Goal: Task Accomplishment & Management: Manage account settings

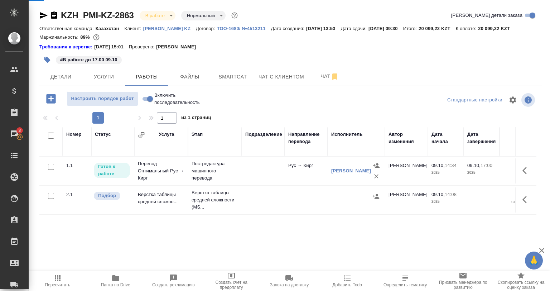
click at [239, 90] on div "KZH_PMI-KZ-2863 В работе inProgress Нормальный normal Кратко детали заказа Отве…" at bounding box center [290, 153] width 511 height 306
click at [236, 82] on button "Smartcat" at bounding box center [232, 77] width 43 height 18
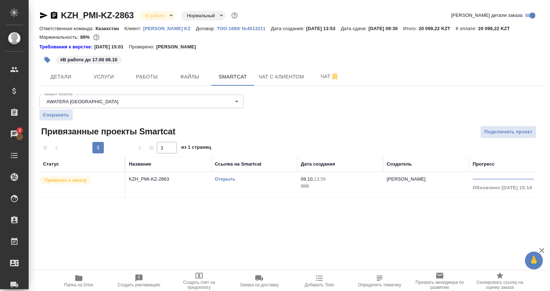
scroll to position [0, 119]
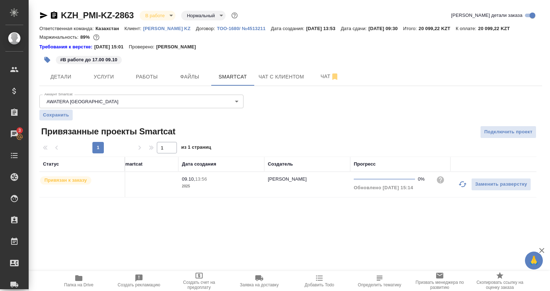
click at [457, 180] on button "button" at bounding box center [462, 184] width 17 height 17
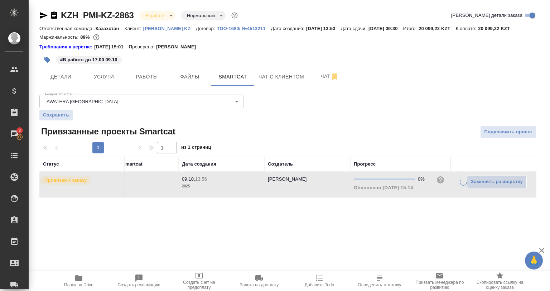
click at [457, 180] on div "Заменить разверстку" at bounding box center [493, 182] width 79 height 13
click at [459, 187] on icon "button" at bounding box center [463, 184] width 9 height 9
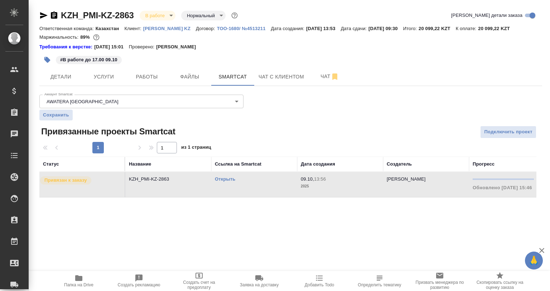
click at [214, 177] on td "Открыть" at bounding box center [254, 184] width 86 height 25
click at [221, 178] on link "Открыть" at bounding box center [225, 178] width 20 height 5
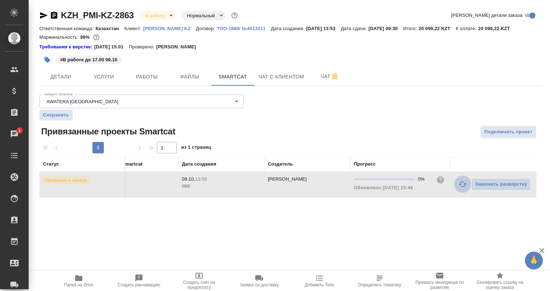
click at [462, 185] on icon "button" at bounding box center [463, 184] width 9 height 9
click at [466, 185] on icon "button" at bounding box center [463, 184] width 9 height 9
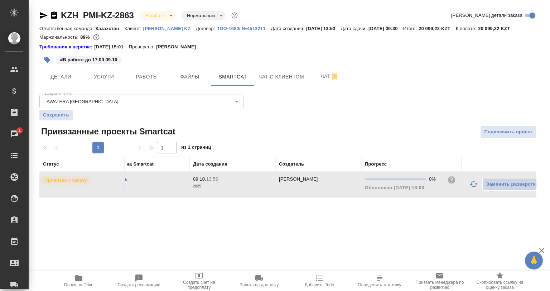
scroll to position [0, 0]
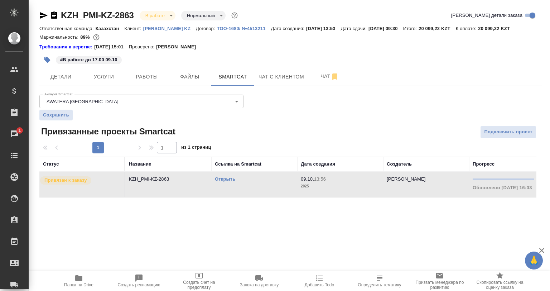
click at [153, 87] on div "KZH_PMI-KZ-2863 В работе inProgress Нормальный normal Кратко детали заказа Отве…" at bounding box center [290, 108] width 511 height 216
click at [149, 78] on span "Работы" at bounding box center [147, 76] width 34 height 9
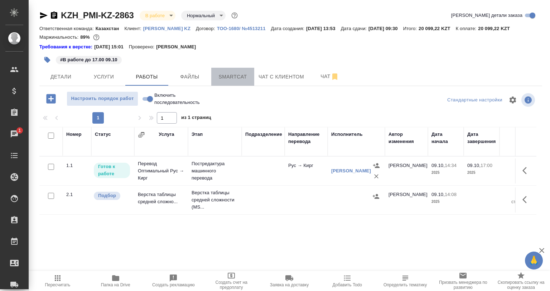
click at [237, 81] on span "Smartcat" at bounding box center [233, 76] width 34 height 9
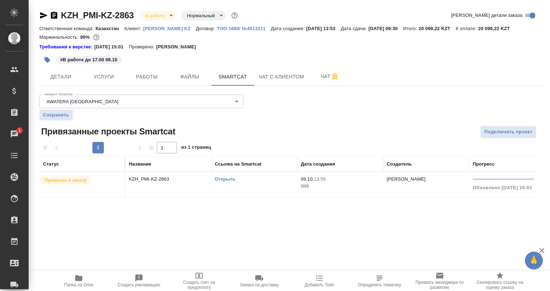
click at [211, 183] on td "KZH_PMI-KZ-2863" at bounding box center [168, 184] width 86 height 25
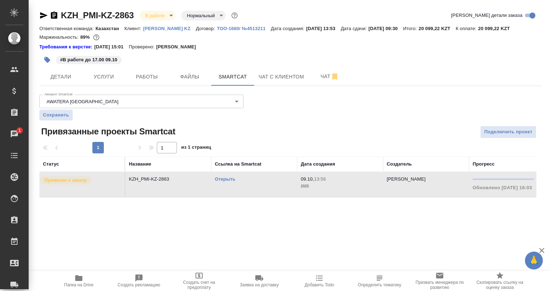
click at [211, 183] on td "KZH_PMI-KZ-2863" at bounding box center [168, 184] width 86 height 25
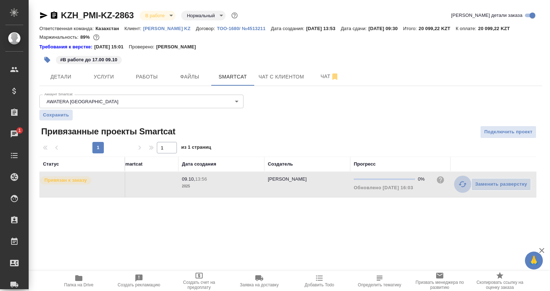
click at [456, 182] on button "button" at bounding box center [462, 184] width 17 height 17
click at [456, 188] on button "button" at bounding box center [462, 184] width 17 height 17
click at [459, 185] on div "Заменить разверстку" at bounding box center [493, 182] width 79 height 13
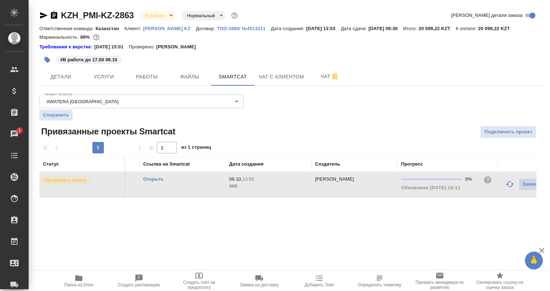
scroll to position [0, 0]
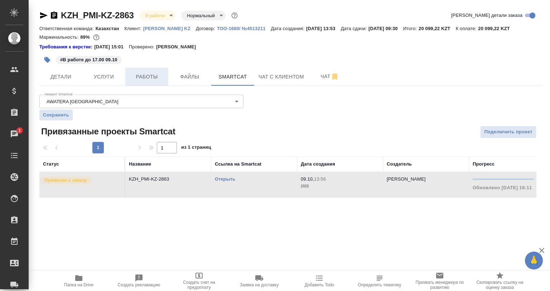
click at [141, 76] on span "Работы" at bounding box center [147, 76] width 34 height 9
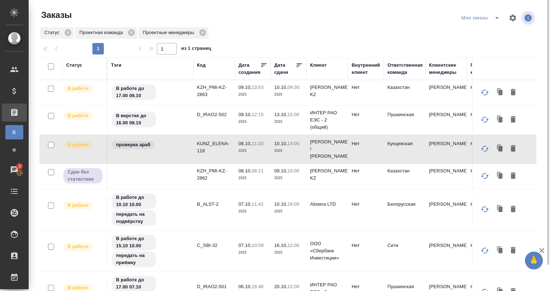
click at [494, 18] on icon "split button" at bounding box center [497, 18] width 9 height 9
drag, startPoint x: 473, startPoint y: 33, endPoint x: 455, endPoint y: 27, distance: 18.5
click at [473, 33] on li "юридические заказы" at bounding box center [482, 32] width 61 height 11
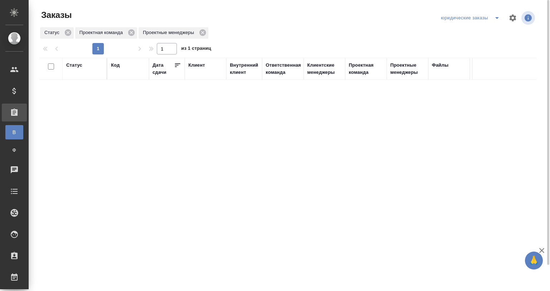
click at [492, 18] on span "split button" at bounding box center [497, 18] width 11 height 9
click at [479, 29] on li "Мои заказы" at bounding box center [471, 32] width 65 height 11
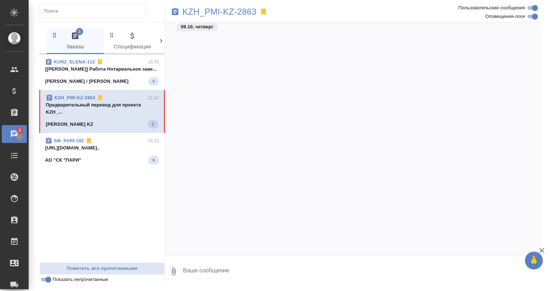
scroll to position [702, 0]
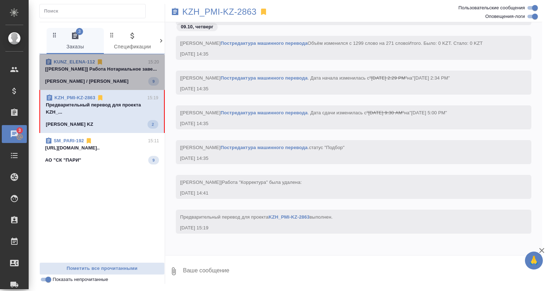
click at [128, 73] on span "KUNZ_ELENA-112 15:20 [[PERSON_NAME]] Работа Нотариальное заве... [PERSON_NAME] …" at bounding box center [102, 71] width 114 height 27
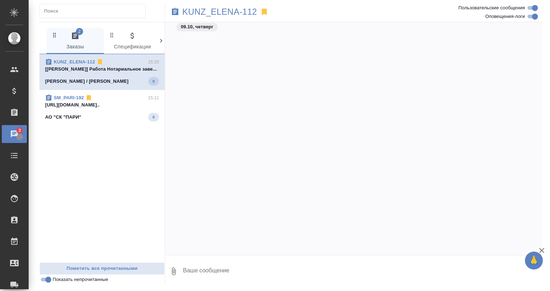
scroll to position [3652, 0]
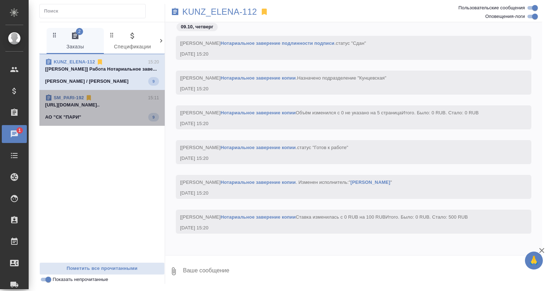
click at [106, 113] on div "АО "СК "ПАРИ" 9" at bounding box center [102, 117] width 114 height 9
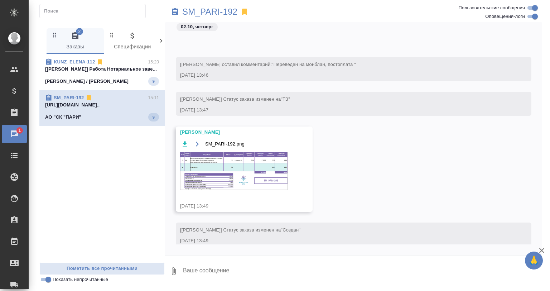
scroll to position [2805, 0]
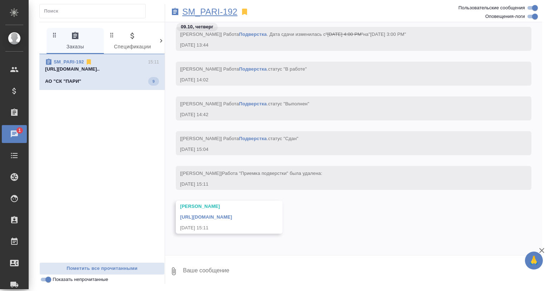
click at [200, 14] on p "SM_PARI-192" at bounding box center [209, 11] width 55 height 7
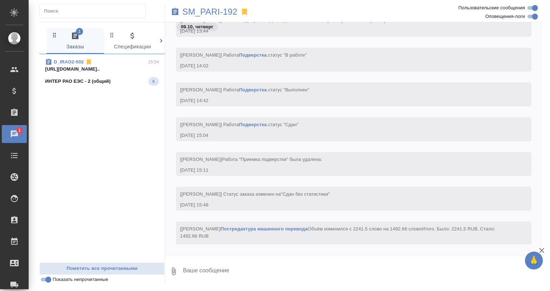
scroll to position [2824, 0]
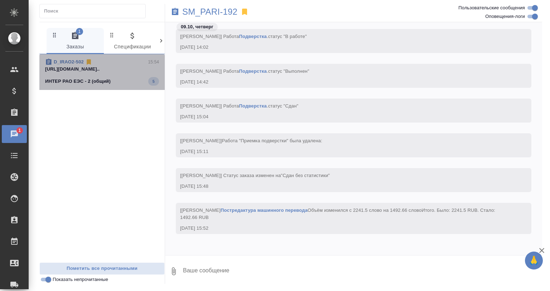
click at [133, 71] on p "[URL][DOMAIN_NAME].." at bounding box center [102, 69] width 114 height 7
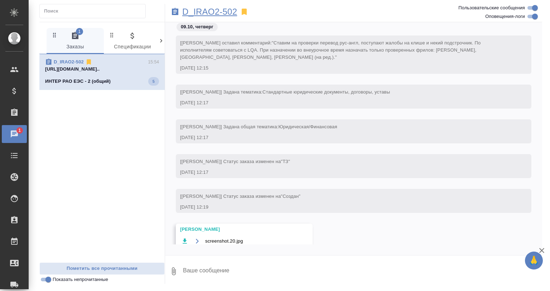
scroll to position [1132, 0]
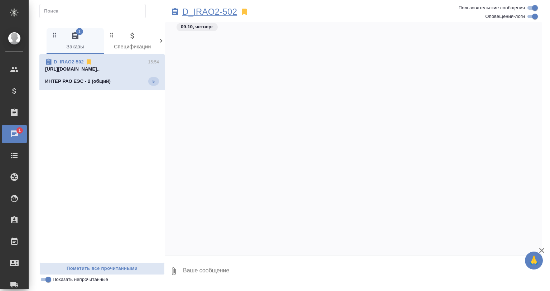
click at [207, 13] on p "D_IRAO2-502" at bounding box center [209, 11] width 55 height 7
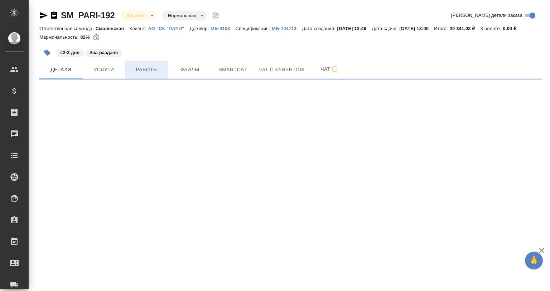
select select "RU"
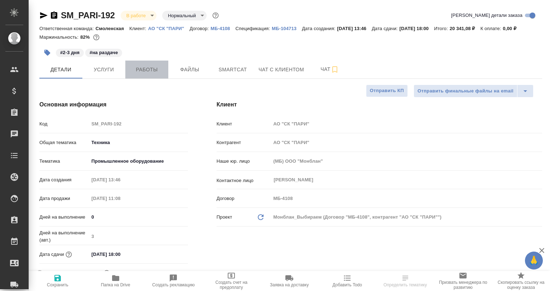
click at [156, 77] on button "Работы" at bounding box center [146, 70] width 43 height 18
type textarea "x"
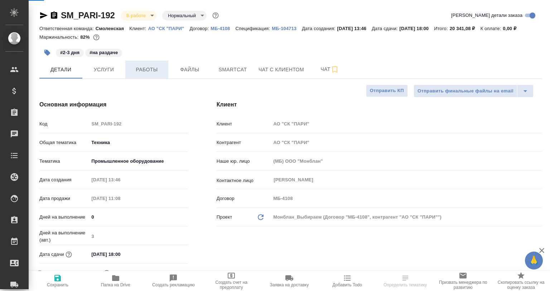
type textarea "x"
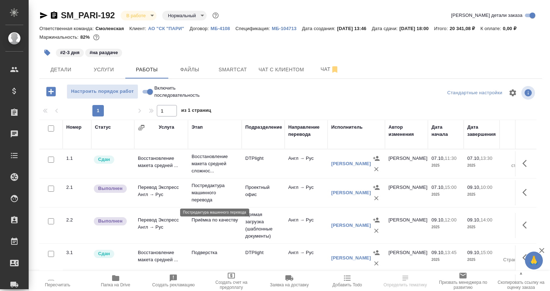
scroll to position [25, 0]
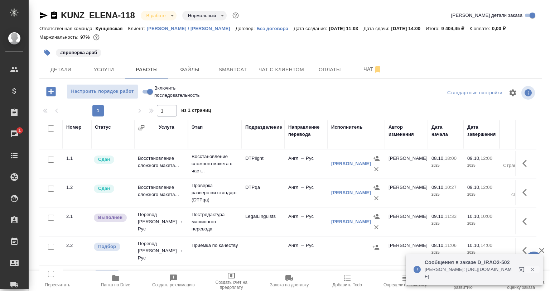
click at [532, 269] on icon "button" at bounding box center [533, 270] width 4 height 4
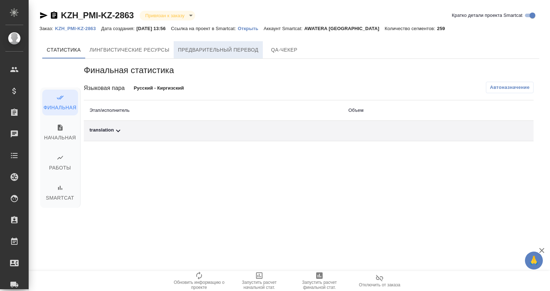
click at [214, 47] on span "Предварительный перевод" at bounding box center [218, 50] width 81 height 9
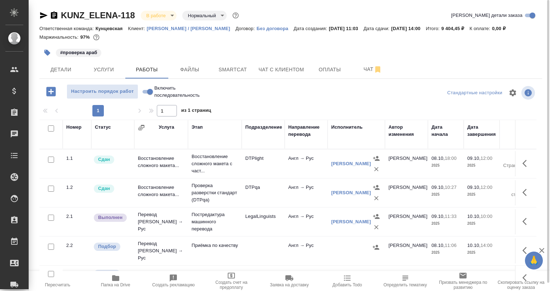
scroll to position [8, 0]
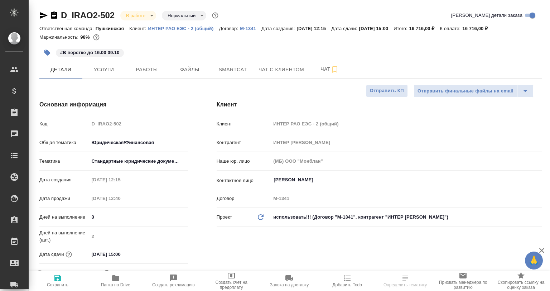
select select "RU"
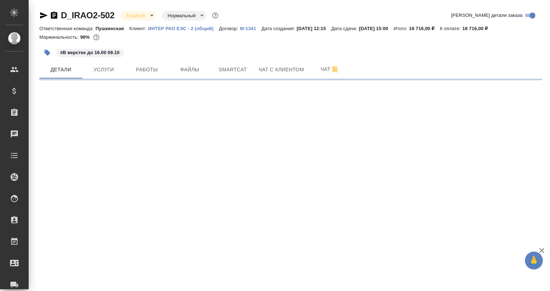
select select "RU"
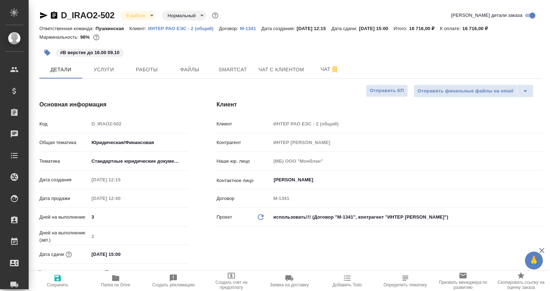
type textarea "x"
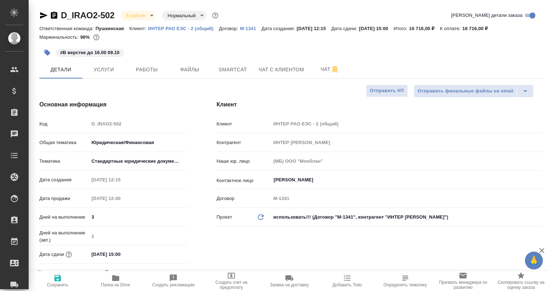
type textarea "x"
click at [134, 75] on button "Работы" at bounding box center [146, 70] width 43 height 18
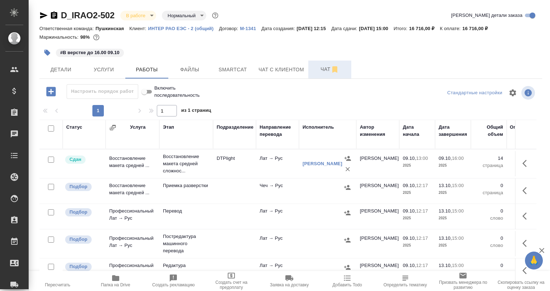
click at [317, 74] on button "Чат" at bounding box center [330, 70] width 43 height 18
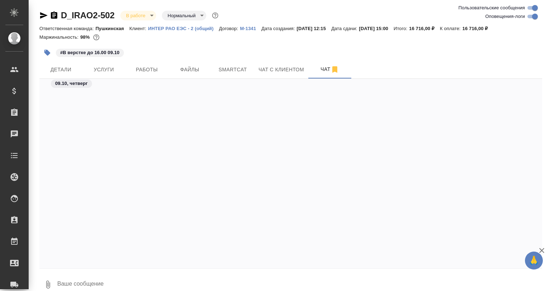
scroll to position [1317, 0]
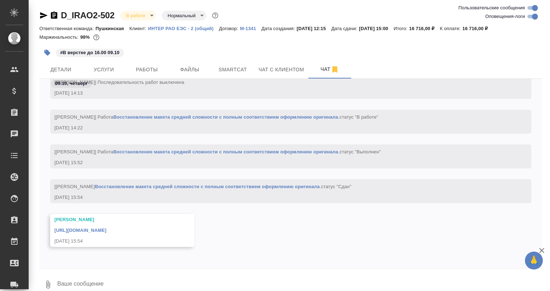
click at [530, 16] on input "Оповещения-логи" at bounding box center [535, 16] width 26 height 9
checkbox input "false"
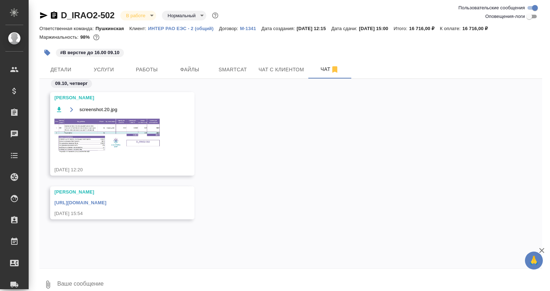
click at [144, 197] on div "https://drive.awatera.com/apps/files/files/10648018?dir=/Shares/INTER%20RAO%202…" at bounding box center [111, 201] width 115 height 9
click at [145, 166] on div "Арсеньева Вера screenshot.20.jpg 09.10.25, 12:20" at bounding box center [122, 133] width 144 height 83
drag, startPoint x: 145, startPoint y: 195, endPoint x: 147, endPoint y: 200, distance: 5.6
click at [145, 195] on div "Арсеньева Вера" at bounding box center [111, 191] width 115 height 7
click at [147, 200] on div "https://drive.awatera.com/apps/files/files/10648018?dir=/Shares/INTER%20RAO%202…" at bounding box center [111, 201] width 115 height 9
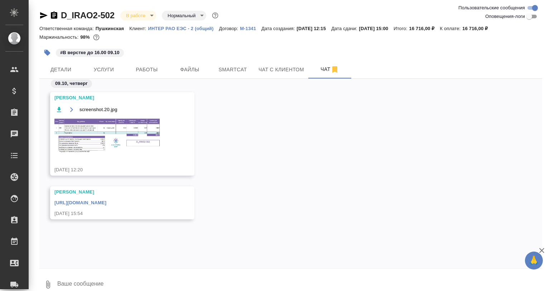
click at [150, 206] on div "https://drive.awatera.com/apps/files/files/10648018?dir=/Shares/INTER%20RAO%202…" at bounding box center [111, 201] width 115 height 9
click at [106, 203] on link "https://drive.awatera.com/apps/files/files/10648018?dir=/Shares/INTER%20RAO%202…" at bounding box center [80, 202] width 52 height 5
click at [232, 75] on button "Smartcat" at bounding box center [232, 70] width 43 height 18
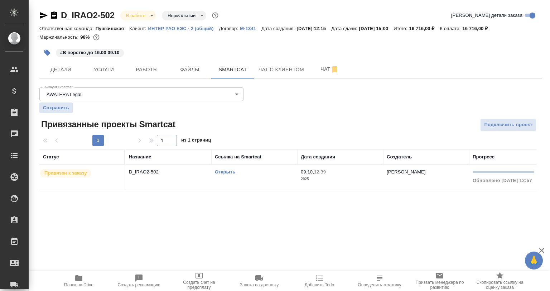
click at [218, 171] on link "Открыть" at bounding box center [225, 171] width 20 height 5
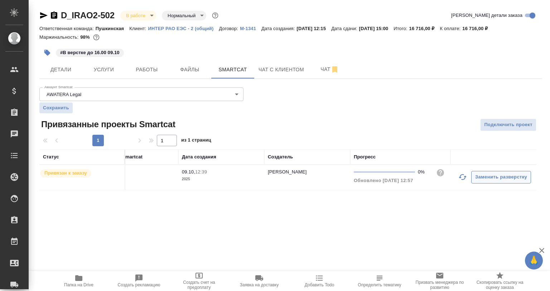
click at [463, 177] on icon "button" at bounding box center [463, 177] width 9 height 9
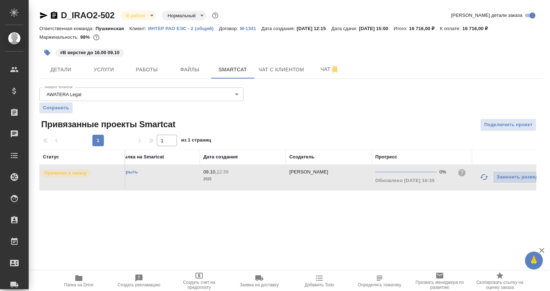
scroll to position [0, 0]
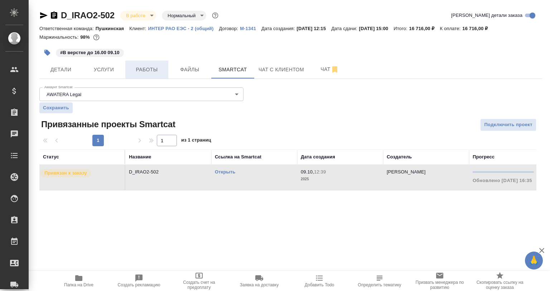
click at [163, 64] on button "Работы" at bounding box center [146, 70] width 43 height 18
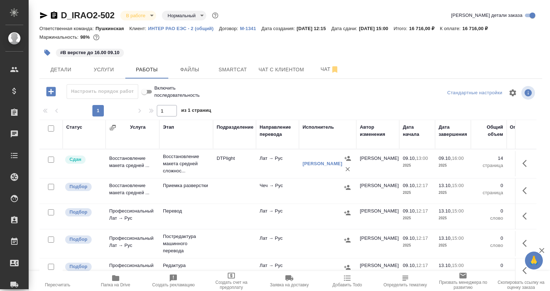
click at [53, 187] on input "checkbox" at bounding box center [51, 187] width 6 height 6
checkbox input "true"
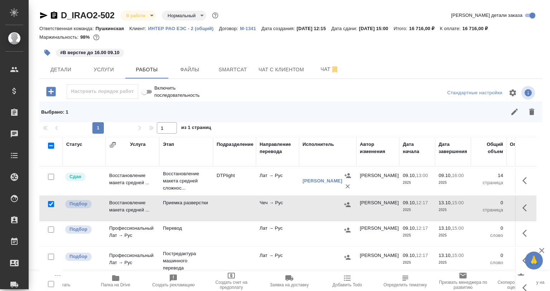
click at [50, 228] on input "checkbox" at bounding box center [51, 229] width 6 height 6
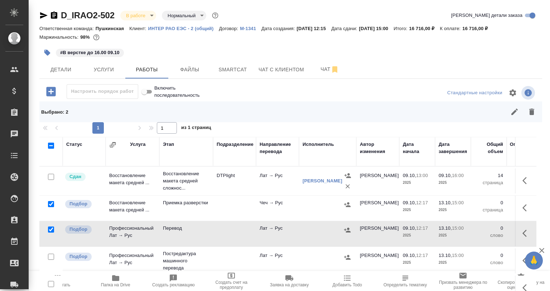
click at [50, 227] on input "checkbox" at bounding box center [51, 229] width 6 height 6
checkbox input "false"
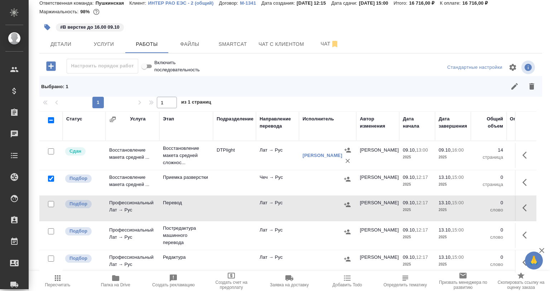
click at [529, 86] on icon "button" at bounding box center [532, 86] width 9 height 9
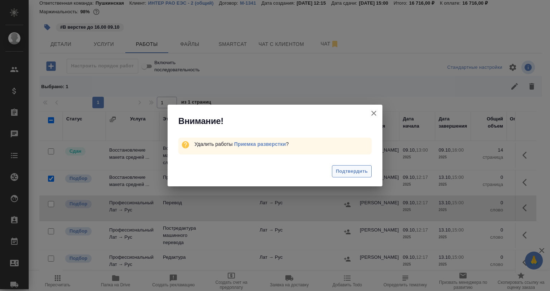
click at [364, 169] on span "Подтвердить" at bounding box center [352, 171] width 32 height 8
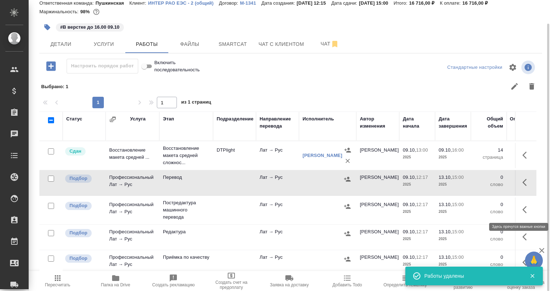
click at [523, 211] on icon "button" at bounding box center [527, 209] width 9 height 9
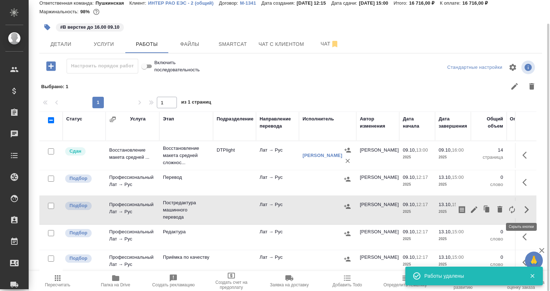
click at [471, 209] on icon "button" at bounding box center [474, 209] width 6 height 6
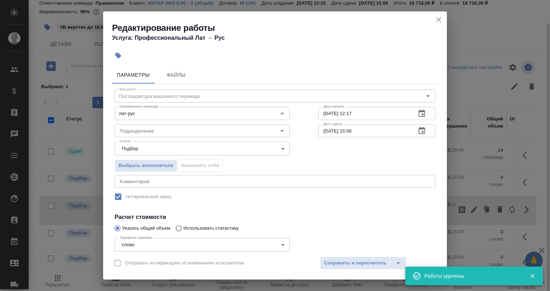
scroll to position [61, 0]
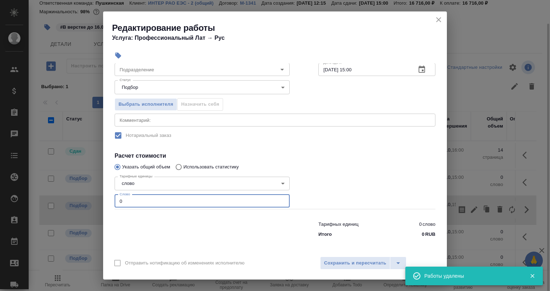
drag, startPoint x: 141, startPoint y: 196, endPoint x: 106, endPoint y: 196, distance: 35.1
click at [106, 196] on div "Параметры Файлы Вид работ Постредактура машинного перевода Вид работ Направлени…" at bounding box center [275, 157] width 344 height 188
paste input "2306"
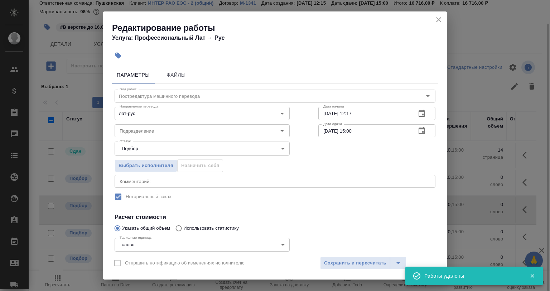
type input "2306"
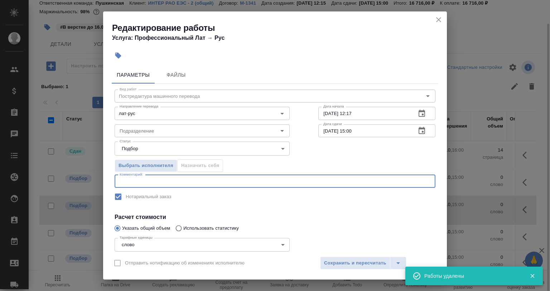
click at [131, 183] on textarea at bounding box center [275, 180] width 311 height 5
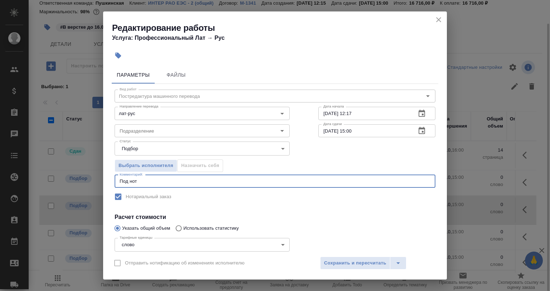
type textarea "Под нот"
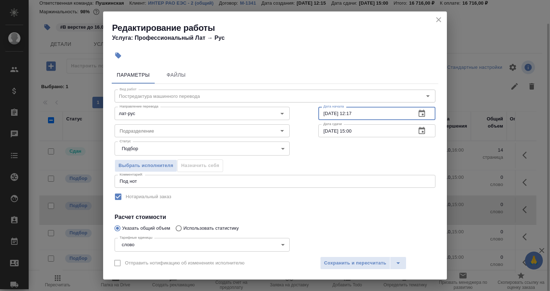
click at [364, 116] on input "09.10.2025 12:17" at bounding box center [365, 113] width 92 height 13
click at [345, 114] on input "09.10.2025 12:17" at bounding box center [365, 113] width 92 height 13
type input "09.10.2025 16:36"
drag, startPoint x: 360, startPoint y: 129, endPoint x: 346, endPoint y: 129, distance: 14.0
click at [346, 129] on input "13.10.2025 15:00" at bounding box center [365, 130] width 92 height 13
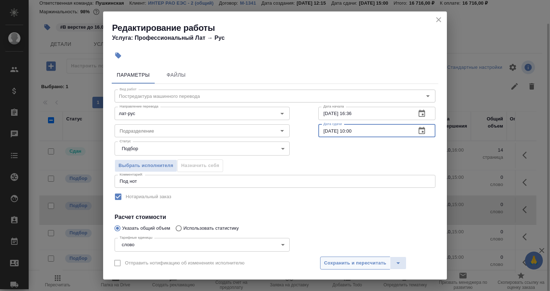
type input "13.10.2025 10:00"
click at [339, 260] on span "Сохранить и пересчитать" at bounding box center [355, 263] width 62 height 8
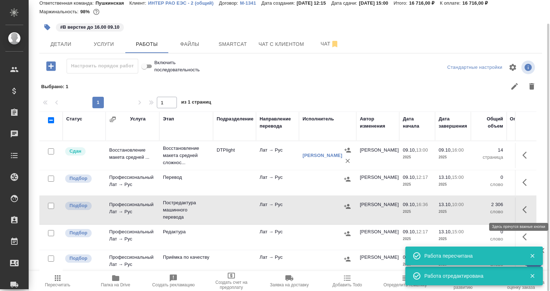
drag, startPoint x: 525, startPoint y: 208, endPoint x: 518, endPoint y: 215, distance: 9.4
click at [524, 208] on icon "button" at bounding box center [527, 209] width 9 height 9
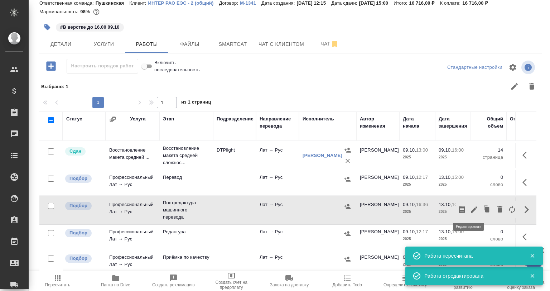
click at [470, 212] on icon "button" at bounding box center [474, 209] width 9 height 9
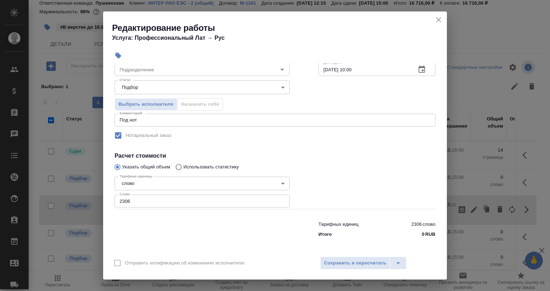
scroll to position [25, 0]
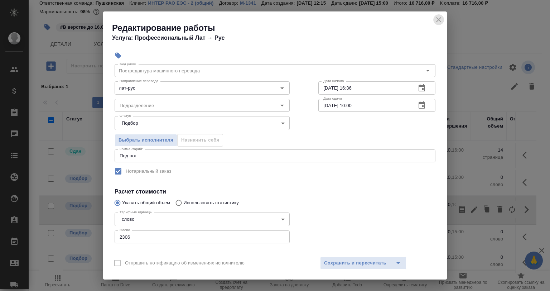
click at [436, 19] on icon "close" at bounding box center [439, 19] width 9 height 9
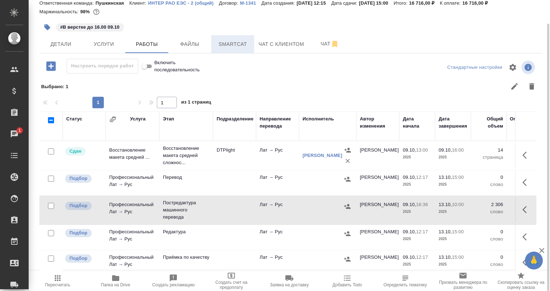
click at [221, 47] on span "Smartcat" at bounding box center [233, 44] width 34 height 9
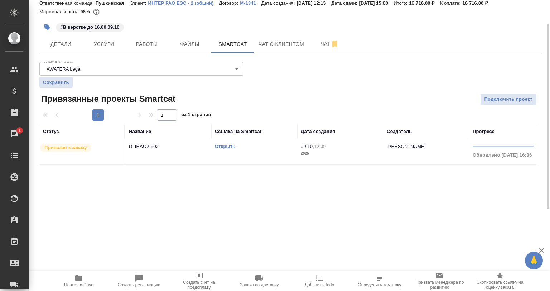
click at [198, 154] on td "D_IRAO2-502" at bounding box center [168, 151] width 86 height 25
click at [197, 154] on td "D_IRAO2-502" at bounding box center [168, 151] width 86 height 25
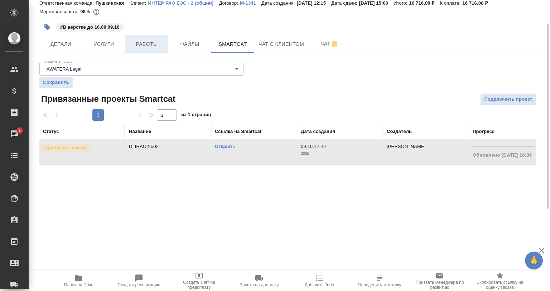
click at [150, 44] on span "Работы" at bounding box center [147, 44] width 34 height 9
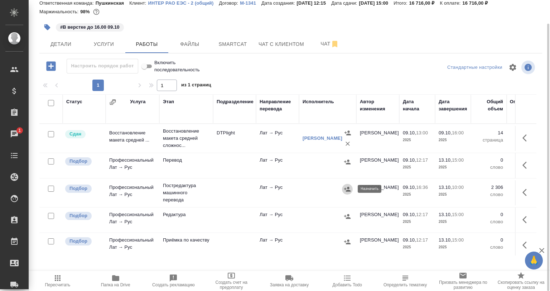
click at [347, 192] on icon "button" at bounding box center [347, 189] width 7 height 7
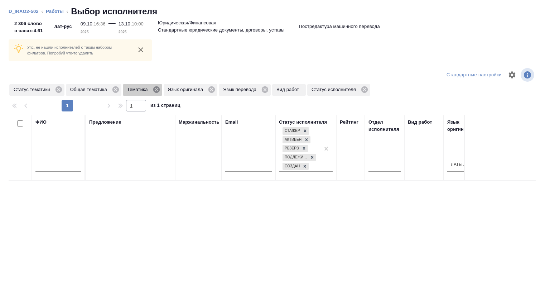
click at [157, 89] on icon at bounding box center [157, 90] width 8 height 8
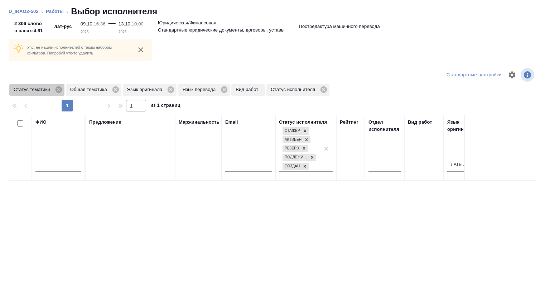
drag, startPoint x: 63, startPoint y: 90, endPoint x: 59, endPoint y: 89, distance: 4.0
click at [63, 89] on div "Статус тематики" at bounding box center [36, 89] width 55 height 11
click at [59, 89] on icon at bounding box center [58, 89] width 6 height 6
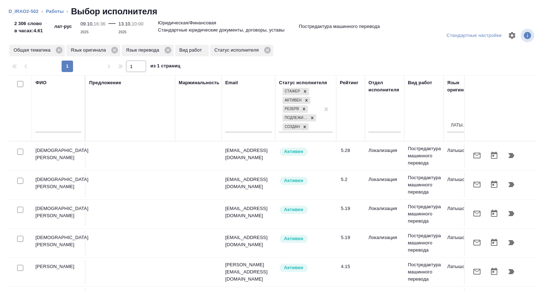
click at [21, 153] on input "checkbox" at bounding box center [20, 152] width 6 height 6
checkbox input "true"
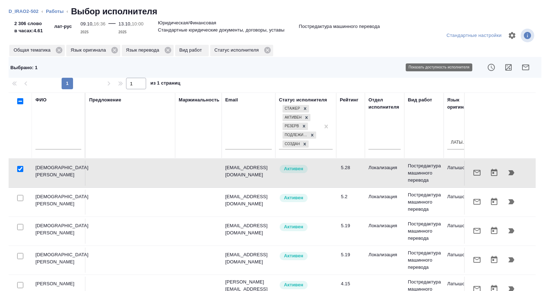
click at [492, 67] on button "button" at bounding box center [491, 67] width 17 height 17
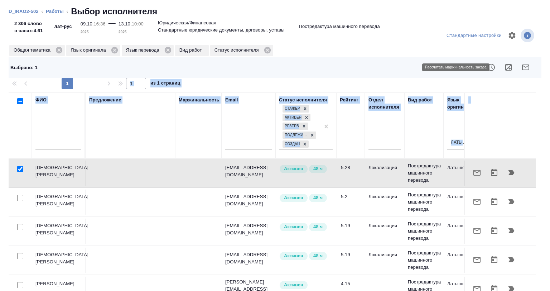
click at [505, 67] on icon "button" at bounding box center [509, 67] width 9 height 9
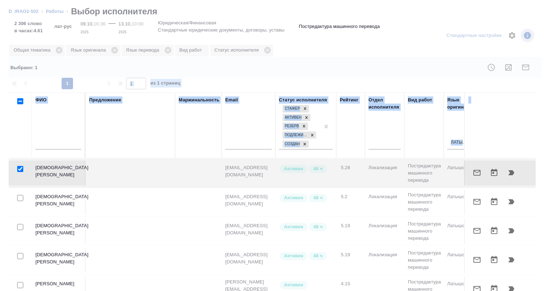
drag, startPoint x: 377, startPoint y: 58, endPoint x: 381, endPoint y: 95, distance: 36.5
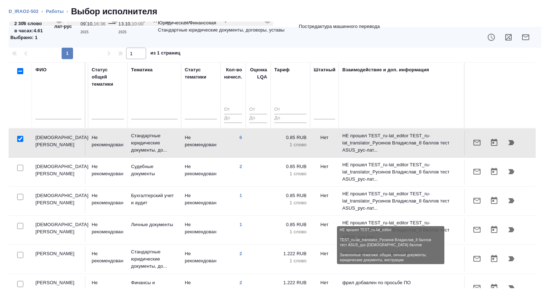
scroll to position [19, 524]
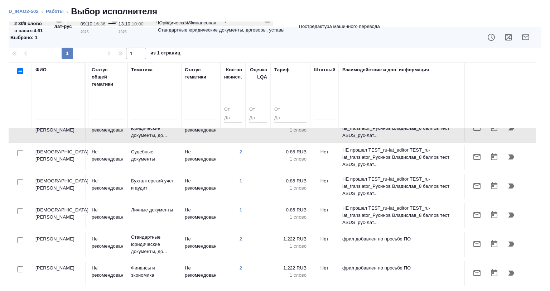
click at [18, 239] on div at bounding box center [20, 240] width 16 height 10
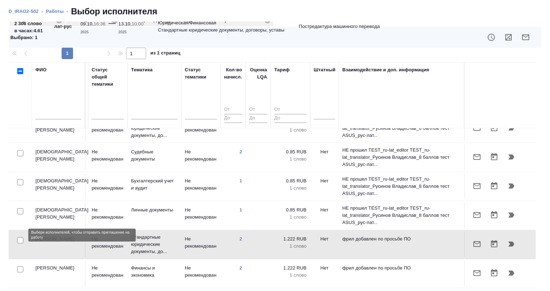
click at [20, 237] on input "checkbox" at bounding box center [20, 240] width 6 height 6
checkbox input "true"
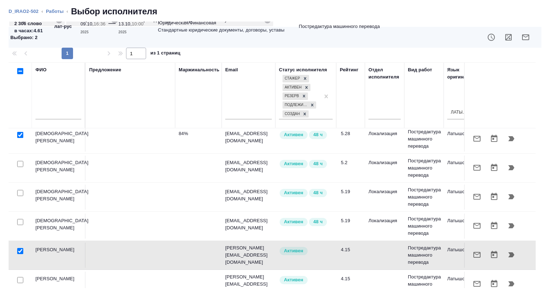
scroll to position [0, 0]
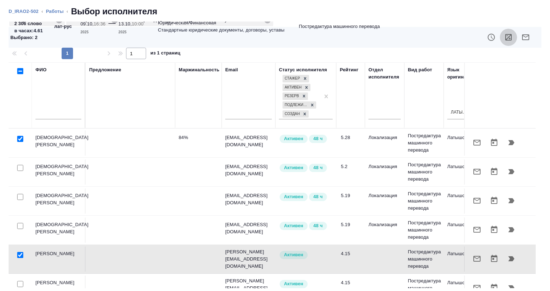
click at [500, 35] on button "button" at bounding box center [508, 37] width 17 height 17
click at [527, 37] on button "button" at bounding box center [525, 37] width 17 height 17
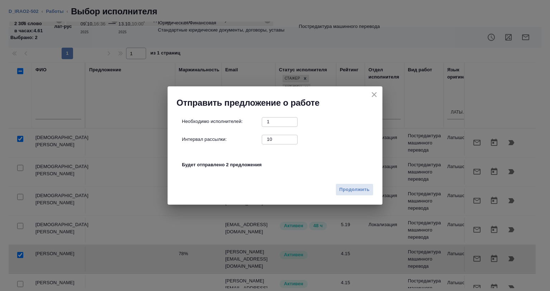
drag, startPoint x: 272, startPoint y: 140, endPoint x: 268, endPoint y: 140, distance: 3.7
click at [268, 140] on input "10" at bounding box center [280, 139] width 36 height 9
type input "0"
click at [367, 193] on span "Продолжить" at bounding box center [355, 190] width 30 height 8
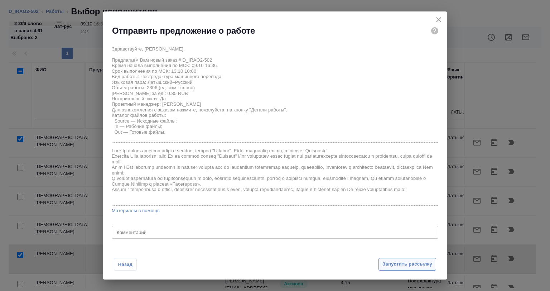
click at [384, 259] on button "Запустить рассылку" at bounding box center [408, 264] width 58 height 13
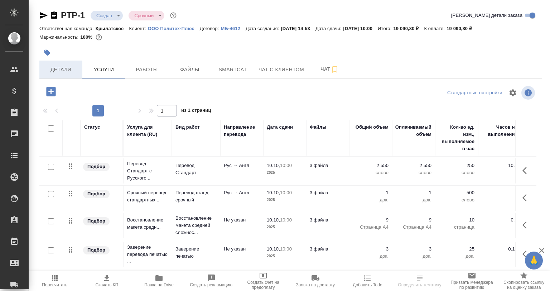
click at [52, 68] on span "Детали" at bounding box center [61, 69] width 34 height 9
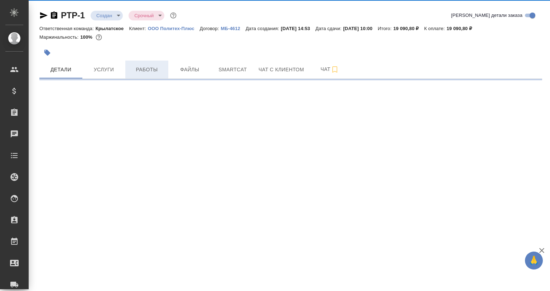
select select "RU"
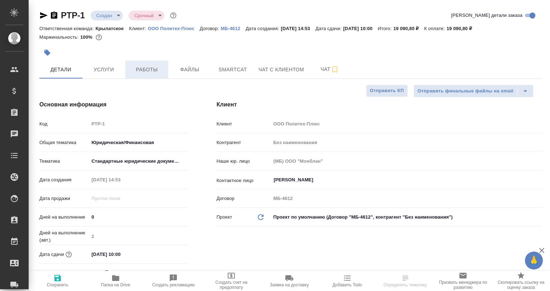
type textarea "x"
click at [132, 69] on span "Работы" at bounding box center [147, 69] width 34 height 9
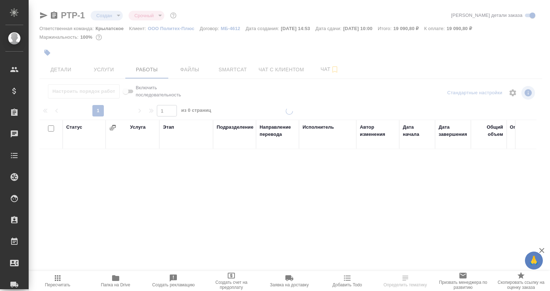
click at [126, 281] on span "Папка на Drive" at bounding box center [115, 281] width 49 height 14
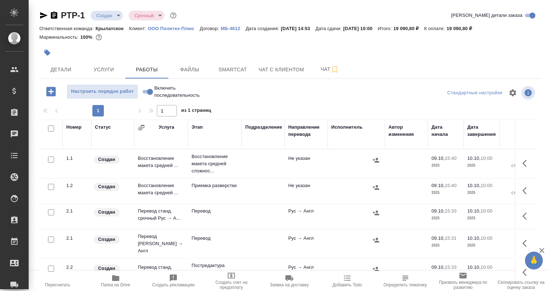
click at [43, 16] on icon "button" at bounding box center [44, 15] width 8 height 6
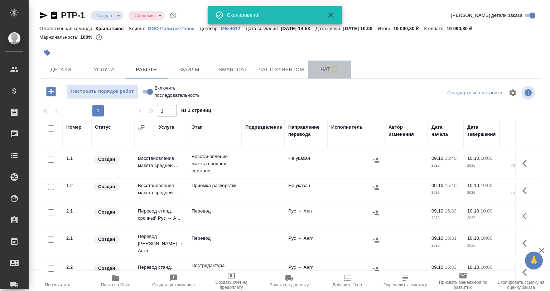
click at [330, 68] on span "Чат" at bounding box center [330, 69] width 34 height 9
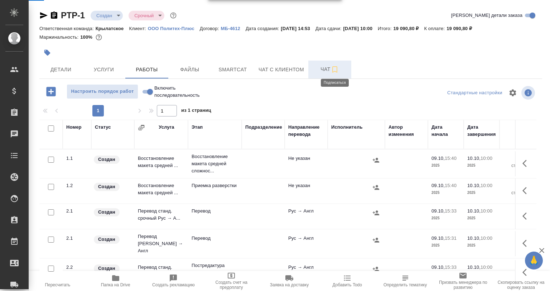
click at [334, 70] on icon "button" at bounding box center [335, 69] width 9 height 9
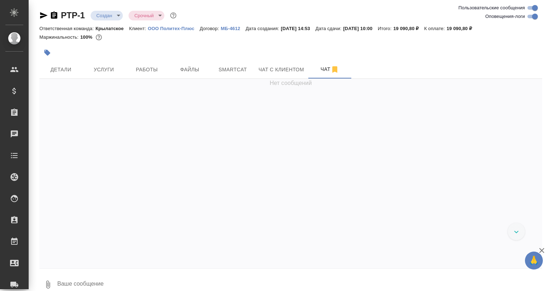
click at [533, 16] on input "Оповещения-логи" at bounding box center [535, 16] width 26 height 9
checkbox input "false"
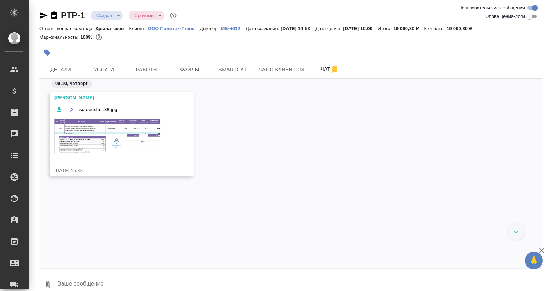
click at [115, 135] on img at bounding box center [107, 136] width 107 height 37
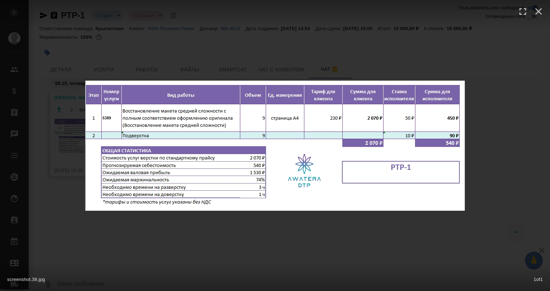
click at [221, 53] on div "screenshot.38.jpg 1 of 1" at bounding box center [275, 145] width 550 height 291
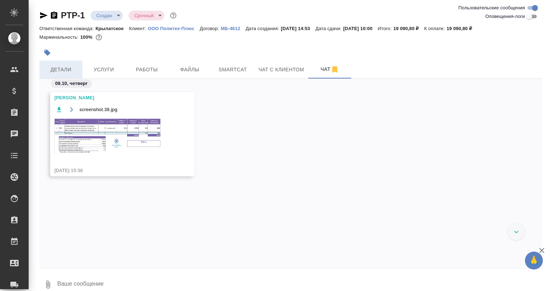
click at [57, 71] on span "Детали" at bounding box center [61, 69] width 34 height 9
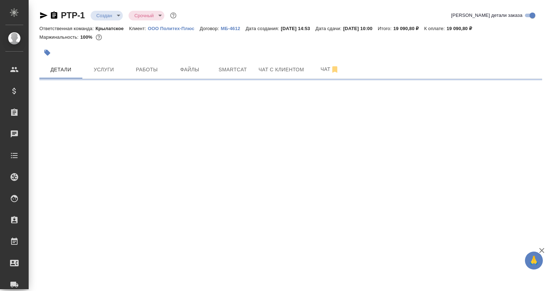
select select "RU"
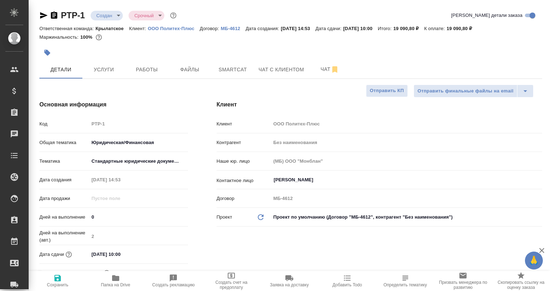
type textarea "x"
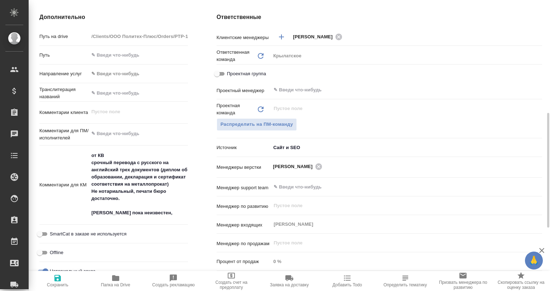
scroll to position [179, 0]
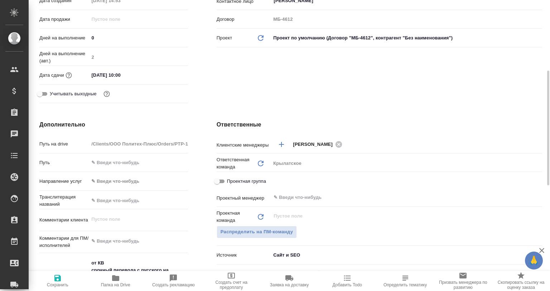
type textarea "x"
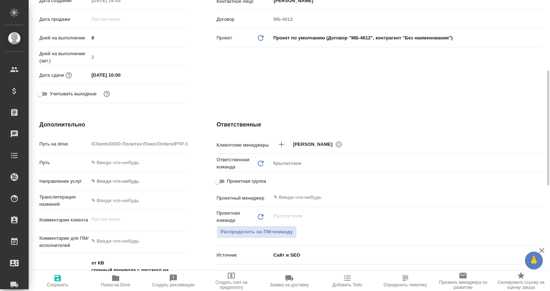
type textarea "x"
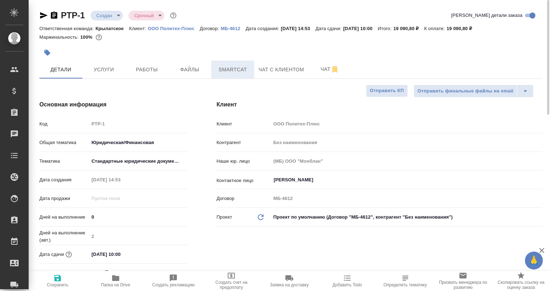
click at [216, 67] on span "Smartcat" at bounding box center [233, 69] width 34 height 9
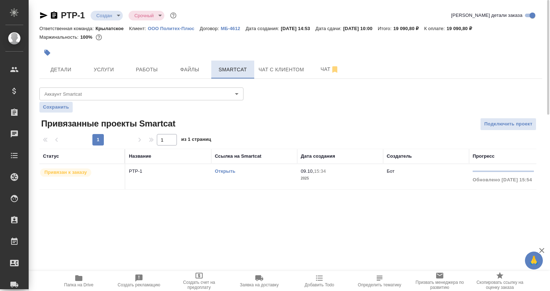
click at [228, 72] on span "Smartcat" at bounding box center [233, 69] width 34 height 9
click at [225, 170] on link "Открыть" at bounding box center [225, 170] width 20 height 5
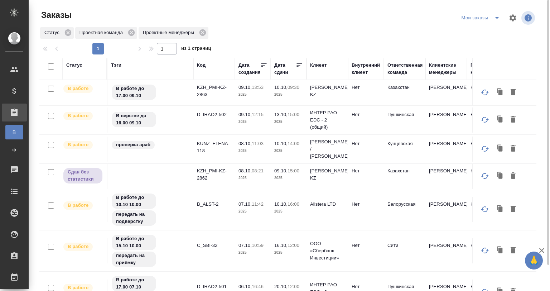
click at [301, 66] on icon at bounding box center [299, 65] width 7 height 7
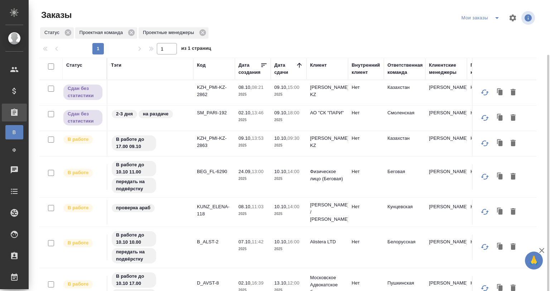
scroll to position [72, 0]
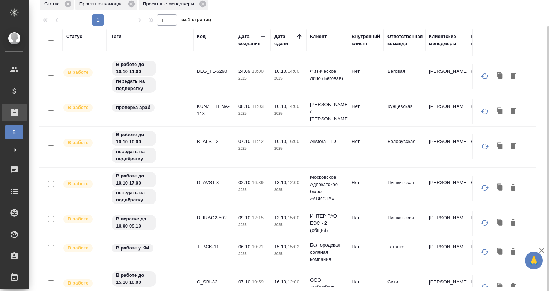
click at [207, 221] on td "D_IRAO2-502" at bounding box center [214, 223] width 42 height 25
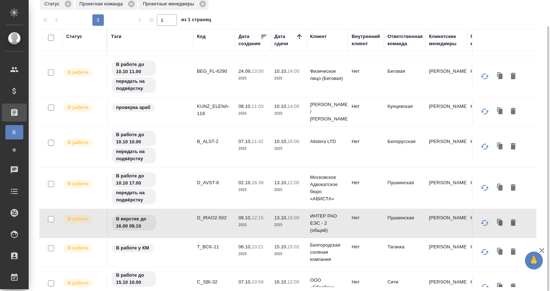
click at [206, 220] on td "D_IRAO2-502" at bounding box center [214, 223] width 42 height 25
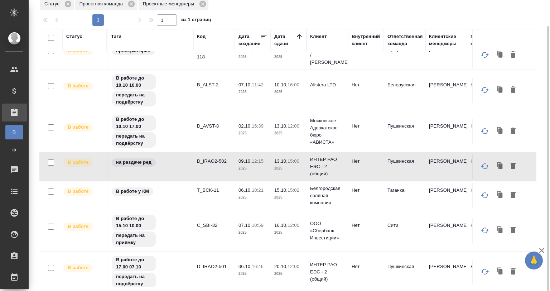
scroll to position [135, 0]
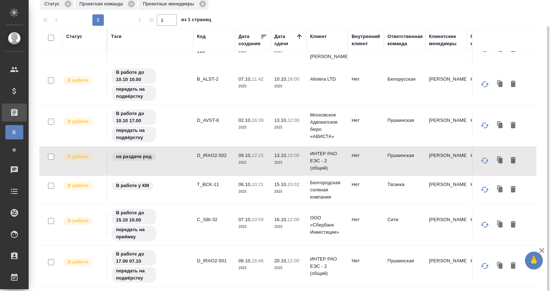
click at [200, 254] on td "D_IRAO2-501" at bounding box center [214, 266] width 42 height 25
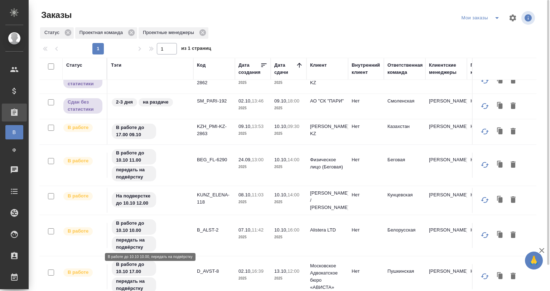
scroll to position [0, 0]
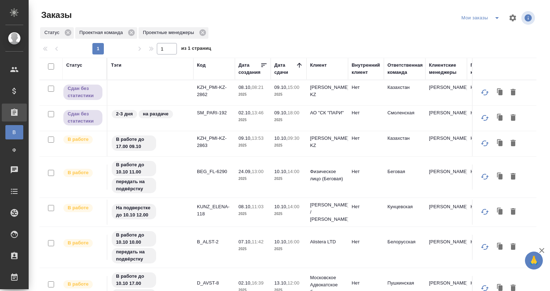
click at [52, 67] on input "checkbox" at bounding box center [51, 66] width 6 height 6
checkbox input "true"
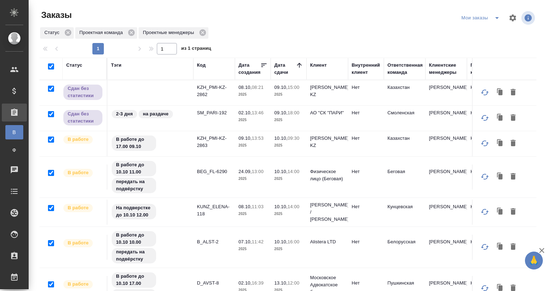
checkbox input "true"
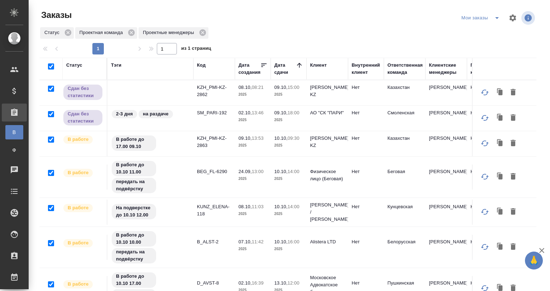
checkbox input "true"
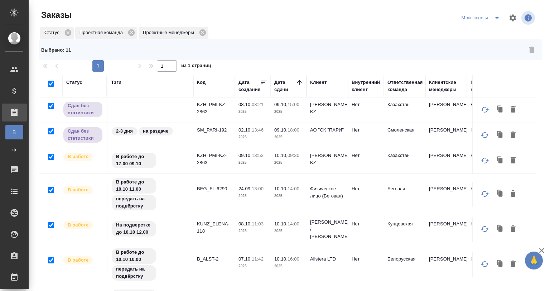
click at [53, 85] on input "checkbox" at bounding box center [51, 84] width 6 height 6
checkbox input "false"
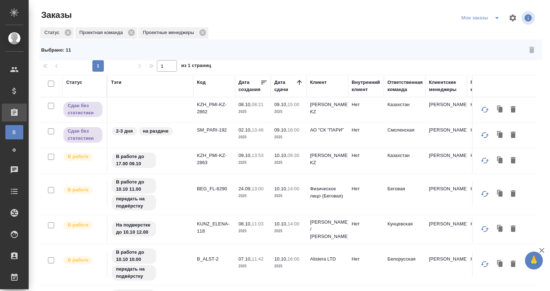
checkbox input "false"
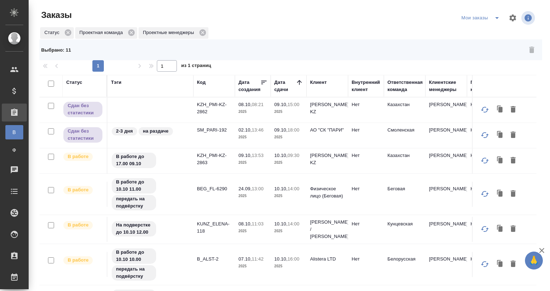
checkbox input "false"
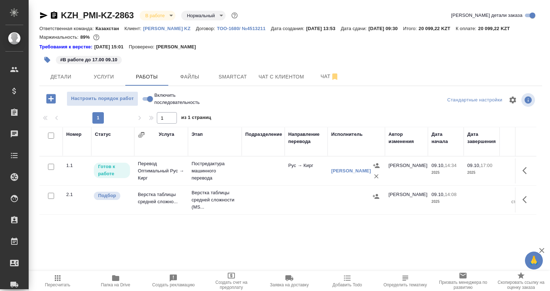
drag, startPoint x: 524, startPoint y: 173, endPoint x: 511, endPoint y: 182, distance: 15.6
click at [524, 174] on icon "button" at bounding box center [527, 170] width 9 height 9
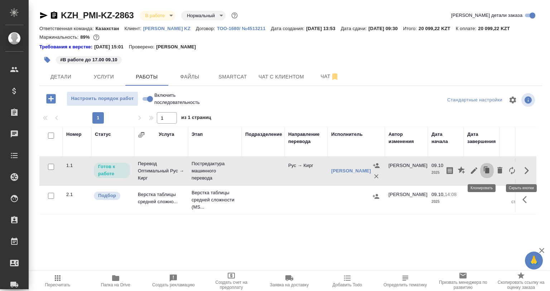
click at [486, 169] on icon "button" at bounding box center [488, 170] width 4 height 5
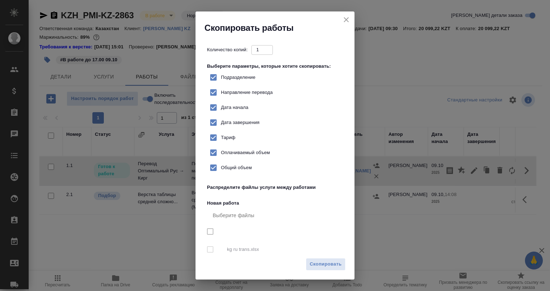
checkbox input "true"
click at [321, 257] on div "Скопировать" at bounding box center [275, 266] width 159 height 25
drag, startPoint x: 321, startPoint y: 263, endPoint x: 335, endPoint y: 268, distance: 14.1
click at [321, 264] on span "Скопировать" at bounding box center [326, 264] width 32 height 8
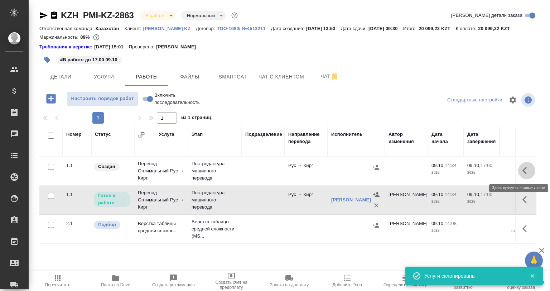
click at [523, 170] on icon "button" at bounding box center [527, 170] width 9 height 9
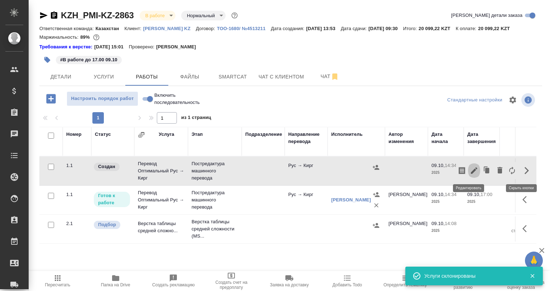
click at [470, 171] on icon "button" at bounding box center [474, 170] width 9 height 9
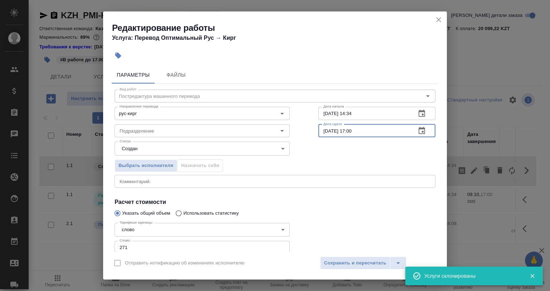
drag, startPoint x: 360, startPoint y: 128, endPoint x: 344, endPoint y: 128, distance: 16.1
click at [344, 128] on input "[DATE] 17:00" at bounding box center [365, 130] width 92 height 13
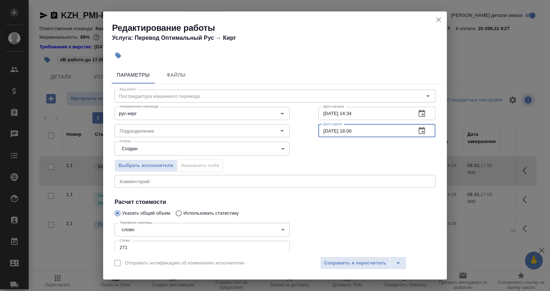
type input "[DATE] 18:00"
click at [347, 118] on input "[DATE] 14:34" at bounding box center [365, 113] width 92 height 13
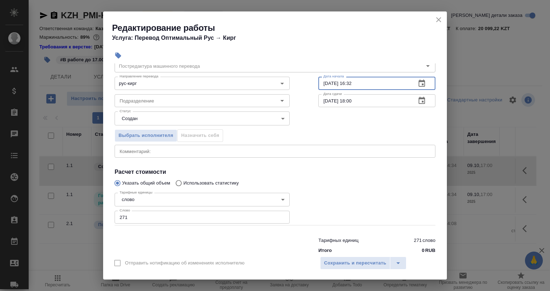
scroll to position [46, 0]
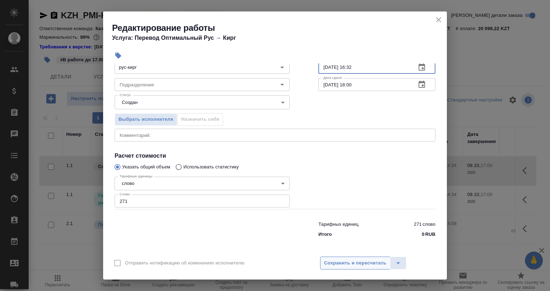
type input "[DATE] 16:32"
click at [338, 264] on span "Сохранить и пересчитать" at bounding box center [355, 263] width 62 height 8
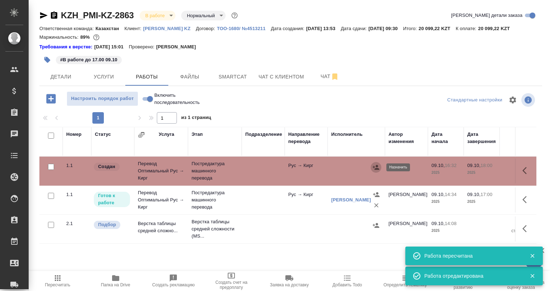
click at [376, 168] on icon "button" at bounding box center [376, 167] width 7 height 7
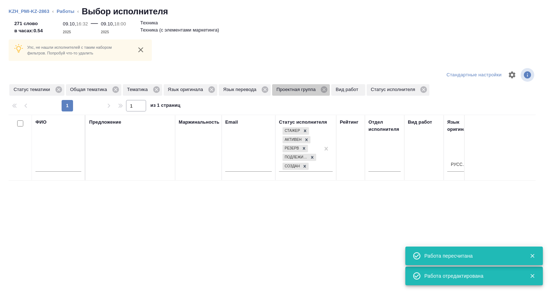
click at [319, 88] on span "Проектная группа" at bounding box center [297, 89] width 50 height 7
click at [322, 88] on icon at bounding box center [324, 89] width 6 height 6
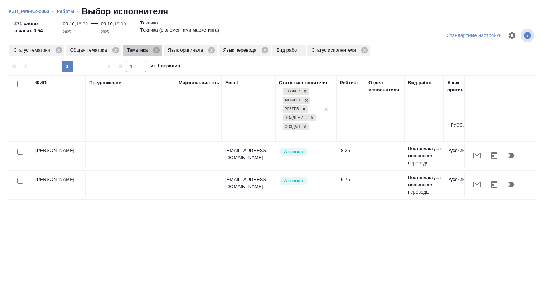
click at [161, 50] on div "Тематика" at bounding box center [142, 50] width 39 height 11
click at [158, 48] on icon at bounding box center [156, 50] width 6 height 6
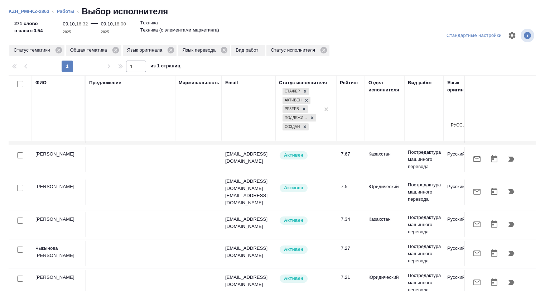
scroll to position [322, 0]
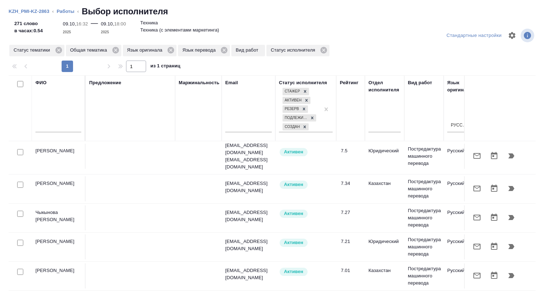
click at [21, 149] on input "checkbox" at bounding box center [20, 152] width 6 height 6
checkbox input "true"
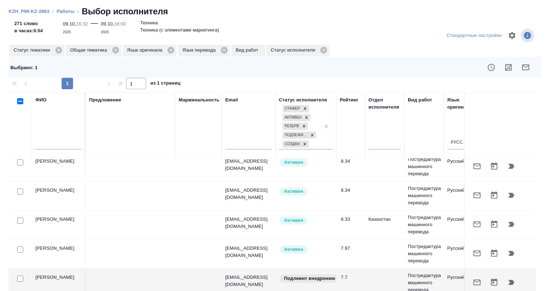
scroll to position [143, 0]
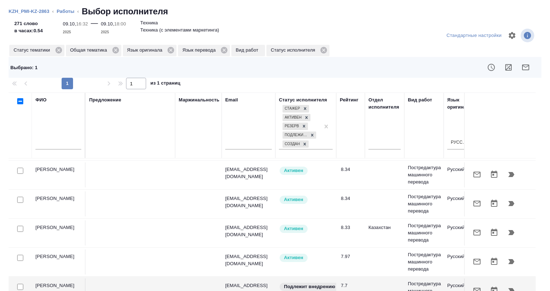
click at [18, 255] on input "checkbox" at bounding box center [20, 258] width 6 height 6
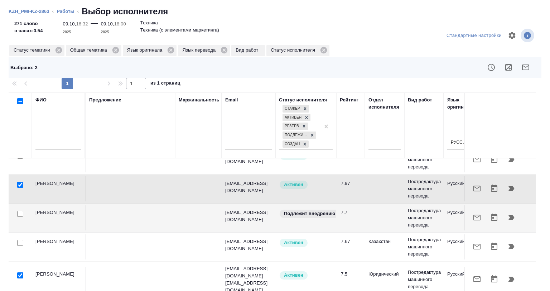
scroll to position [215, 0]
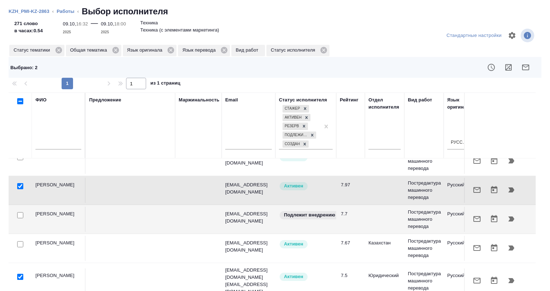
click at [21, 183] on input "checkbox" at bounding box center [20, 186] width 6 height 6
checkbox input "false"
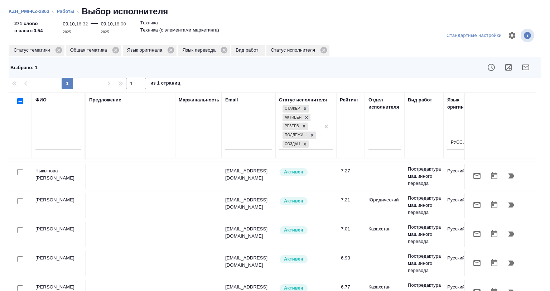
scroll to position [394, 0]
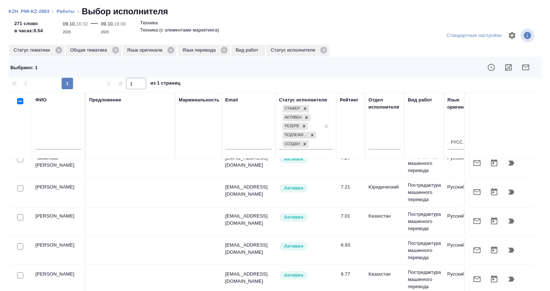
click at [58, 140] on input "text" at bounding box center [58, 144] width 46 height 9
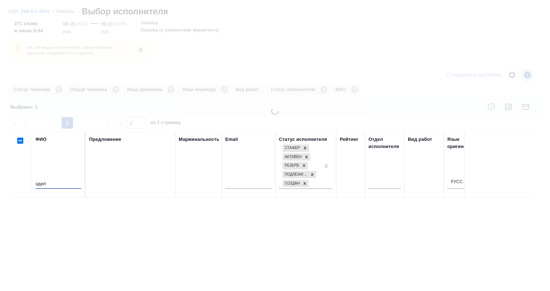
scroll to position [0, 0]
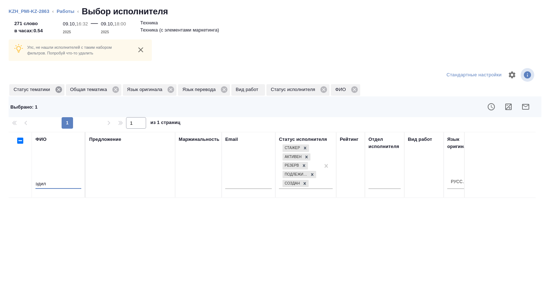
type input "эдил"
click at [62, 87] on icon at bounding box center [59, 90] width 8 height 8
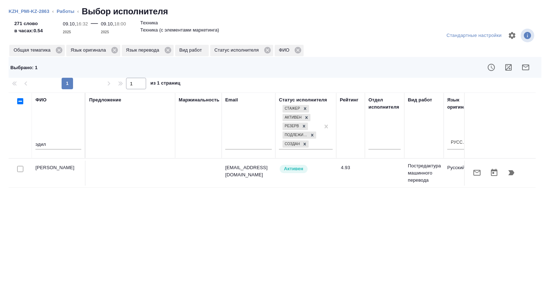
click at [20, 168] on input "checkbox" at bounding box center [20, 169] width 6 height 6
checkbox input "true"
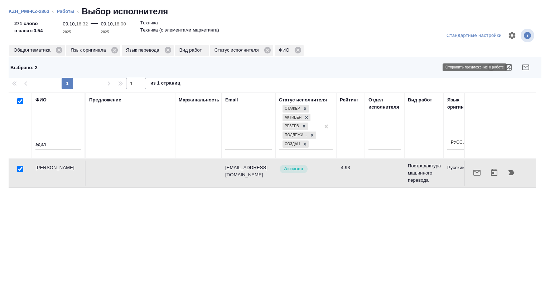
click at [522, 62] on button "button" at bounding box center [525, 67] width 17 height 17
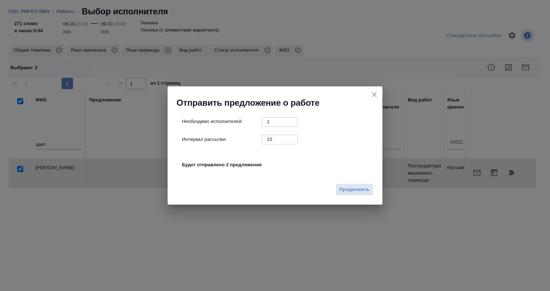
drag, startPoint x: 261, startPoint y: 140, endPoint x: 254, endPoint y: 139, distance: 6.5
click at [254, 139] on div "Интервал рассылки: 10 ​" at bounding box center [278, 139] width 192 height 9
type input "0"
click at [340, 192] on span "Продолжить" at bounding box center [355, 190] width 30 height 8
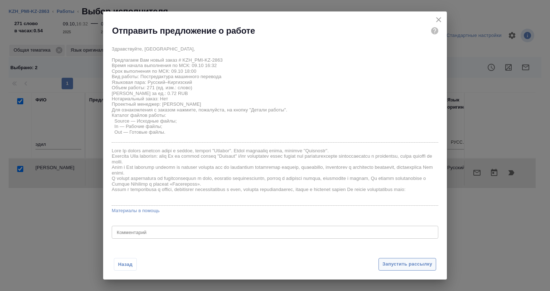
click at [396, 267] on span "Запустить рассылку" at bounding box center [408, 264] width 50 height 8
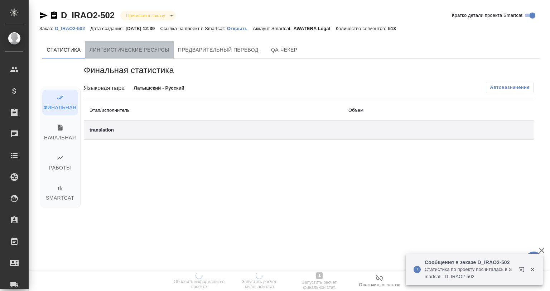
click at [163, 56] on button "Лингвистические ресурсы" at bounding box center [129, 49] width 89 height 17
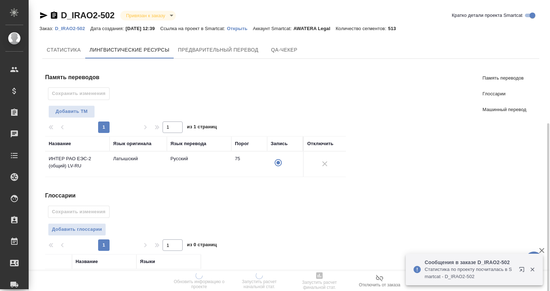
scroll to position [72, 0]
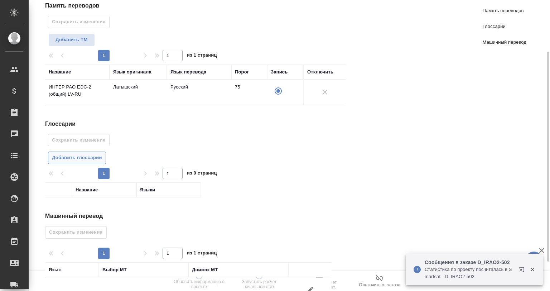
click at [95, 154] on span "Добавить глоссарии" at bounding box center [77, 158] width 50 height 8
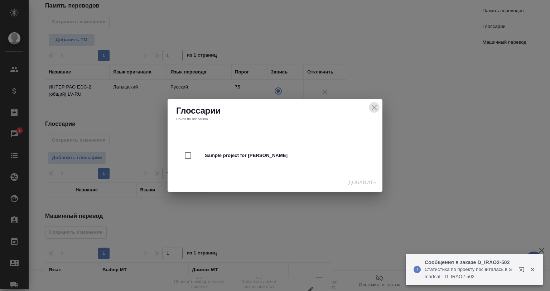
click at [375, 106] on icon "close" at bounding box center [374, 107] width 9 height 9
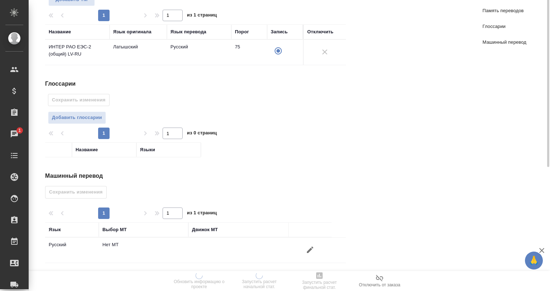
scroll to position [40, 0]
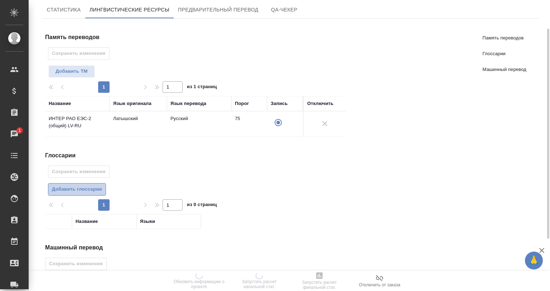
click at [77, 192] on span "Добавить глоссарии" at bounding box center [77, 189] width 50 height 8
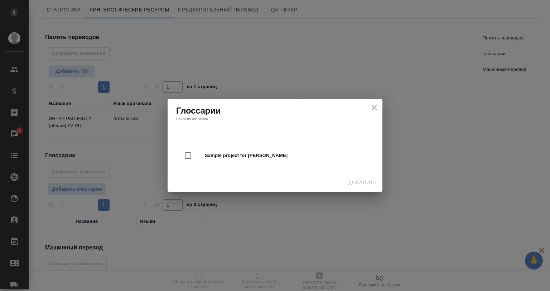
drag, startPoint x: 378, startPoint y: 100, endPoint x: 378, endPoint y: 107, distance: 7.6
click at [379, 105] on div "Глоссарии Поиск по названию" at bounding box center [275, 118] width 215 height 39
click at [378, 107] on icon "close" at bounding box center [374, 107] width 9 height 9
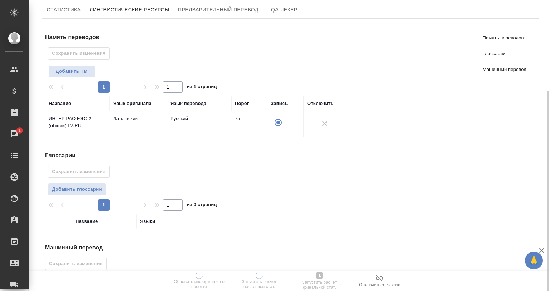
scroll to position [112, 0]
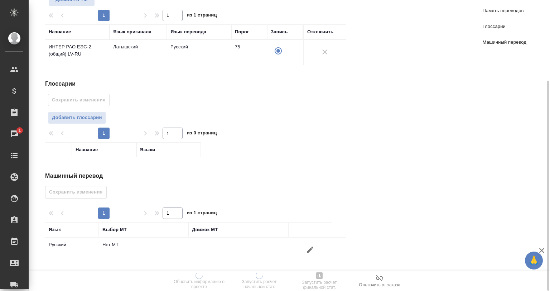
click at [307, 251] on icon "button" at bounding box center [310, 249] width 9 height 9
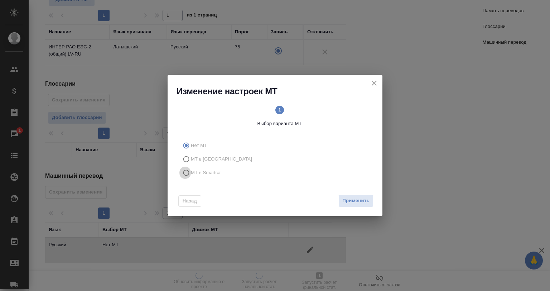
click at [190, 177] on input "МТ в Smartcat" at bounding box center [185, 173] width 11 height 14
radio input "true"
click at [369, 205] on button "Вперед" at bounding box center [361, 201] width 26 height 13
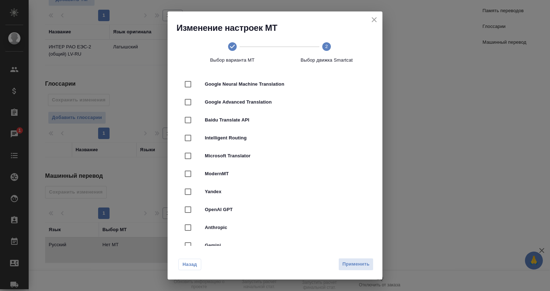
scroll to position [40, 0]
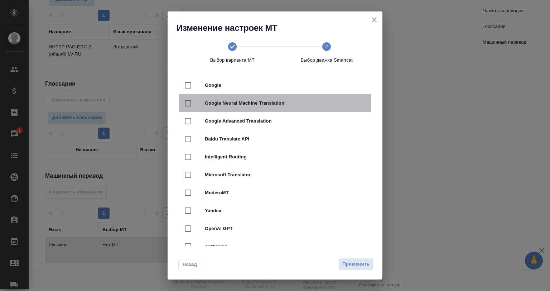
click at [279, 105] on span "Google Neural Machine Translation" at bounding box center [285, 103] width 161 height 7
checkbox input "true"
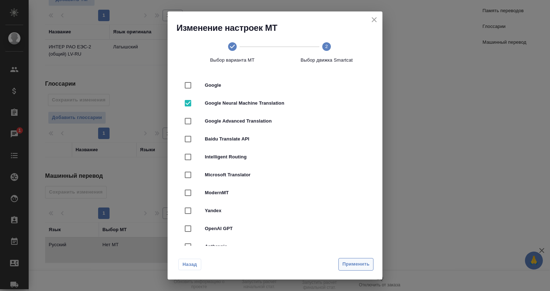
click at [349, 264] on span "Применить" at bounding box center [356, 264] width 27 height 8
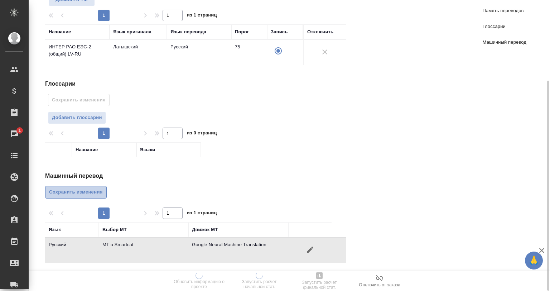
click at [97, 193] on span "Сохранить изменения" at bounding box center [76, 192] width 54 height 8
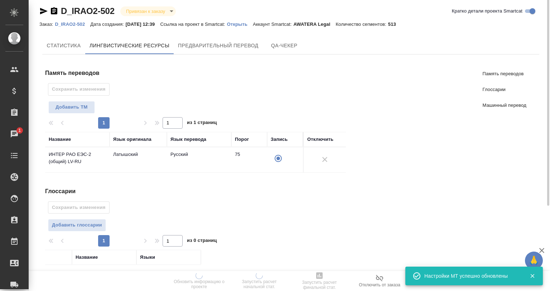
scroll to position [0, 0]
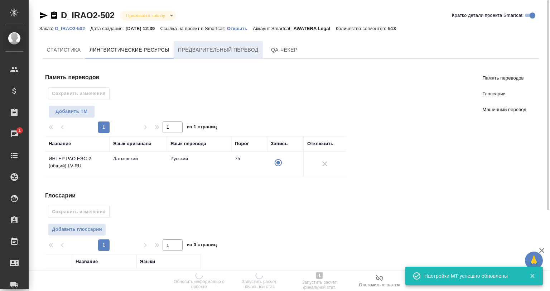
click at [206, 57] on button "Предварительный перевод" at bounding box center [218, 49] width 89 height 17
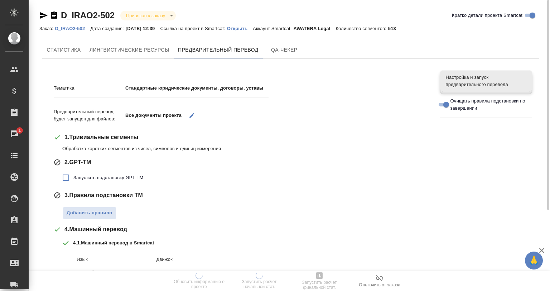
click at [100, 173] on label "Запустить подстановку GPT-TM" at bounding box center [100, 177] width 85 height 15
click at [73, 173] on input "Запустить подстановку GPT-TM" at bounding box center [65, 177] width 15 height 15
checkbox input "true"
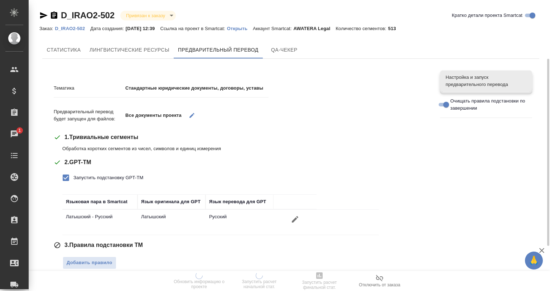
scroll to position [143, 0]
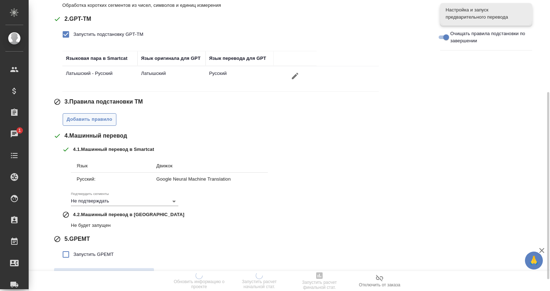
click at [104, 123] on button "Добавить правило" at bounding box center [90, 119] width 54 height 13
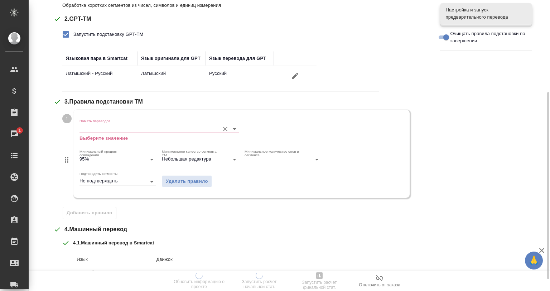
drag, startPoint x: 104, startPoint y: 123, endPoint x: 123, endPoint y: 128, distance: 19.8
click at [123, 128] on input "Память переводов" at bounding box center [148, 128] width 137 height 9
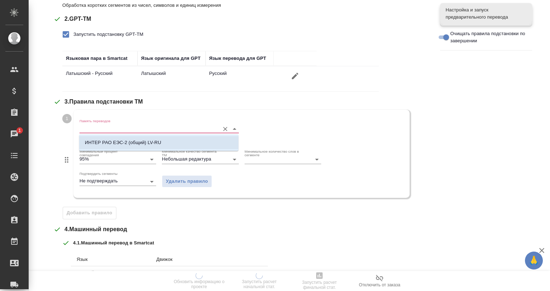
click at [132, 146] on li "ИНТЕР РАО ЕЭС-2 (общий) LV-RU" at bounding box center [158, 142] width 159 height 13
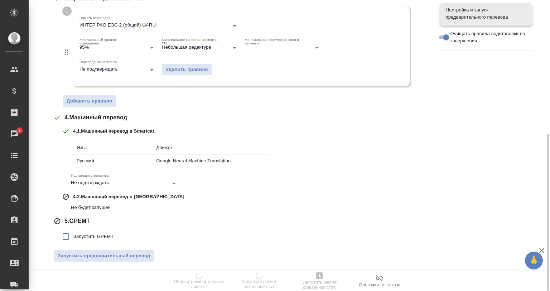
click at [80, 241] on label "Запустить GPEMT" at bounding box center [86, 236] width 56 height 15
click at [73, 241] on input "Запустить GPEMT" at bounding box center [65, 236] width 15 height 15
checkbox input "true"
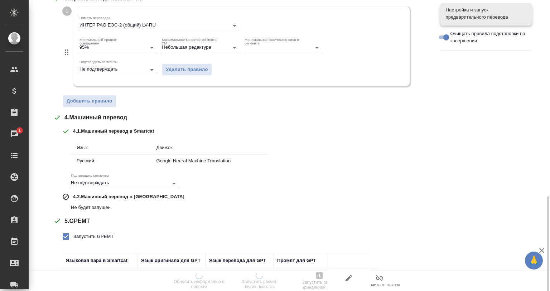
scroll to position [296, 0]
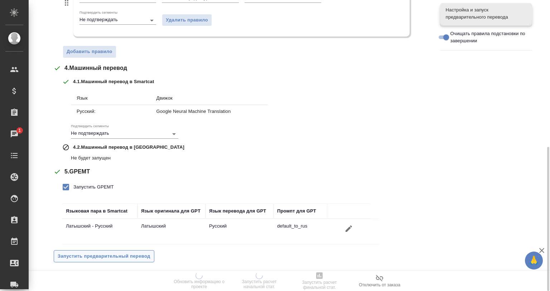
click at [118, 257] on span "Запустить предварительный перевод" at bounding box center [104, 256] width 93 height 8
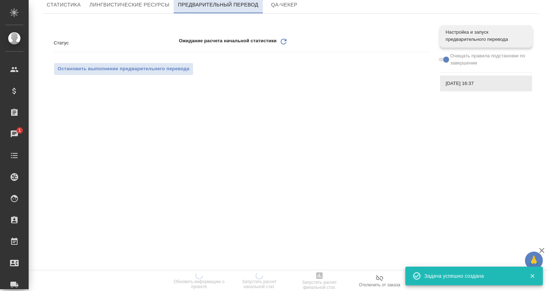
scroll to position [0, 0]
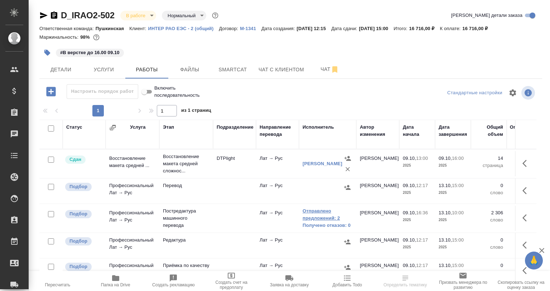
click at [322, 216] on link "Отправлено предложений: 2" at bounding box center [328, 214] width 50 height 14
click at [51, 185] on input "checkbox" at bounding box center [51, 187] width 6 height 6
checkbox input "true"
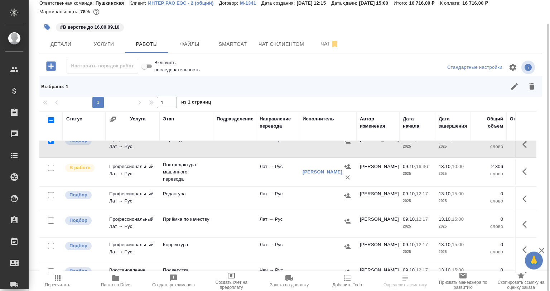
scroll to position [72, 0]
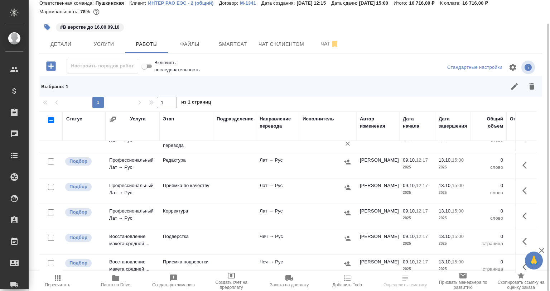
drag, startPoint x: 52, startPoint y: 189, endPoint x: 92, endPoint y: 181, distance: 40.6
click at [52, 188] on input "checkbox" at bounding box center [51, 187] width 6 height 6
checkbox input "true"
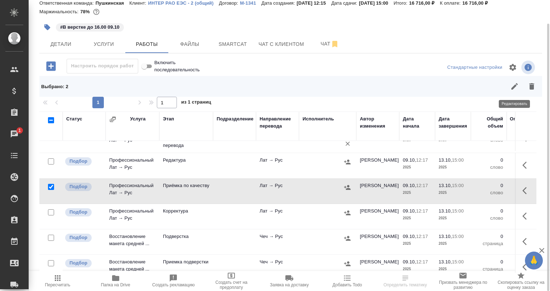
click at [525, 82] on button "button" at bounding box center [532, 86] width 17 height 17
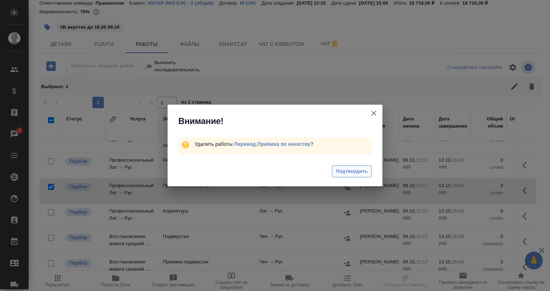
click at [343, 170] on span "Подтвердить" at bounding box center [352, 171] width 32 height 8
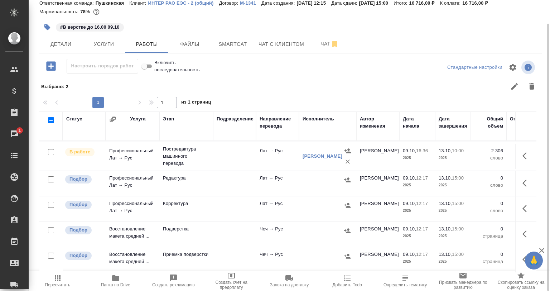
scroll to position [33, 0]
click at [523, 179] on icon "button" at bounding box center [527, 183] width 9 height 9
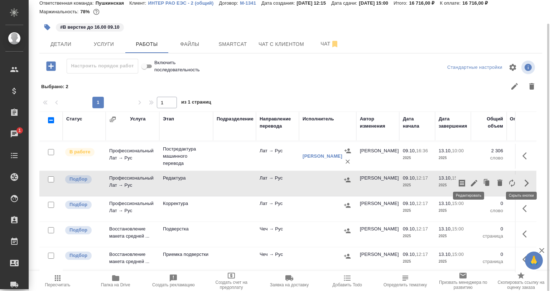
click at [468, 175] on button "button" at bounding box center [474, 183] width 12 height 17
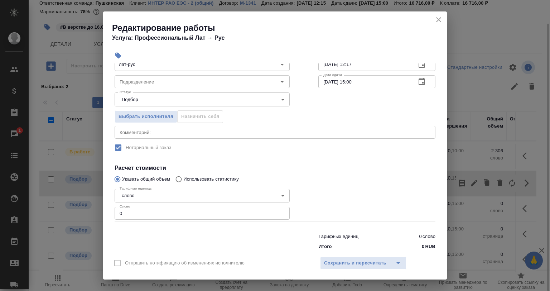
scroll to position [61, 0]
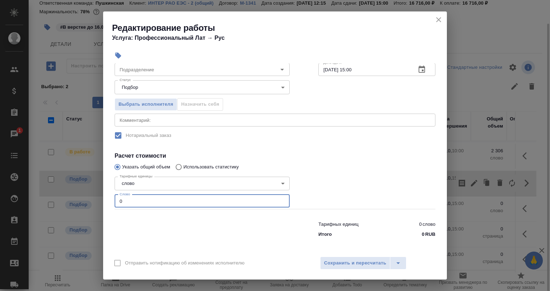
drag, startPoint x: 120, startPoint y: 201, endPoint x: 97, endPoint y: 209, distance: 24.3
click at [101, 205] on div "Редактирование работы Услуга: Профессиональный Лат → Рус Параметры Файлы Вид ра…" at bounding box center [275, 145] width 550 height 291
paste input "2357"
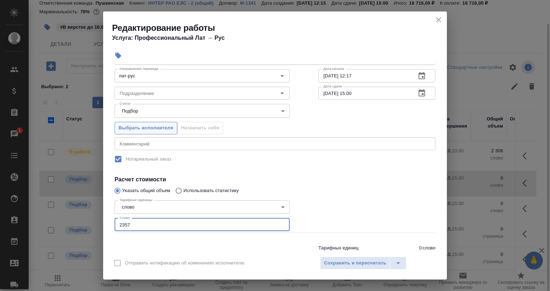
scroll to position [0, 0]
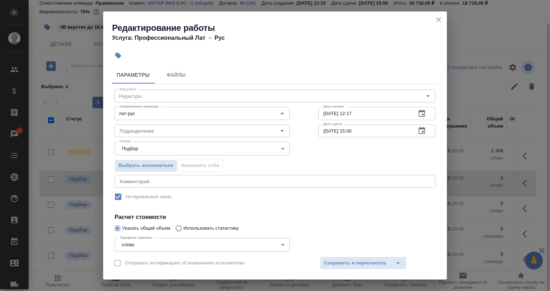
type input "2357"
click at [136, 184] on div "x Комментарий:" at bounding box center [275, 181] width 321 height 13
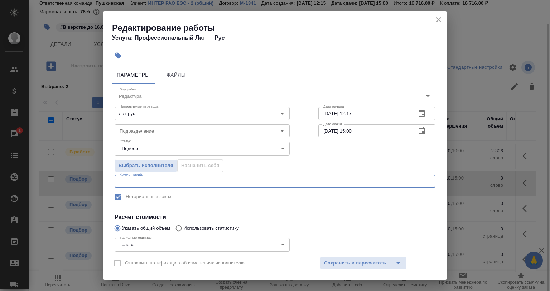
click at [138, 179] on textarea at bounding box center [275, 180] width 311 height 5
type textarea "Проверка под нот за фрилом"
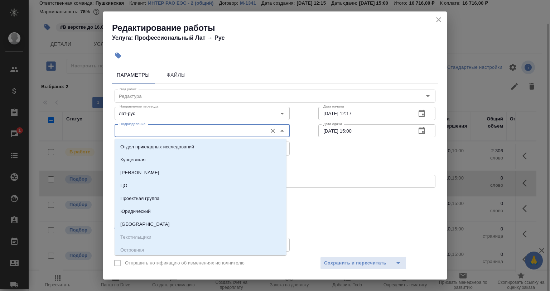
click at [158, 132] on input "Подразделение" at bounding box center [190, 130] width 147 height 9
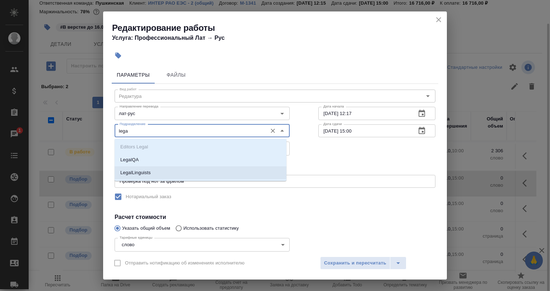
click at [166, 175] on li "LegalLinguists" at bounding box center [201, 172] width 172 height 13
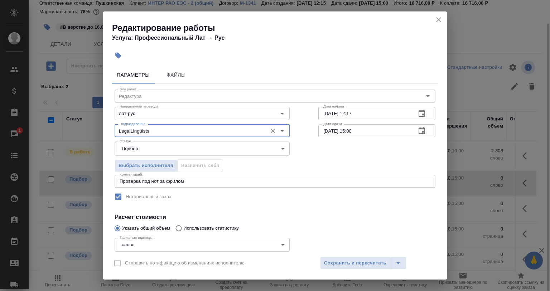
type input "LegalLinguists"
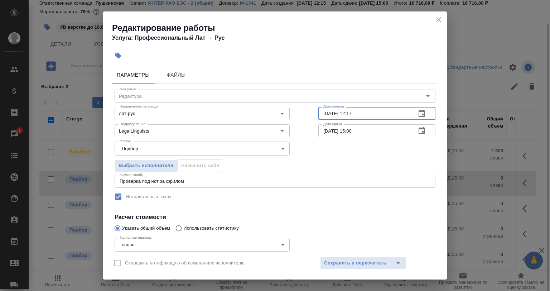
click at [370, 119] on input "09.10.2025 12:17" at bounding box center [365, 113] width 92 height 13
drag, startPoint x: 367, startPoint y: 113, endPoint x: 314, endPoint y: 113, distance: 53.4
click at [314, 113] on div "Вид работ Редактура Вид работ Направление перевода лат-рус Направление перевода…" at bounding box center [275, 193] width 327 height 218
click at [362, 101] on div "Дата начала 09.10.2025 12:17 Дата начала" at bounding box center [377, 113] width 146 height 46
drag, startPoint x: 373, startPoint y: 115, endPoint x: 345, endPoint y: 112, distance: 28.1
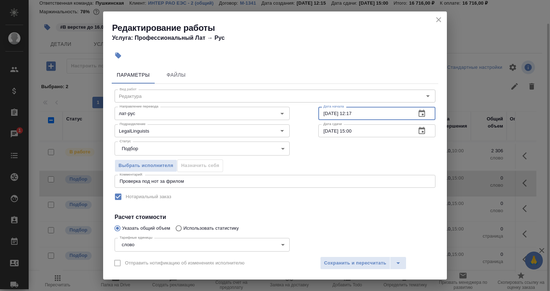
click at [345, 112] on input "09.10.2025 12:17" at bounding box center [365, 113] width 92 height 13
type input "09.10.2025 16:44"
click at [325, 123] on div "Дата сдачи 13.10.2025 15:00 Дата сдачи" at bounding box center [377, 130] width 146 height 46
drag, startPoint x: 362, startPoint y: 129, endPoint x: 346, endPoint y: 131, distance: 16.6
click at [346, 131] on input "13.10.2025 15:00" at bounding box center [365, 130] width 92 height 13
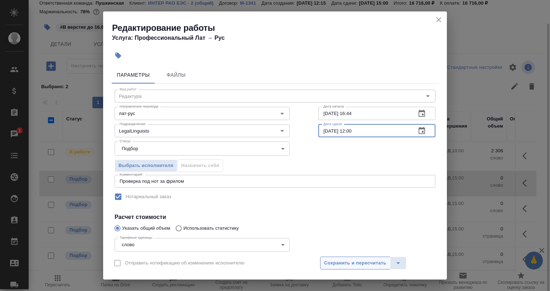
type input "13.10.2025 12:00"
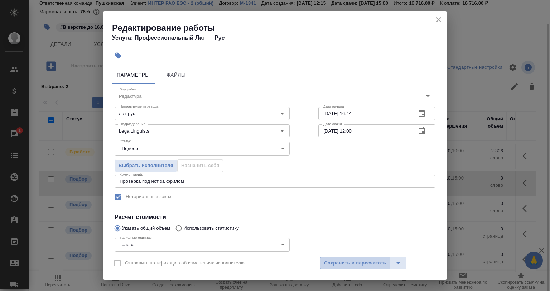
click at [336, 266] on span "Сохранить и пересчитать" at bounding box center [355, 263] width 62 height 8
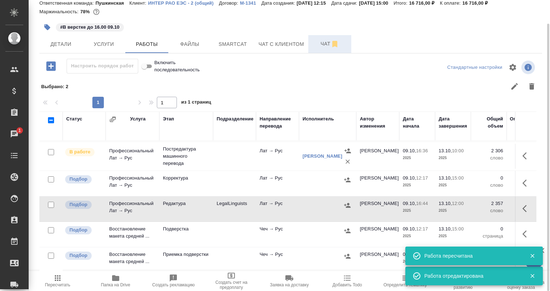
click at [324, 49] on button "Чат" at bounding box center [330, 44] width 43 height 18
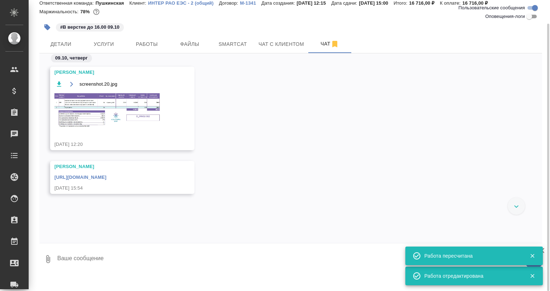
click at [110, 101] on img at bounding box center [107, 110] width 107 height 36
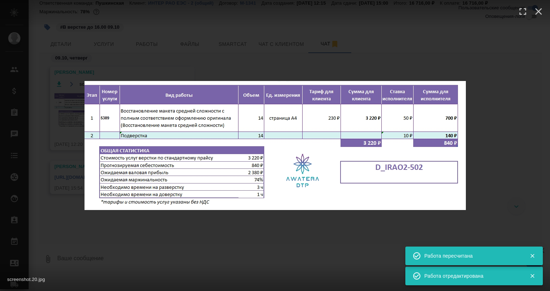
click at [212, 68] on div "screenshot.20.jpg 1 of 1" at bounding box center [275, 145] width 550 height 291
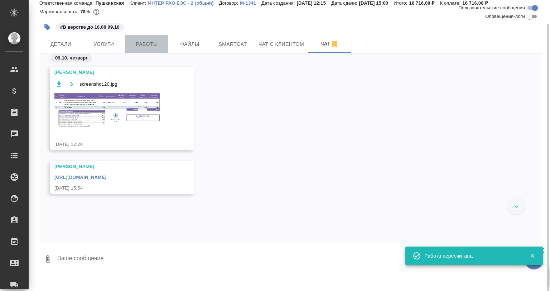
click at [144, 45] on span "Работы" at bounding box center [147, 44] width 34 height 9
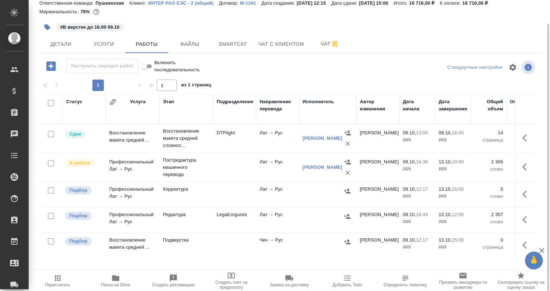
click at [52, 190] on input "checkbox" at bounding box center [51, 190] width 6 height 6
checkbox input "true"
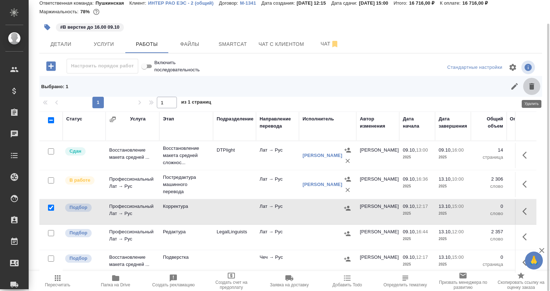
click at [538, 84] on button "button" at bounding box center [532, 86] width 17 height 17
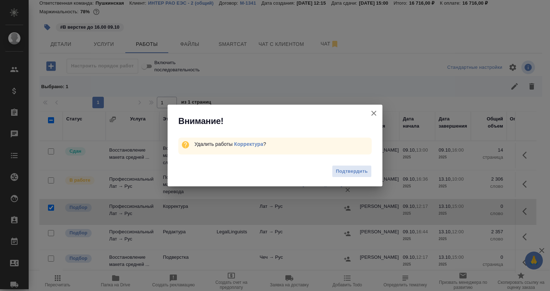
drag, startPoint x: 360, startPoint y: 171, endPoint x: 363, endPoint y: 184, distance: 13.1
click at [360, 172] on span "Подтвердить" at bounding box center [352, 171] width 32 height 8
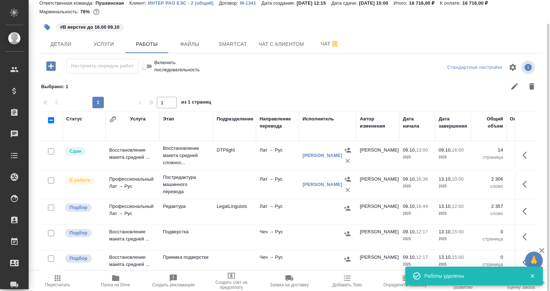
click at [518, 209] on button "button" at bounding box center [526, 211] width 17 height 17
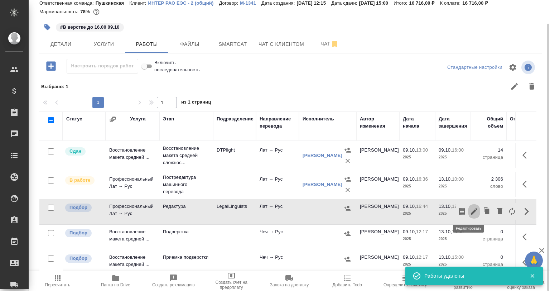
click at [470, 210] on icon "button" at bounding box center [474, 211] width 9 height 9
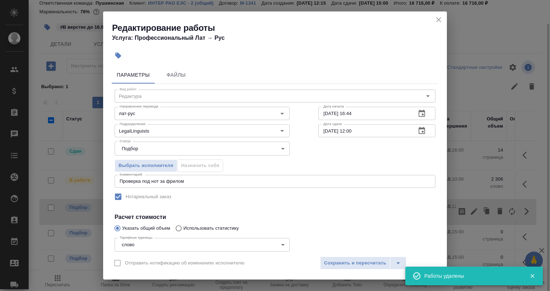
click at [366, 123] on div "Дата сдачи 13.10.2025 12:00 Дата сдачи" at bounding box center [377, 130] width 146 height 46
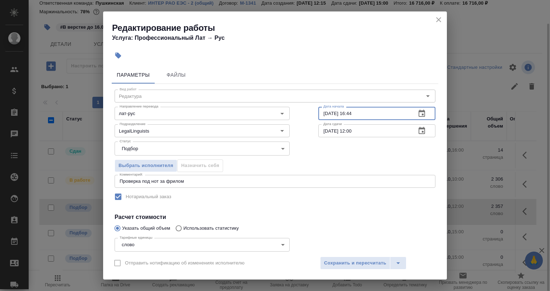
drag, startPoint x: 363, startPoint y: 113, endPoint x: 345, endPoint y: 115, distance: 17.6
click at [345, 115] on input "09.10.2025 16:44" at bounding box center [365, 113] width 92 height 13
click at [358, 117] on input "09.10.2025 16:44" at bounding box center [365, 113] width 92 height 13
drag, startPoint x: 355, startPoint y: 113, endPoint x: 350, endPoint y: 123, distance: 11.1
click at [349, 118] on input "09.10.2025 16:44" at bounding box center [365, 113] width 92 height 13
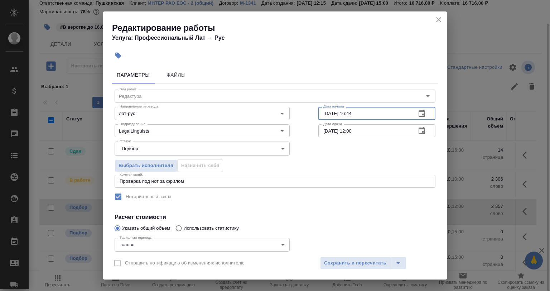
drag, startPoint x: 354, startPoint y: 135, endPoint x: 333, endPoint y: 134, distance: 21.1
click at [354, 135] on input "13.10.2025 12:00" at bounding box center [365, 130] width 92 height 13
click at [363, 133] on input "13.10.2025 12:00" at bounding box center [365, 130] width 92 height 13
drag, startPoint x: 355, startPoint y: 129, endPoint x: 348, endPoint y: 129, distance: 7.2
click at [348, 129] on input "13.10.2025 12:00" at bounding box center [365, 130] width 92 height 13
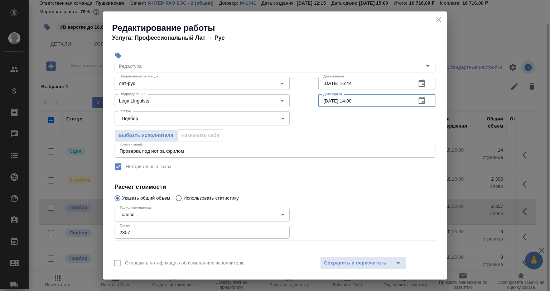
scroll to position [36, 0]
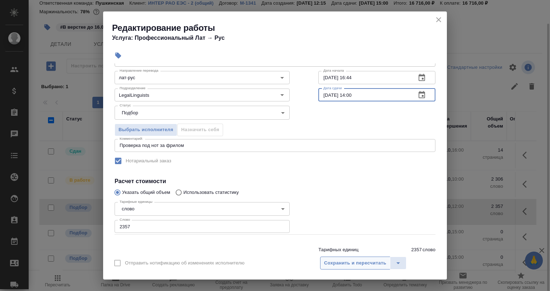
type input "13.10.2025 14:00"
click at [354, 264] on span "Сохранить и пересчитать" at bounding box center [355, 263] width 62 height 8
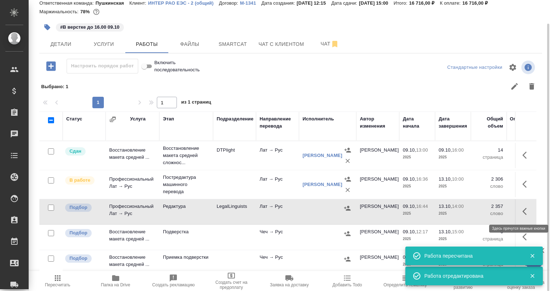
click at [525, 209] on icon "button" at bounding box center [527, 211] width 9 height 9
click at [458, 210] on icon "button" at bounding box center [462, 211] width 9 height 9
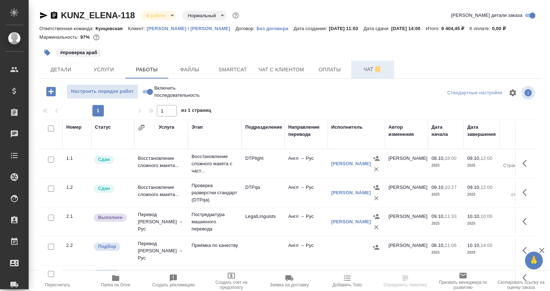
click at [363, 70] on span "Чат" at bounding box center [373, 69] width 34 height 9
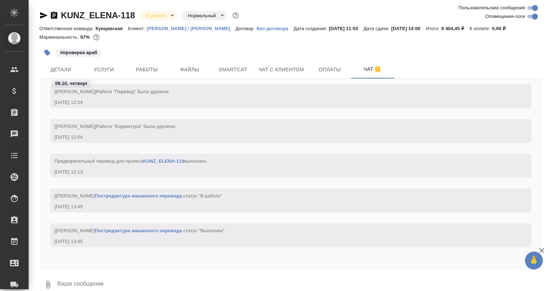
click at [536, 15] on input "Оповещения-логи" at bounding box center [535, 16] width 26 height 9
checkbox input "false"
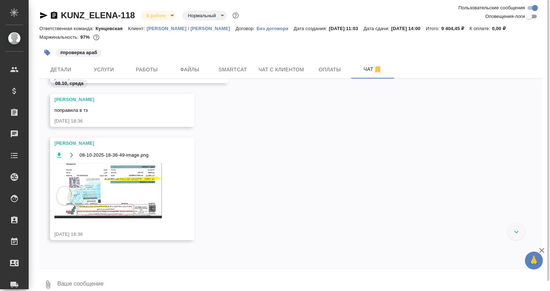
scroll to position [321, 0]
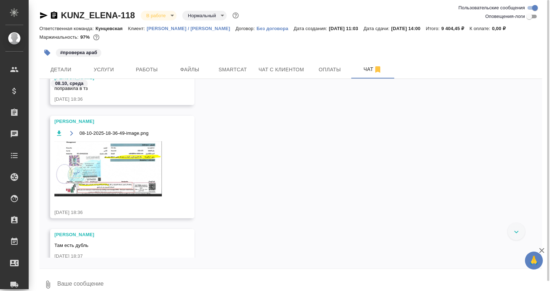
click at [137, 156] on img at bounding box center [107, 168] width 107 height 55
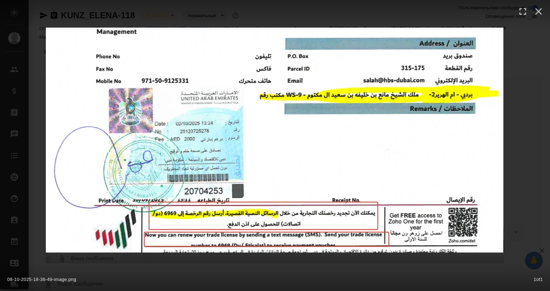
click at [531, 165] on div "08-10-2025-18-36-49-image.png 1 of 1" at bounding box center [275, 145] width 550 height 291
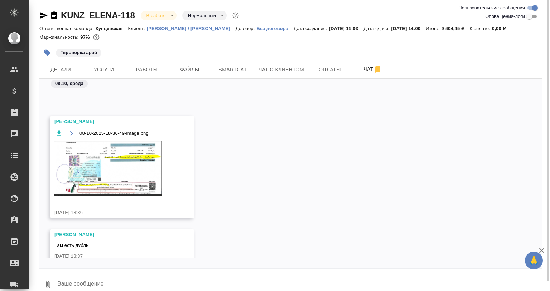
scroll to position [480, 0]
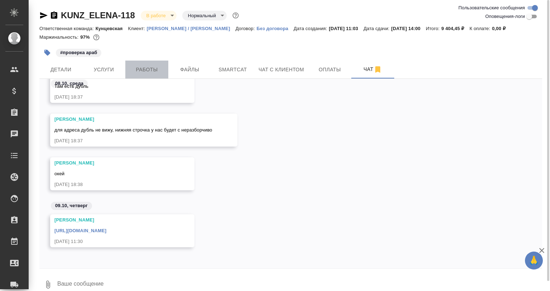
click at [126, 73] on button "Работы" at bounding box center [146, 70] width 43 height 18
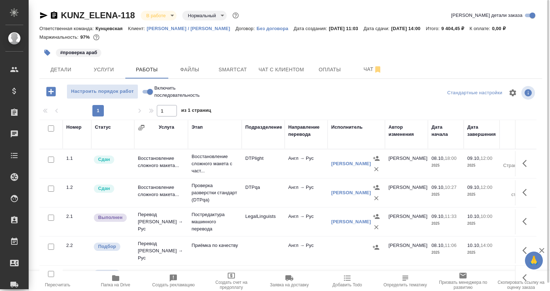
click at [53, 94] on icon "button" at bounding box center [50, 91] width 9 height 9
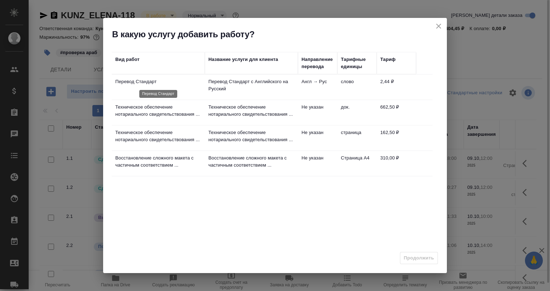
click at [176, 85] on p "Перевод Стандарт" at bounding box center [158, 81] width 86 height 7
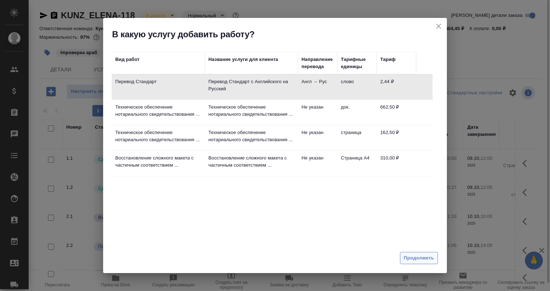
click at [416, 258] on span "Продолжить" at bounding box center [419, 258] width 30 height 8
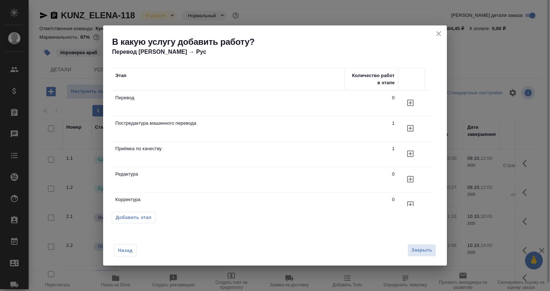
click at [174, 102] on td "Перевод" at bounding box center [228, 103] width 233 height 25
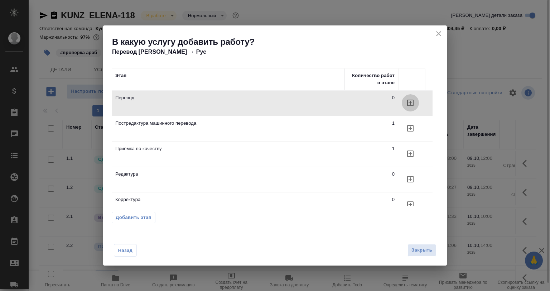
click at [417, 103] on button "button" at bounding box center [410, 102] width 17 height 17
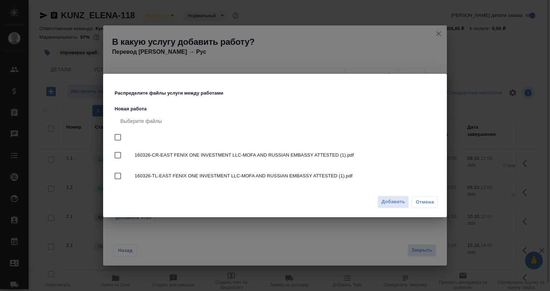
drag, startPoint x: 119, startPoint y: 139, endPoint x: 295, endPoint y: 185, distance: 181.4
click at [121, 140] on input "checkbox" at bounding box center [117, 137] width 15 height 15
checkbox input "true"
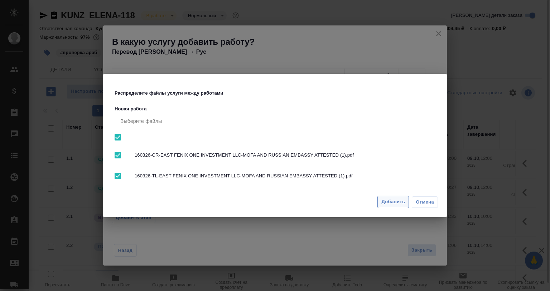
click at [401, 206] on span "Добавить" at bounding box center [394, 202] width 24 height 8
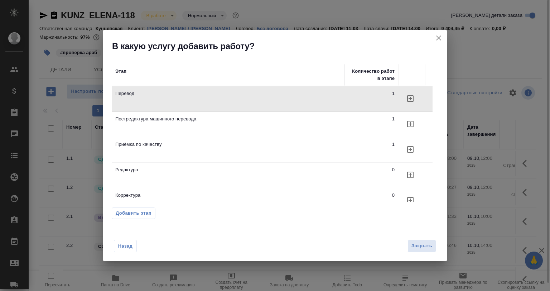
click at [437, 40] on icon "close" at bounding box center [438, 37] width 5 height 5
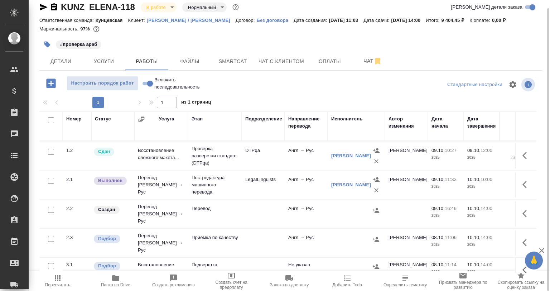
scroll to position [36, 0]
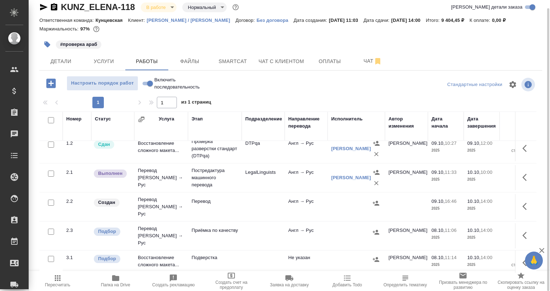
click at [527, 205] on button "button" at bounding box center [526, 206] width 17 height 17
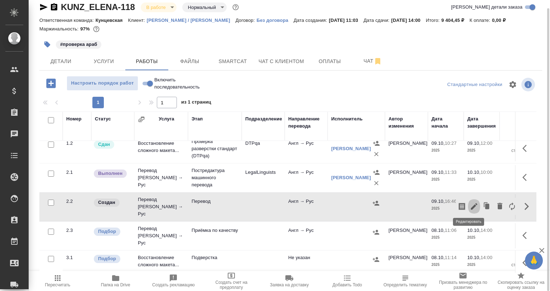
click at [470, 205] on icon "button" at bounding box center [474, 206] width 9 height 9
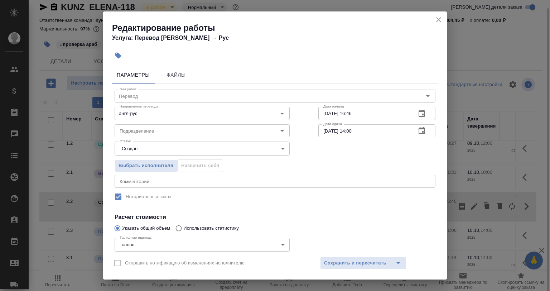
click at [144, 179] on textarea at bounding box center [275, 180] width 311 height 5
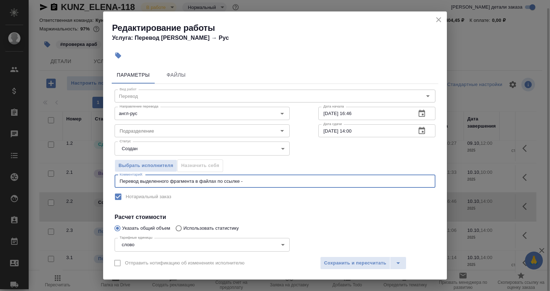
paste textarea "D_IRAO2-502 Дата завершения: 13.10.2025, 14:00 Редактура лат-рус 2357 слово htt…"
paste textarea "https://drive.awatera.com/s/93JLEBMTT5LrQWL"
click at [360, 182] on textarea "Перевод выделенного фрагмента в файлах по ссылке - https://drive.awatera.com/s/…" at bounding box center [275, 180] width 311 height 5
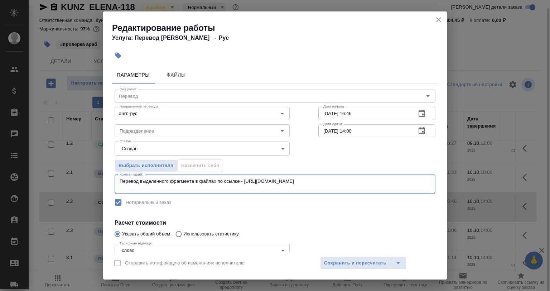
type textarea "Перевод выделенного фрагмента в файлах по ссылке - https://drive.awatera.com/s/…"
click at [134, 152] on body "🙏 .cls-1 fill:#fff; AWATERA Babkina Anastasiya Клиенты Спецификации Заказы 0 Ча…" at bounding box center [275, 145] width 550 height 291
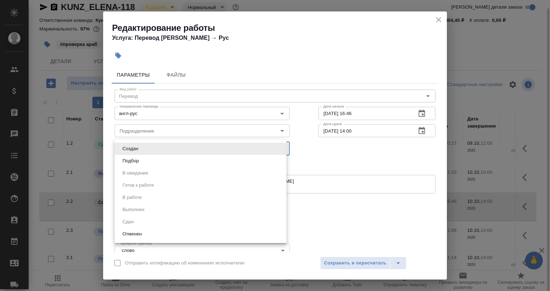
click at [139, 164] on button "Подбор" at bounding box center [130, 161] width 21 height 8
type input "recruiting"
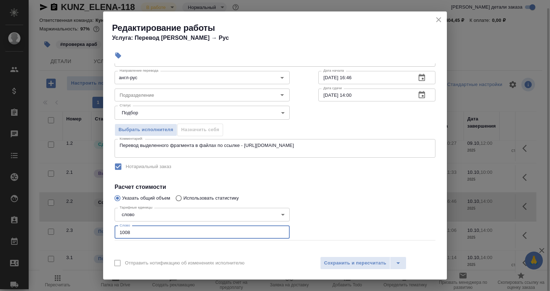
drag, startPoint x: 144, startPoint y: 231, endPoint x: 115, endPoint y: 231, distance: 29.0
click at [115, 231] on input "1008" at bounding box center [202, 232] width 175 height 13
type input "50"
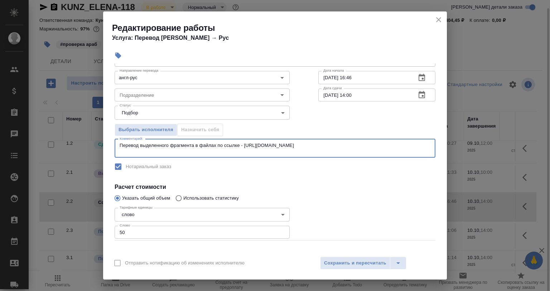
click at [128, 149] on textarea "Перевод выделенного фрагмента в файлах по ссылке - https://drive.awatera.com/s/…" at bounding box center [275, 148] width 311 height 11
paste textarea "https://drive.awatera.com/s/ZCRbYBfLt5DF97p"
click at [216, 146] on textarea "Перевод выделенного фрагмента в файлах по ссылке - https://drive.awatera.com/s/…" at bounding box center [275, 148] width 311 height 11
click at [167, 145] on textarea "Перевод выделенного фрагмента в файлах по ссылке - https://drive.awatera.com/s/…" at bounding box center [275, 148] width 311 height 11
click at [169, 146] on textarea "Перевод выделенного фрагмента в файлах по ссылке - https://drive.awatera.com/s/…" at bounding box center [275, 148] width 311 height 11
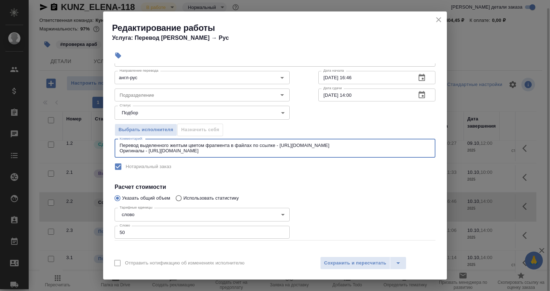
click at [261, 152] on textarea "Перевод выделенного желтым цветом фрагмента в файлах по ссылке - https://drive.…" at bounding box center [275, 148] width 311 height 11
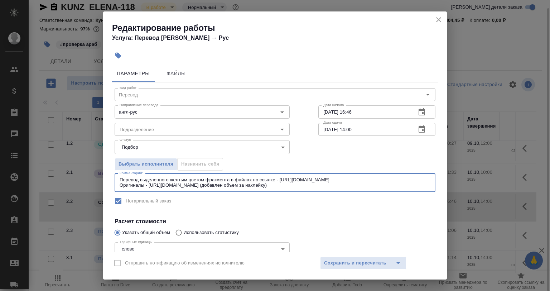
scroll to position [0, 0]
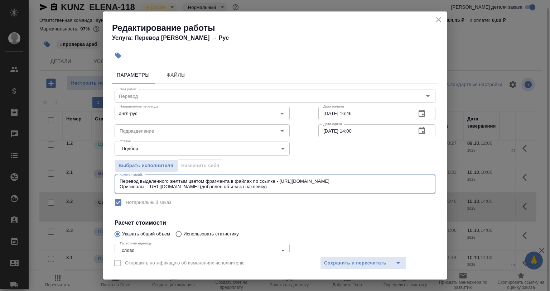
type textarea "Перевод выделенного желтым цветом фрагмента в файлах по ссылке - https://drive.…"
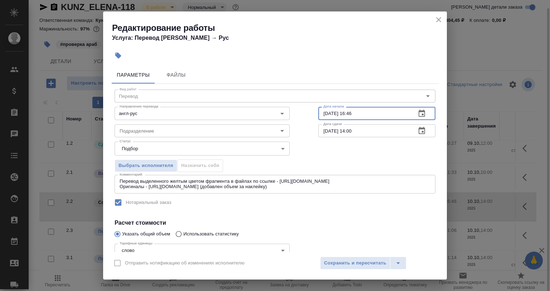
drag, startPoint x: 363, startPoint y: 114, endPoint x: 347, endPoint y: 112, distance: 16.2
click at [347, 112] on input "09.10.2025 16:46" at bounding box center [365, 113] width 92 height 13
drag, startPoint x: 360, startPoint y: 132, endPoint x: 345, endPoint y: 132, distance: 15.0
click at [345, 132] on input "10.10.2025 14:00" at bounding box center [365, 130] width 92 height 13
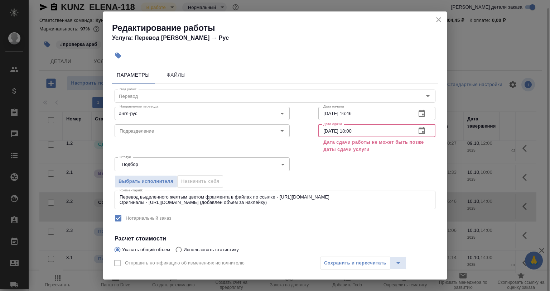
drag, startPoint x: 327, startPoint y: 130, endPoint x: 321, endPoint y: 126, distance: 6.7
click at [321, 129] on input "10.10.2025 18:00" at bounding box center [365, 130] width 92 height 13
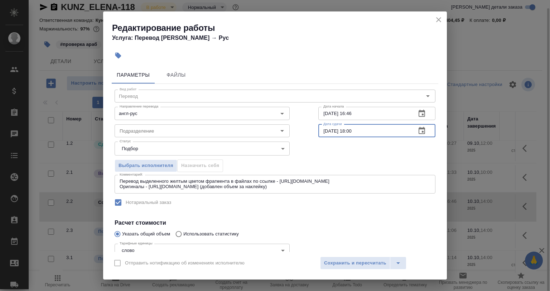
type input "09.10.2025 18:00"
click at [349, 255] on div "Отправить нотификацию об изменениях исполнителю Сохранить и пересчитать" at bounding box center [275, 266] width 344 height 28
click at [350, 258] on button "Сохранить и пересчитать" at bounding box center [355, 263] width 70 height 13
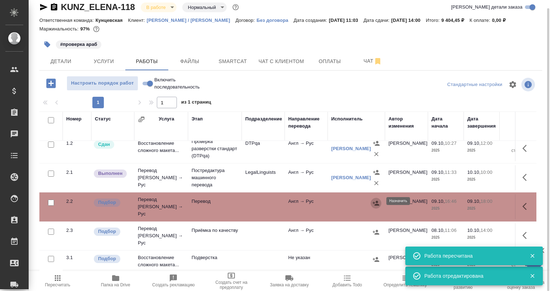
click at [376, 200] on icon "button" at bounding box center [376, 203] width 7 height 7
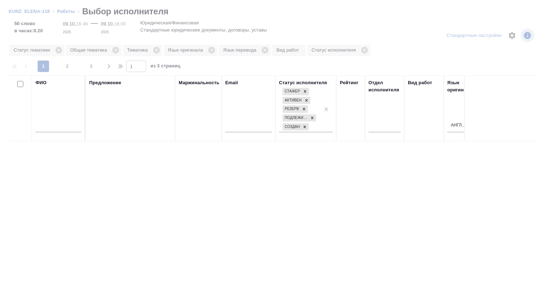
click at [63, 11] on div at bounding box center [275, 145] width 550 height 291
click at [65, 13] on link "Работы" at bounding box center [66, 11] width 18 height 5
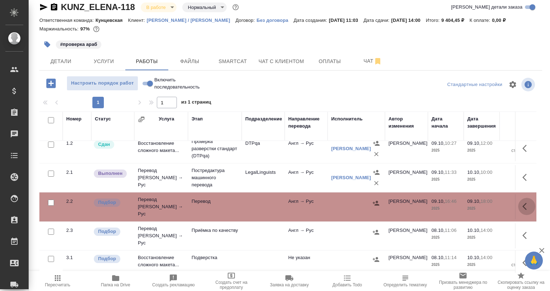
click at [523, 202] on icon "button" at bounding box center [527, 206] width 9 height 9
click at [471, 204] on icon "button" at bounding box center [474, 206] width 6 height 6
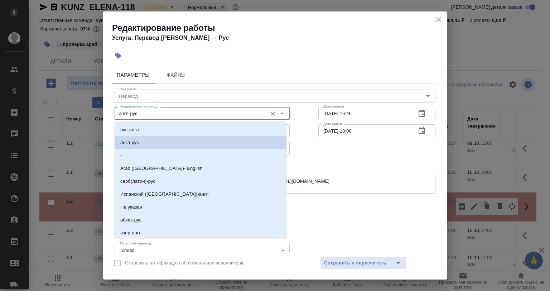
click at [140, 110] on input "англ-рус" at bounding box center [190, 113] width 147 height 9
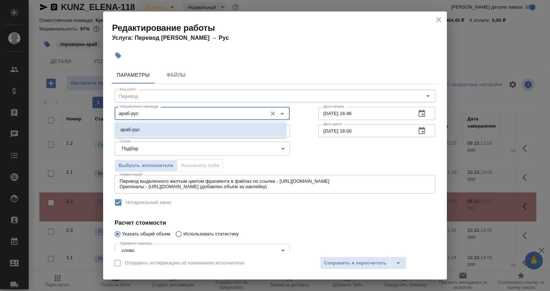
click at [159, 130] on li "араб-рус" at bounding box center [201, 129] width 172 height 13
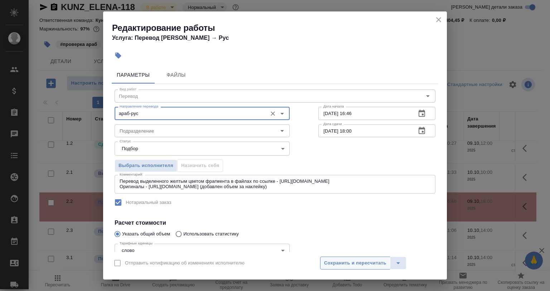
type input "араб-рус"
click at [353, 262] on span "Сохранить и пересчитать" at bounding box center [355, 263] width 62 height 8
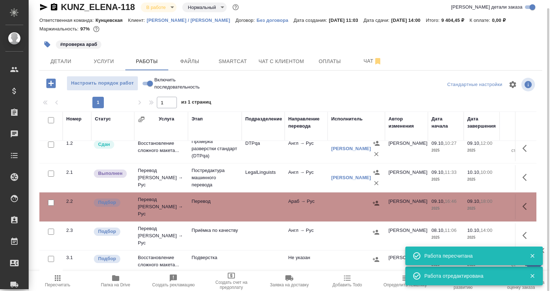
click at [373, 203] on icon "button" at bounding box center [376, 203] width 7 height 7
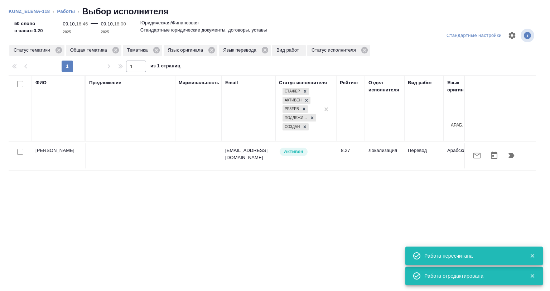
click at [23, 152] on input "checkbox" at bounding box center [20, 152] width 6 height 6
checkbox input "true"
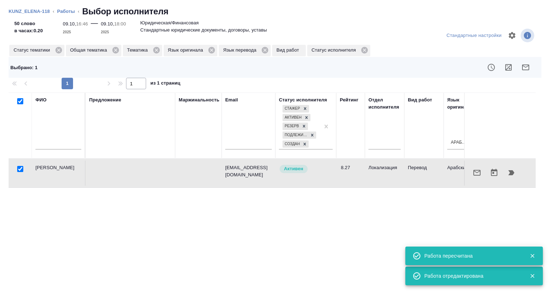
click at [474, 175] on icon "button" at bounding box center [477, 173] width 7 height 6
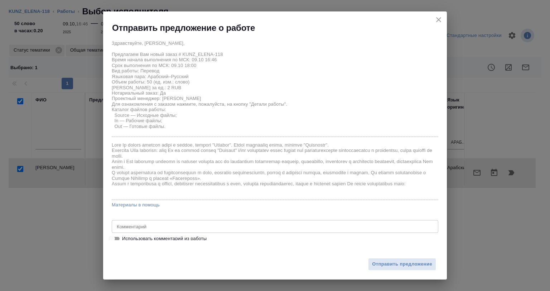
click at [131, 238] on span "Использовать комментарий из работы" at bounding box center [164, 238] width 85 height 7
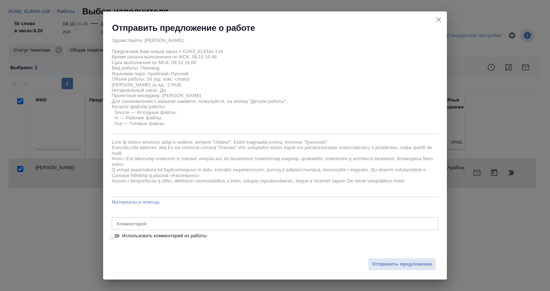
click at [173, 235] on span "Использовать комментарий из работы" at bounding box center [164, 235] width 85 height 7
click at [125, 235] on input "Использовать комментарий из работы" at bounding box center [112, 235] width 26 height 9
checkbox input "true"
type textarea "Перевод выделенного желтым цветом фрагмента в файлах по ссылке - https://drive.…"
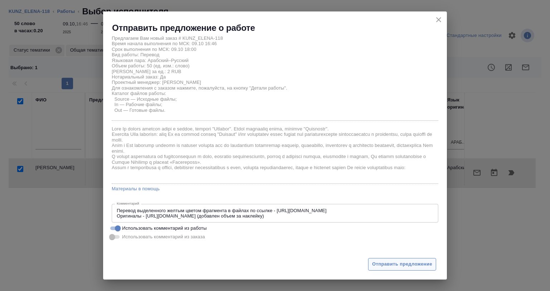
scroll to position [20, 0]
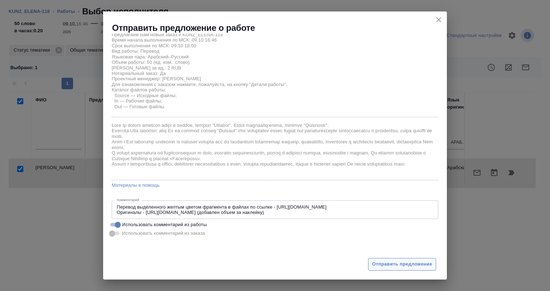
click at [391, 261] on span "Отправить предложение" at bounding box center [402, 264] width 60 height 8
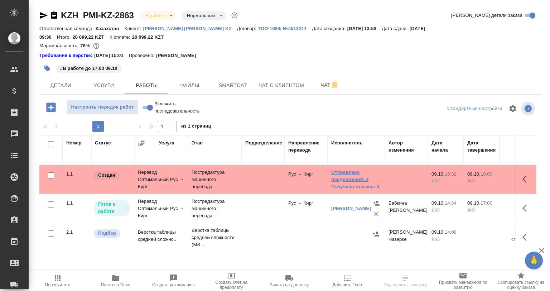
click at [338, 169] on link "Отправлено предложений: 2" at bounding box center [356, 176] width 50 height 14
click at [374, 171] on link "Отправлено предложений: 2" at bounding box center [356, 176] width 50 height 14
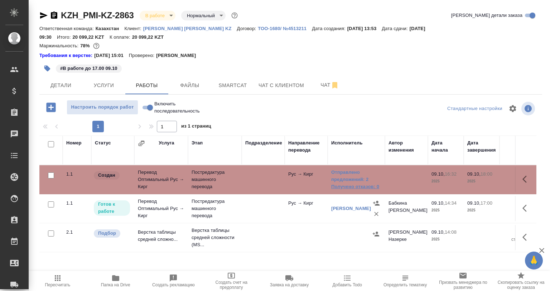
click at [351, 183] on link "Получено отказов: 0" at bounding box center [356, 186] width 50 height 7
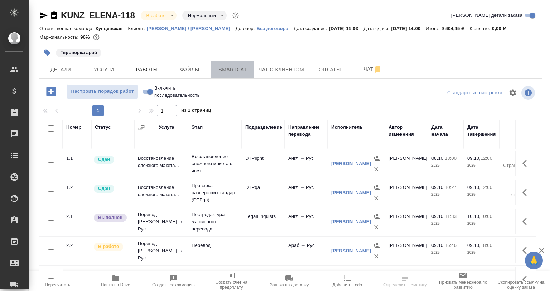
click at [238, 73] on span "Smartcat" at bounding box center [233, 69] width 34 height 9
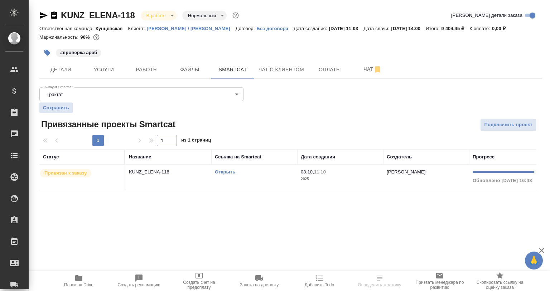
click at [181, 178] on td "KUNZ_ELENA-118" at bounding box center [168, 177] width 86 height 25
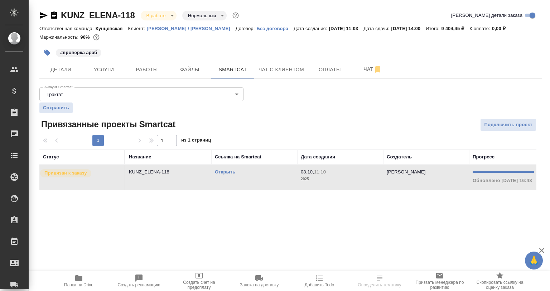
click at [178, 177] on td "KUNZ_ELENA-118" at bounding box center [168, 177] width 86 height 25
click at [142, 72] on span "Работы" at bounding box center [147, 69] width 34 height 9
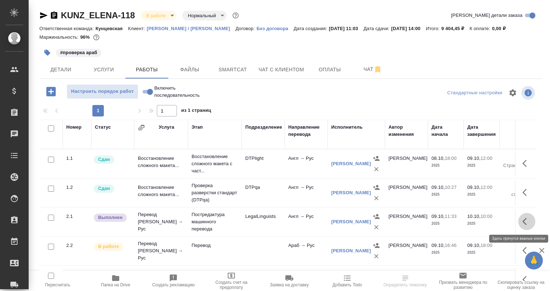
click at [518, 218] on button "button" at bounding box center [526, 221] width 17 height 17
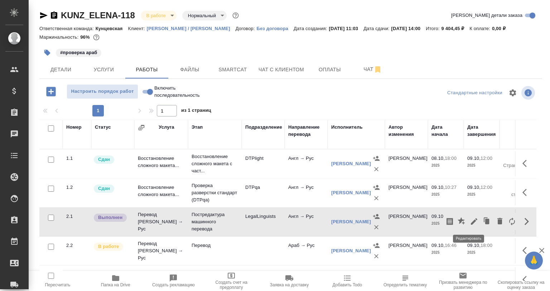
click at [470, 221] on icon "button" at bounding box center [474, 221] width 9 height 9
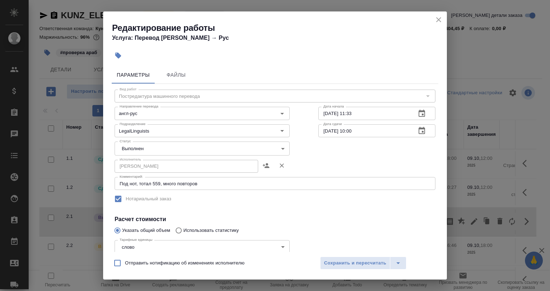
click at [138, 146] on body "🙏 .cls-1 fill:#fff; AWATERA [PERSON_NAME] Спецификации Заказы 0 Чаты Todo Проек…" at bounding box center [275, 145] width 550 height 291
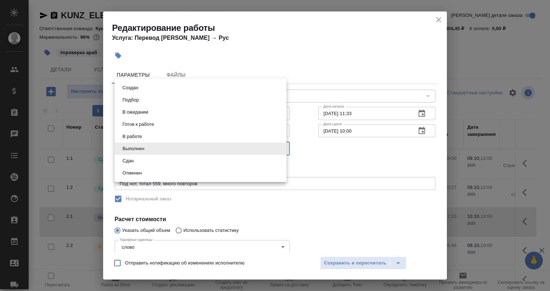
click at [136, 163] on li "Сдан" at bounding box center [201, 161] width 172 height 12
type input "closed"
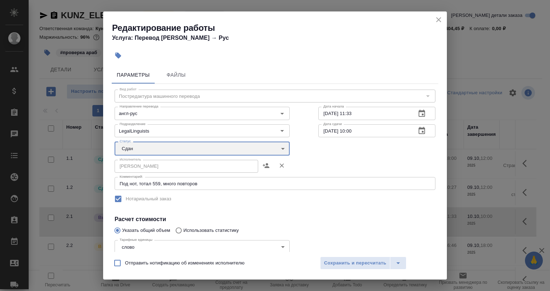
scroll to position [106, 0]
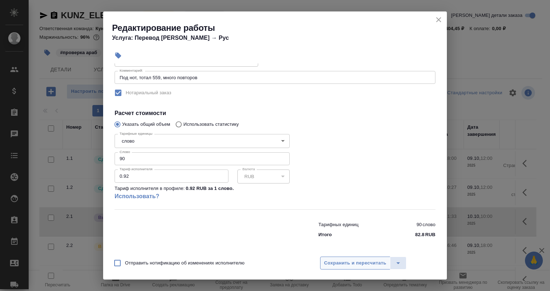
click at [325, 261] on span "Сохранить и пересчитать" at bounding box center [355, 263] width 62 height 8
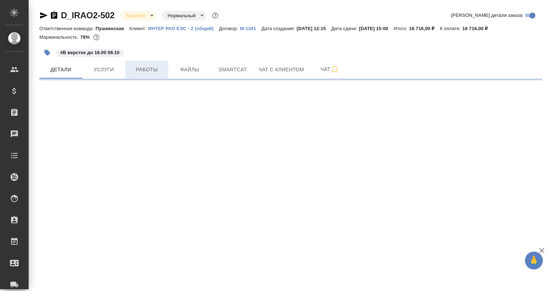
click at [153, 74] on button "Работы" at bounding box center [146, 70] width 43 height 18
select select "RU"
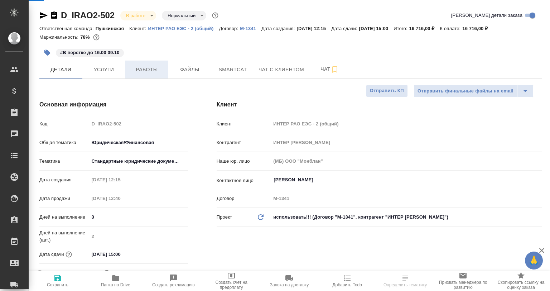
type textarea "x"
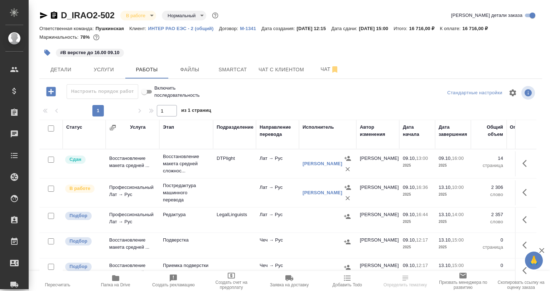
click at [47, 52] on icon "button" at bounding box center [47, 53] width 6 height 6
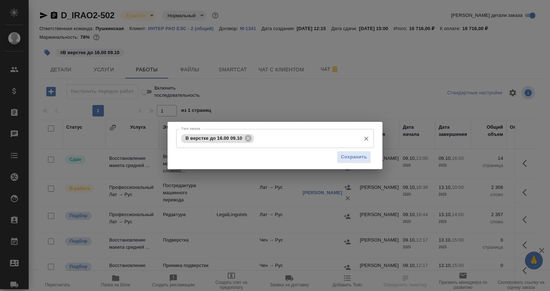
drag, startPoint x: 241, startPoint y: 138, endPoint x: 248, endPoint y: 142, distance: 7.5
click at [242, 138] on span "В верстке до 16.00 09.10" at bounding box center [213, 137] width 65 height 5
click at [247, 143] on div "В верстке до 16.00 09.10" at bounding box center [217, 138] width 73 height 9
click at [247, 141] on icon at bounding box center [248, 138] width 8 height 8
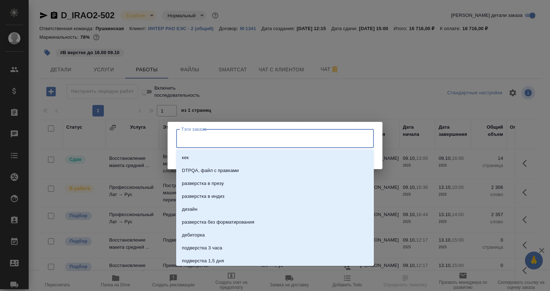
click at [248, 139] on input "Тэги заказа" at bounding box center [269, 138] width 178 height 12
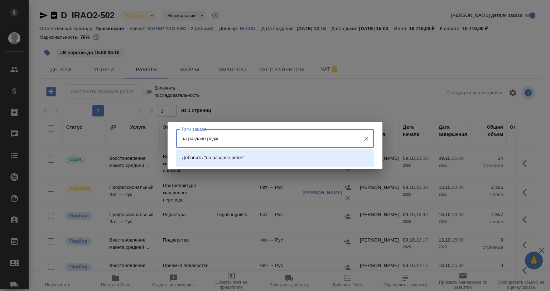
type input "на раздаче ред"
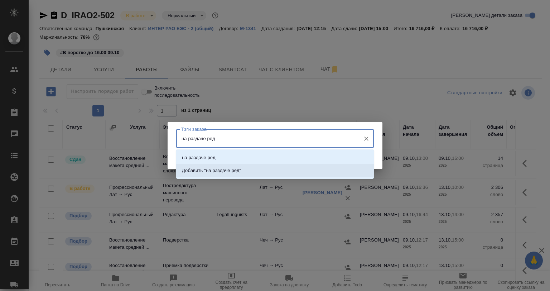
click at [236, 164] on li "Добавить "на раздаче ред"" at bounding box center [275, 170] width 198 height 13
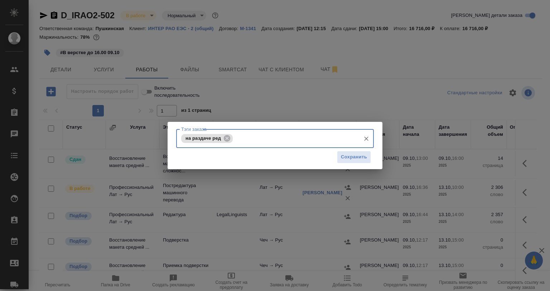
drag, startPoint x: 354, startPoint y: 168, endPoint x: 354, endPoint y: 159, distance: 9.0
click at [354, 168] on div "Тэги заказа на раздаче ред [PERSON_NAME] заказа Сохранить" at bounding box center [275, 145] width 215 height 47
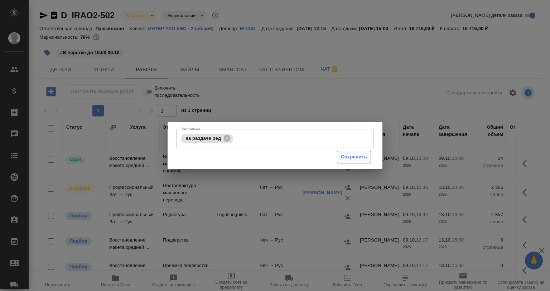
click at [354, 159] on span "Сохранить" at bounding box center [354, 157] width 26 height 8
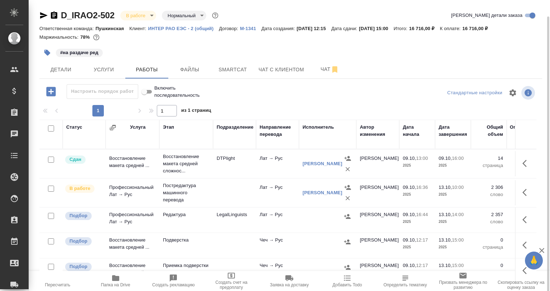
scroll to position [8, 0]
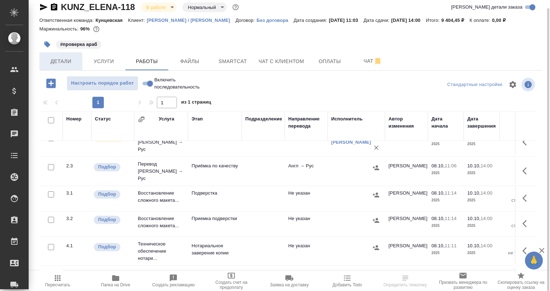
scroll to position [107, 0]
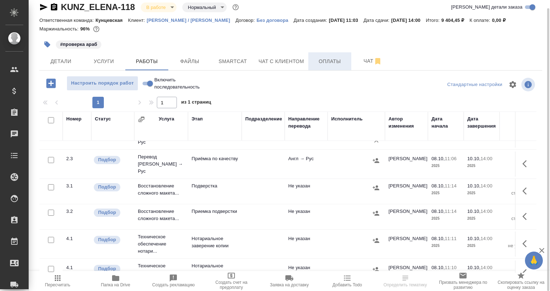
click at [343, 59] on span "Оплаты" at bounding box center [330, 61] width 34 height 9
click at [352, 59] on button "Чат" at bounding box center [373, 61] width 43 height 18
click at [81, 57] on button "Детали" at bounding box center [60, 61] width 43 height 18
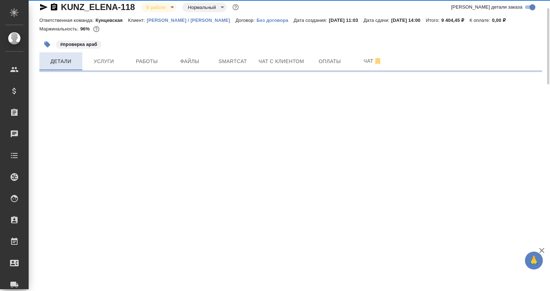
select select "RU"
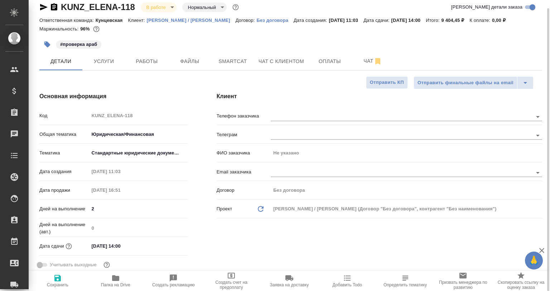
type textarea "x"
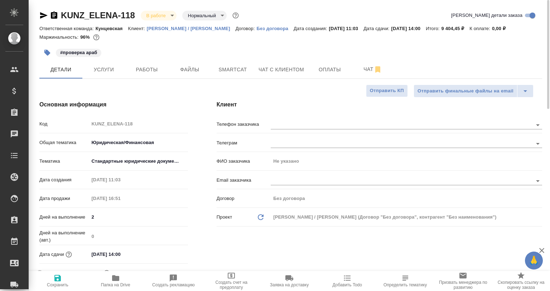
type textarea "x"
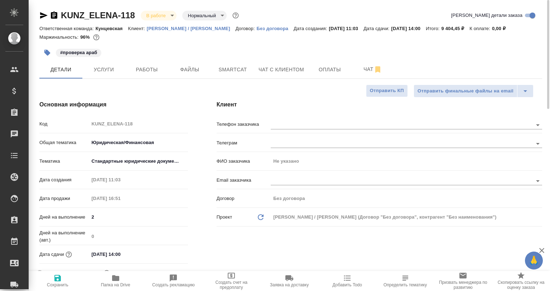
type textarea "x"
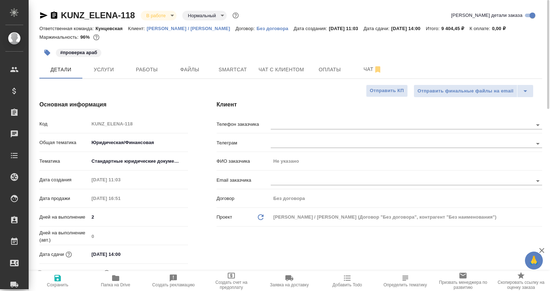
type textarea "x"
click at [141, 57] on div "#проверка араб" at bounding box center [206, 53] width 335 height 16
click at [143, 72] on span "Работы" at bounding box center [147, 69] width 34 height 9
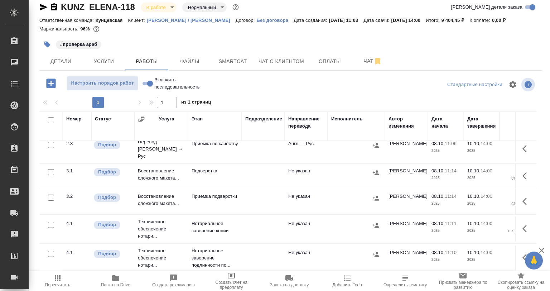
scroll to position [52, 0]
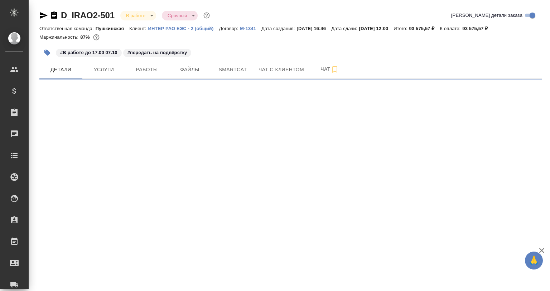
select select "RU"
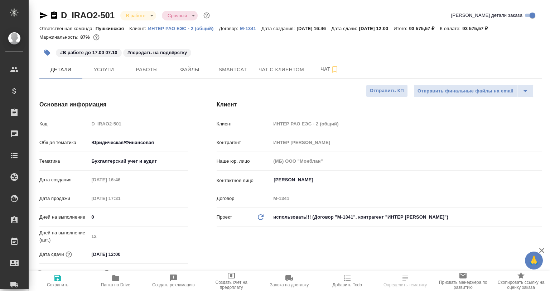
type textarea "x"
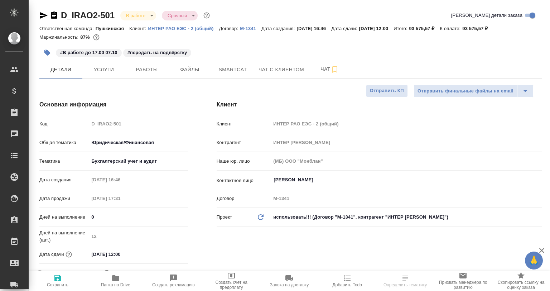
type textarea "x"
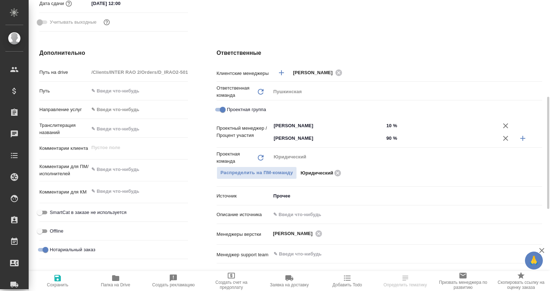
type textarea "x"
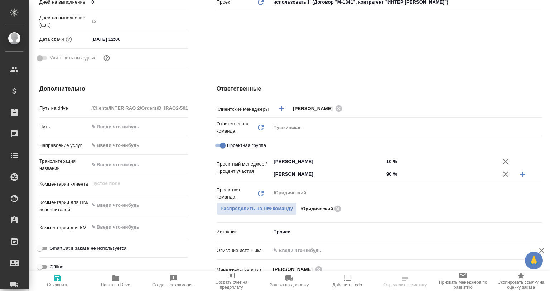
scroll to position [0, 0]
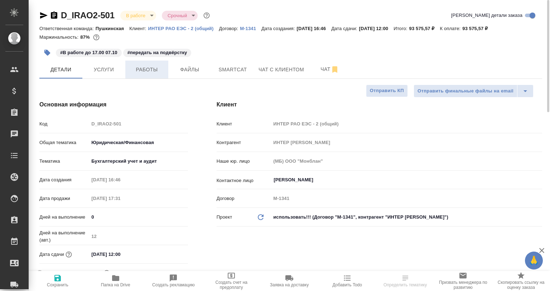
click at [143, 76] on button "Работы" at bounding box center [146, 70] width 43 height 18
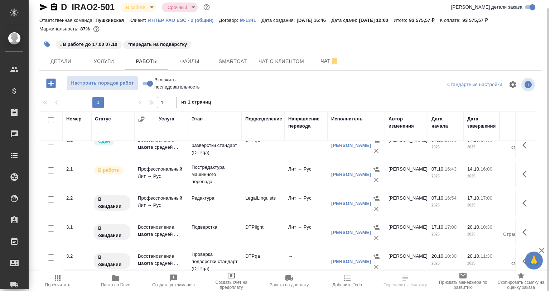
scroll to position [47, 0]
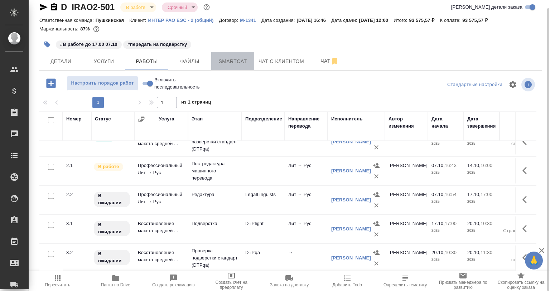
click at [249, 56] on button "Smartcat" at bounding box center [232, 61] width 43 height 18
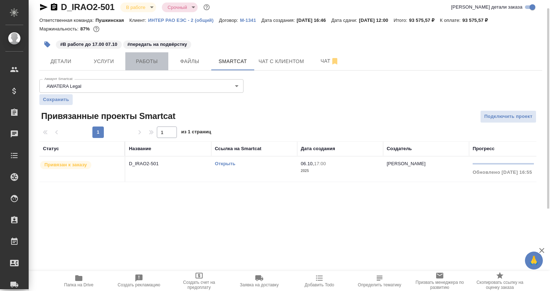
click at [154, 67] on button "Работы" at bounding box center [146, 61] width 43 height 18
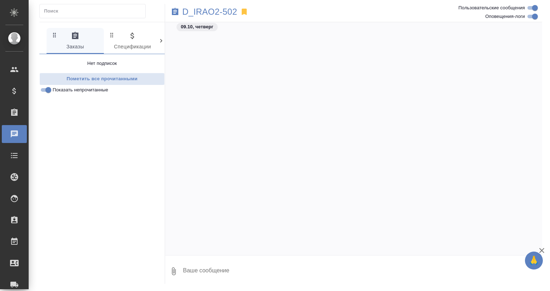
scroll to position [1921, 0]
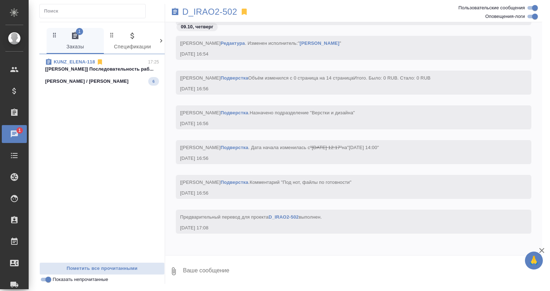
click at [120, 73] on span "KUNZ_ELENA-118 17:25 [Петрова Валерия] Последовательность раб... Елена Снейп / …" at bounding box center [102, 71] width 114 height 27
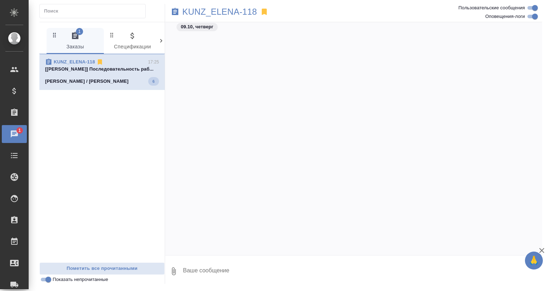
scroll to position [3257, 0]
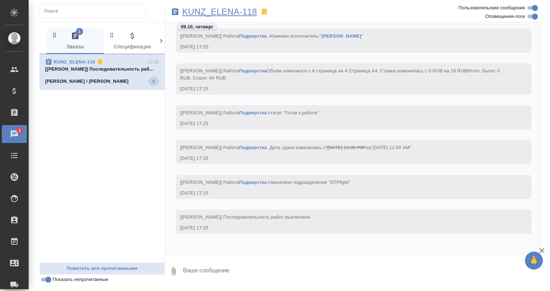
click at [197, 15] on p "KUNZ_ELENA-118" at bounding box center [219, 11] width 75 height 7
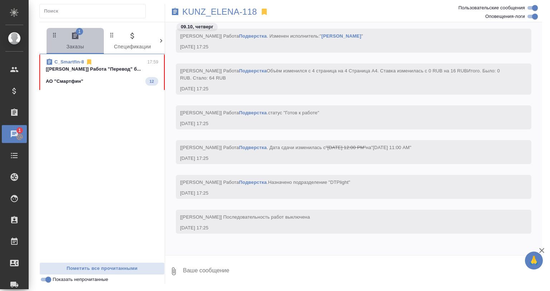
click at [96, 51] on span "1 Заказы" at bounding box center [75, 42] width 49 height 20
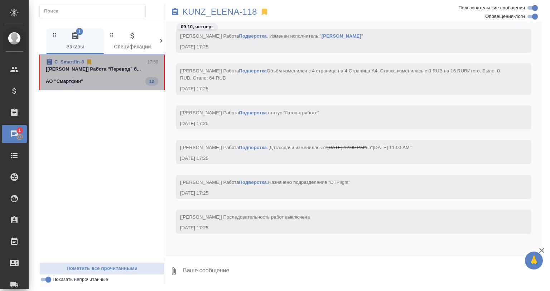
click at [108, 68] on p "[Бабкина Анастасия] Работа "Перевод" б..." at bounding box center [102, 69] width 113 height 7
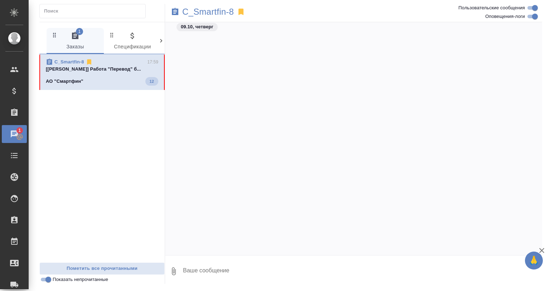
scroll to position [6013, 0]
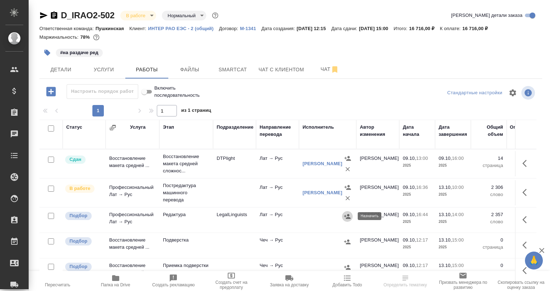
click at [344, 215] on button "button" at bounding box center [347, 216] width 11 height 11
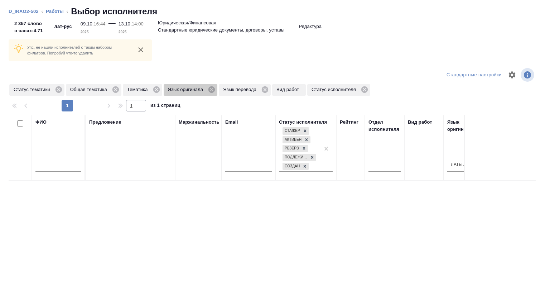
click at [212, 90] on icon at bounding box center [212, 90] width 8 height 8
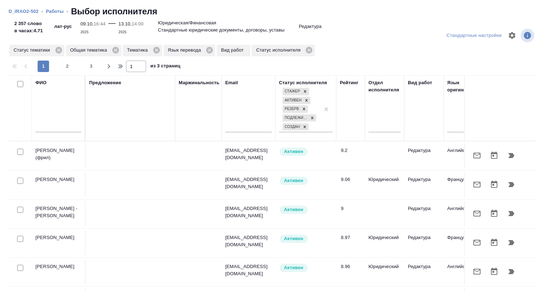
click at [504, 189] on button "button" at bounding box center [511, 184] width 17 height 17
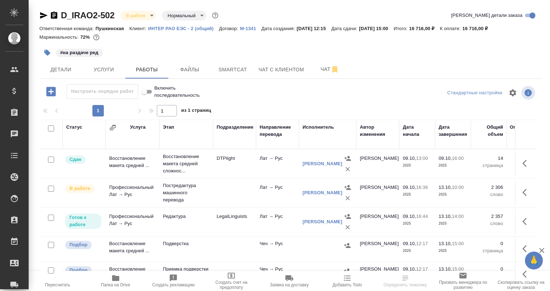
scroll to position [11, 0]
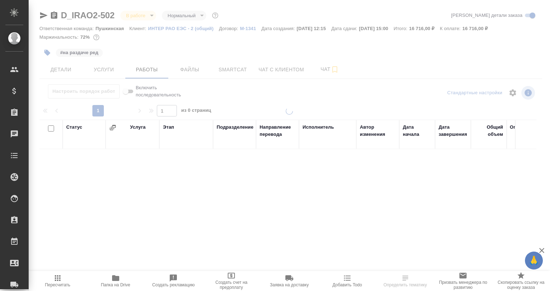
click at [321, 65] on div at bounding box center [290, 145] width 522 height 291
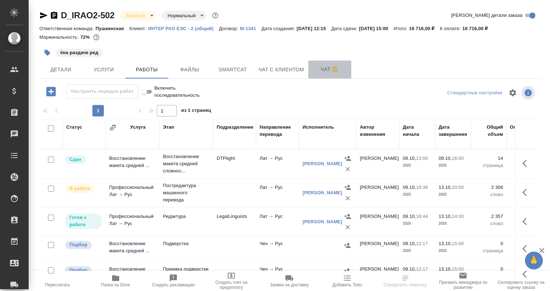
click at [325, 69] on span "Чат" at bounding box center [330, 69] width 34 height 9
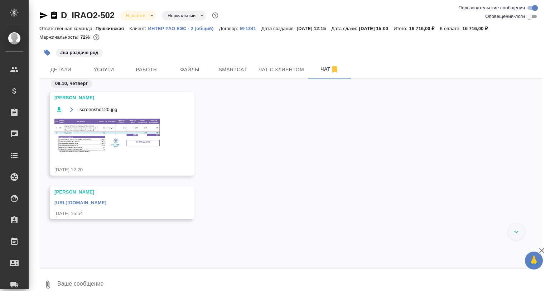
click at [122, 125] on img at bounding box center [107, 136] width 107 height 36
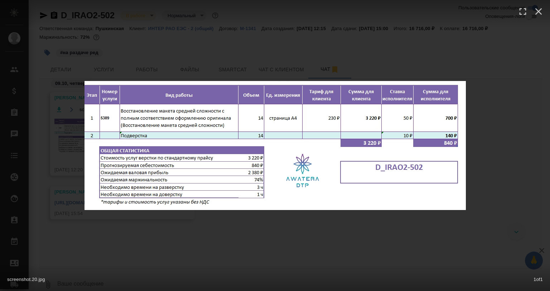
click at [381, 247] on div "screenshot.20.jpg 1 of 1" at bounding box center [275, 145] width 550 height 291
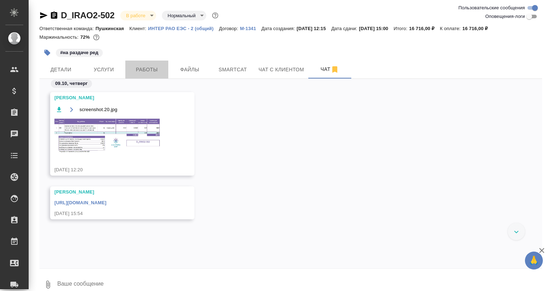
click at [138, 71] on span "Работы" at bounding box center [147, 69] width 34 height 9
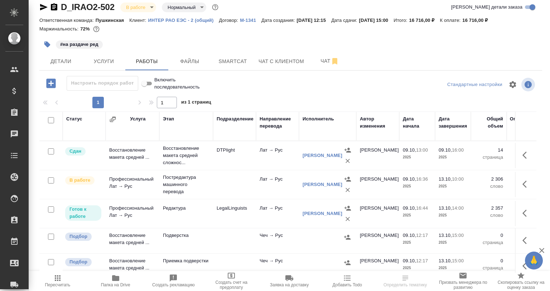
scroll to position [11, 0]
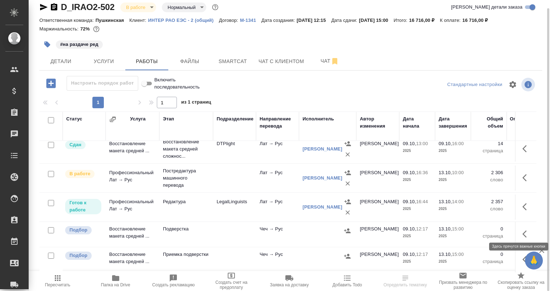
click at [523, 230] on icon "button" at bounding box center [527, 234] width 9 height 9
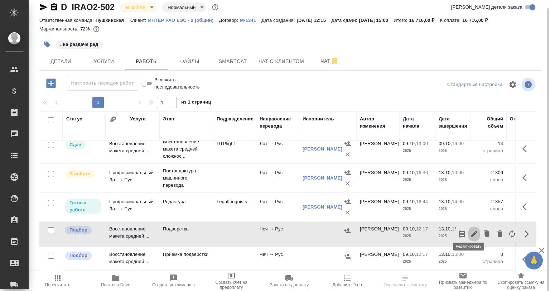
click at [470, 230] on icon "button" at bounding box center [474, 234] width 9 height 9
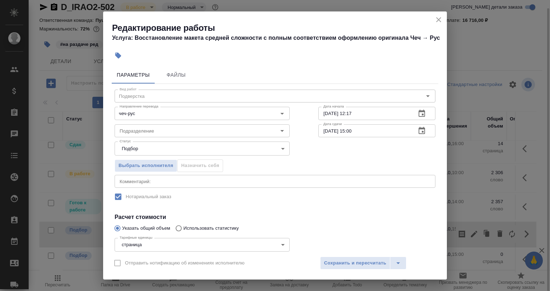
scroll to position [61, 0]
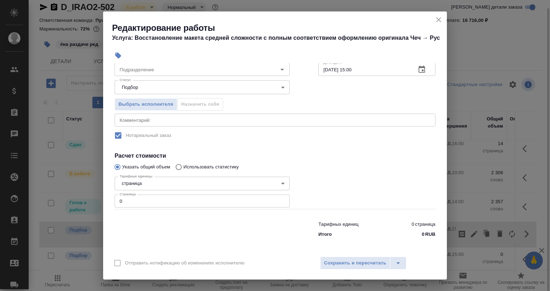
click at [99, 202] on div "Редактирование работы Услуга: Восстановление макета средней сложности с полным …" at bounding box center [275, 145] width 550 height 291
drag, startPoint x: 110, startPoint y: 51, endPoint x: 115, endPoint y: 51, distance: 4.3
click at [111, 51] on div at bounding box center [222, 56] width 225 height 16
click at [116, 51] on button "button" at bounding box center [118, 56] width 16 height 16
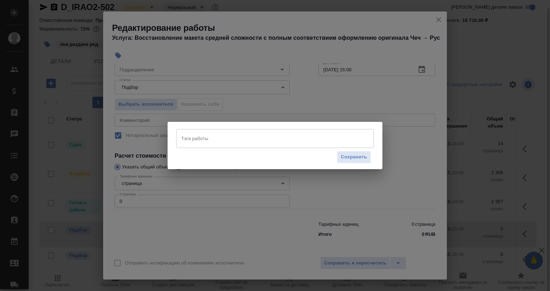
click at [209, 142] on input "Тэги работы" at bounding box center [269, 138] width 178 height 12
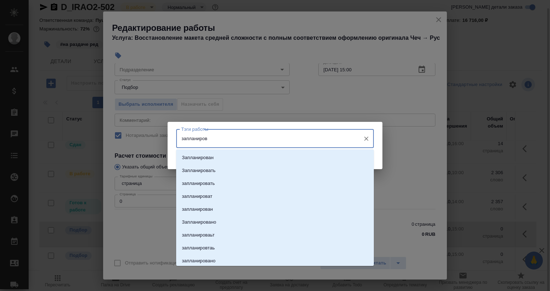
type input "запланирова"
click at [214, 152] on li "Запланирован" at bounding box center [275, 157] width 198 height 13
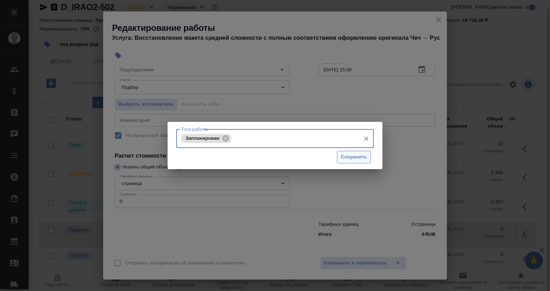
click at [347, 154] on span "Сохранить" at bounding box center [354, 157] width 26 height 8
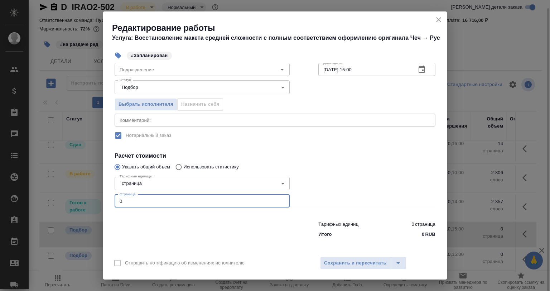
drag, startPoint x: 133, startPoint y: 200, endPoint x: 113, endPoint y: 200, distance: 20.4
click at [113, 200] on div "Тарифные единицы страница 5a8b1489cc6b4906c91bfdb2 Тарифные единицы Страница 0 …" at bounding box center [202, 191] width 204 height 64
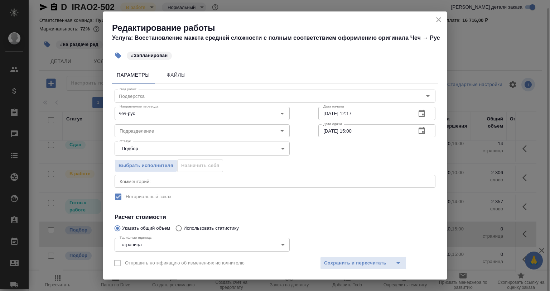
type input "14"
drag, startPoint x: 358, startPoint y: 112, endPoint x: 312, endPoint y: 111, distance: 45.9
click at [312, 111] on div "Вид работ Подверстка Вид работ Направление перевода чеч-рус Направление перевод…" at bounding box center [275, 193] width 327 height 218
type input "13.10.2025 14:00"
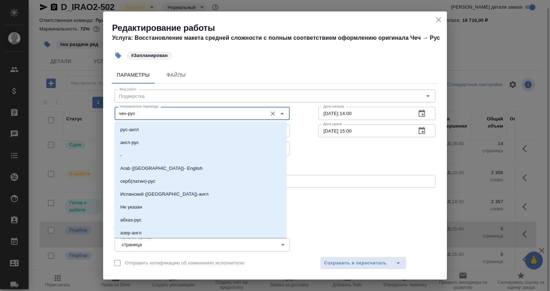
click at [152, 118] on input "чеч-рус" at bounding box center [190, 113] width 147 height 9
drag, startPoint x: 139, startPoint y: 141, endPoint x: 159, endPoint y: 106, distance: 40.1
click at [159, 106] on body "🙏 .cls-1 fill:#fff; AWATERA Babkina Anastasiya Клиенты Спецификации Заказы 0 Ча…" at bounding box center [275, 145] width 550 height 291
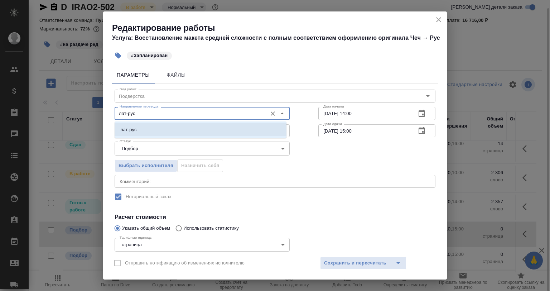
click at [131, 127] on p "лат-рус" at bounding box center [128, 129] width 16 height 7
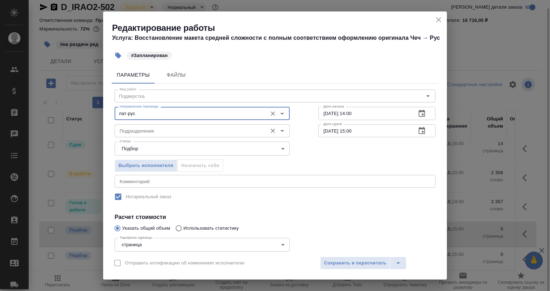
type input "лат-рус"
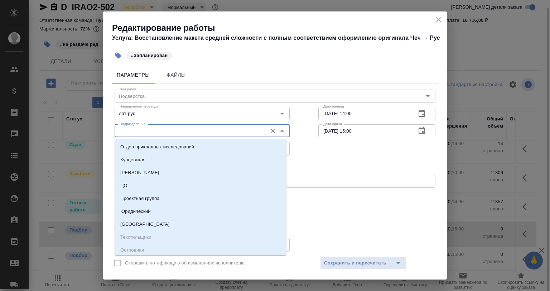
click at [136, 134] on input "Подразделение" at bounding box center [190, 130] width 147 height 9
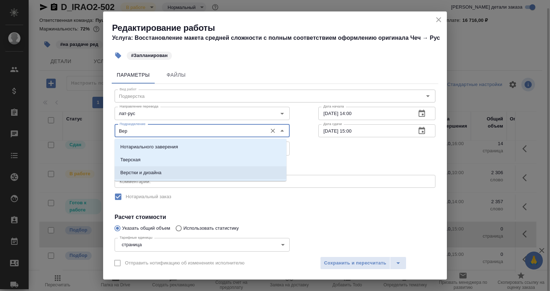
click at [143, 169] on p "Верстки и дизайна" at bounding box center [140, 172] width 41 height 7
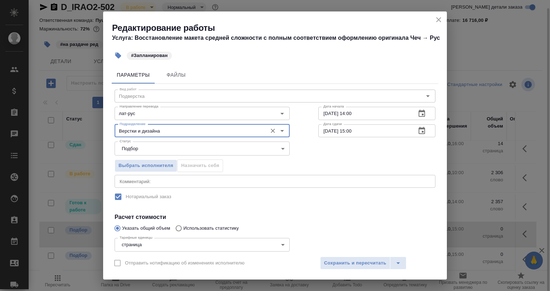
type input "Верстки и дизайна"
click at [166, 186] on div "x Комментарий:" at bounding box center [275, 181] width 321 height 13
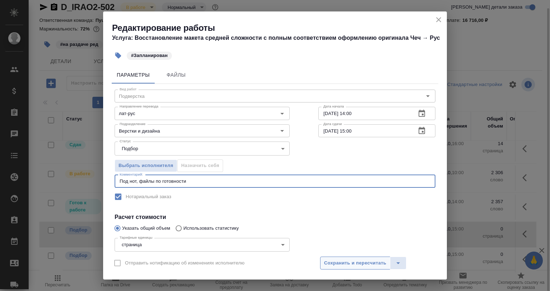
type textarea "Под нот, файлы по готовности"
drag, startPoint x: 340, startPoint y: 258, endPoint x: 343, endPoint y: 265, distance: 7.7
click at [341, 258] on button "Сохранить и пересчитать" at bounding box center [355, 263] width 70 height 13
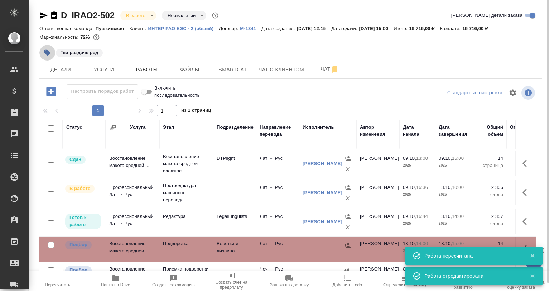
click at [46, 52] on icon "button" at bounding box center [47, 53] width 6 height 6
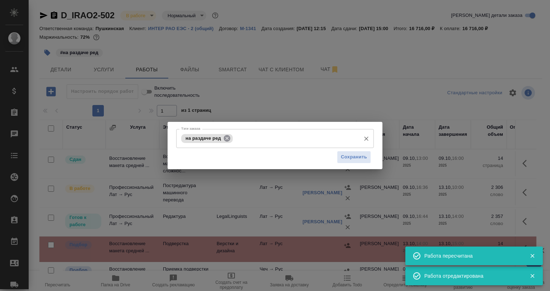
click at [229, 143] on div "на раздаче ред Тэги заказа" at bounding box center [275, 138] width 198 height 19
click at [226, 140] on icon at bounding box center [227, 138] width 6 height 6
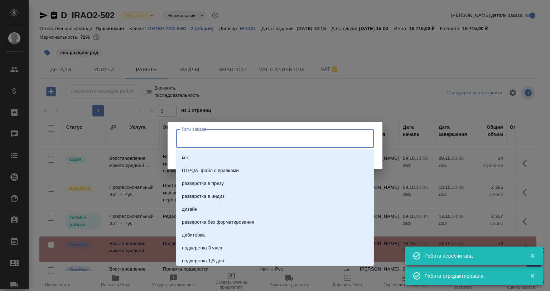
click at [226, 140] on input "Тэги заказа" at bounding box center [269, 138] width 178 height 12
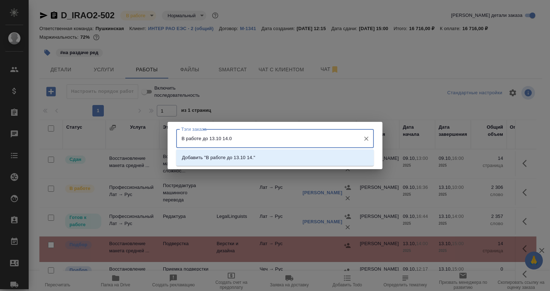
type input "В работе до 13.10 14.00"
click at [300, 160] on li "Добавить "В работе до 13.10 14.00"" at bounding box center [275, 157] width 198 height 13
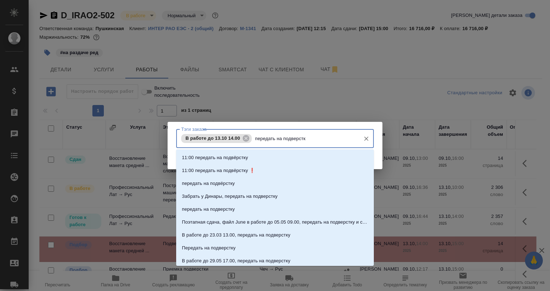
type input "передать на подверстку"
click at [271, 179] on li "передать на подвёрстку" at bounding box center [275, 183] width 198 height 13
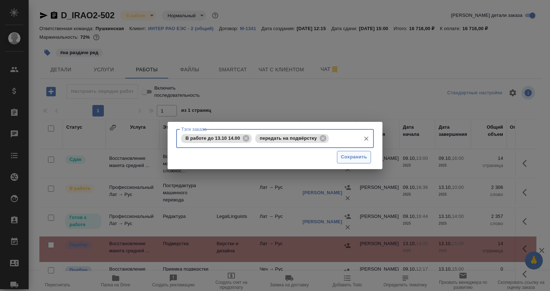
click at [349, 156] on span "Сохранить" at bounding box center [354, 157] width 26 height 8
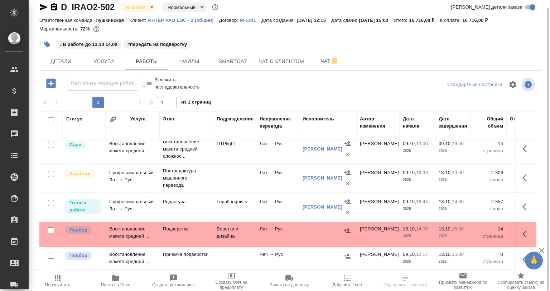
scroll to position [11, 0]
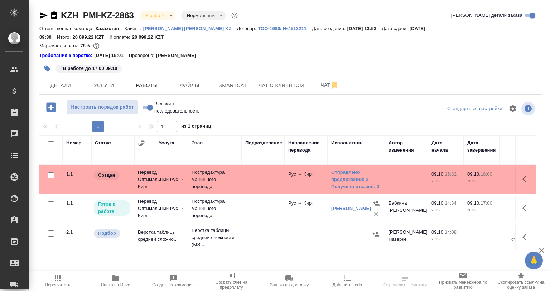
click at [341, 183] on link "Получено отказов: 0" at bounding box center [356, 186] width 50 height 7
click at [344, 169] on link "Отправлено предложений: 2" at bounding box center [356, 176] width 50 height 14
click at [352, 206] on link "[PERSON_NAME]" at bounding box center [351, 208] width 40 height 5
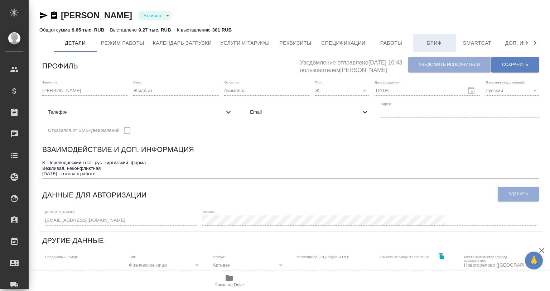
click at [442, 46] on span "Бриф" at bounding box center [434, 43] width 34 height 9
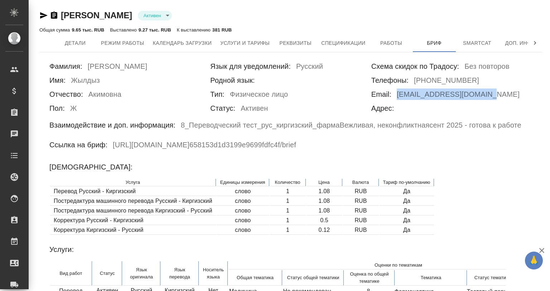
drag, startPoint x: 393, startPoint y: 94, endPoint x: 497, endPoint y: 98, distance: 103.6
click at [497, 98] on div "Email: j.akimovna999@gmail.com" at bounding box center [452, 96] width 161 height 14
copy div "j.akimovna999@gmail.com"
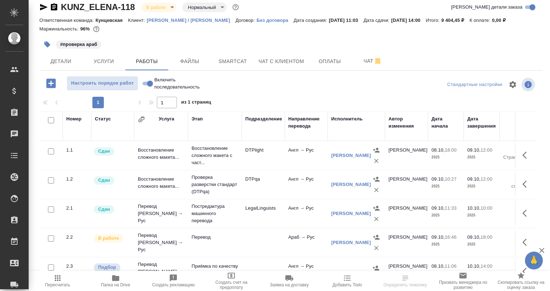
scroll to position [36, 0]
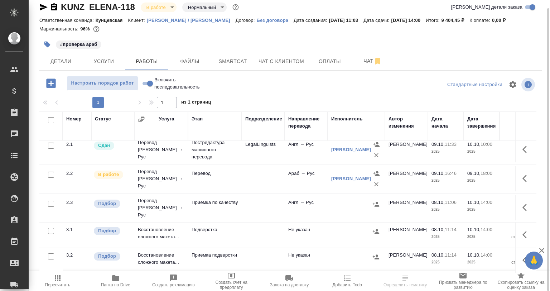
scroll to position [16, 0]
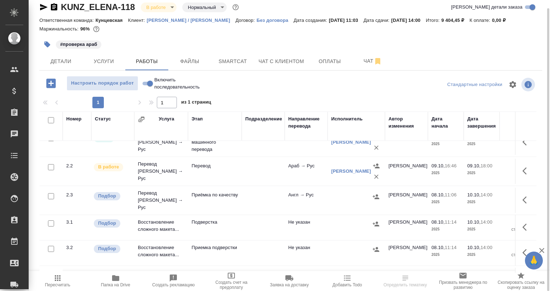
scroll to position [72, 0]
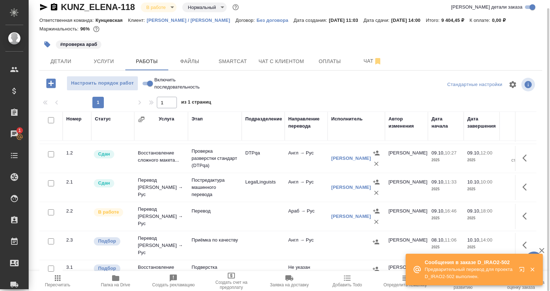
scroll to position [36, 0]
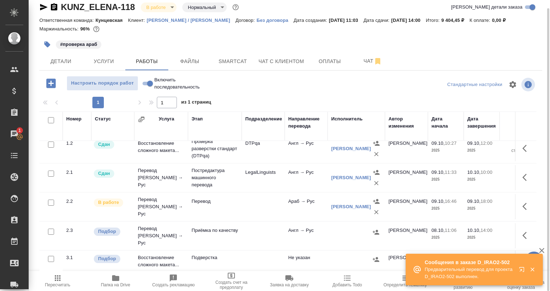
drag, startPoint x: 526, startPoint y: 195, endPoint x: 523, endPoint y: 202, distance: 7.9
click at [525, 197] on td at bounding box center [525, 206] width 21 height 25
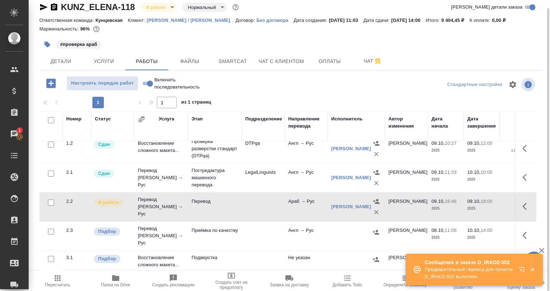
drag, startPoint x: 522, startPoint y: 204, endPoint x: 517, endPoint y: 206, distance: 6.4
click at [523, 205] on icon "button" at bounding box center [527, 206] width 9 height 9
click at [472, 208] on icon "button" at bounding box center [474, 206] width 9 height 9
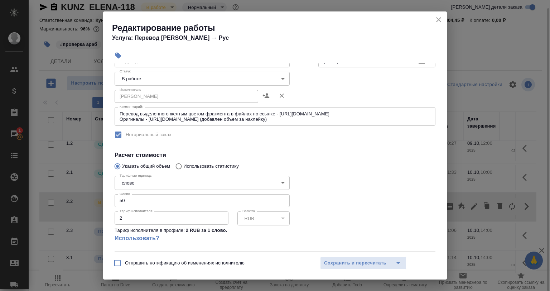
scroll to position [0, 0]
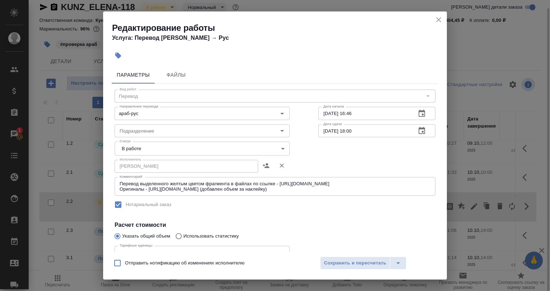
click at [150, 150] on body "🙏 .cls-1 fill:#fff; AWATERA Babkina Anastasiya Клиенты Спецификации Заказы 1 Ча…" at bounding box center [275, 145] width 550 height 291
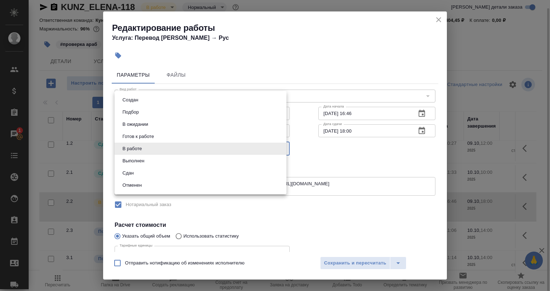
click at [145, 169] on li "Сдан" at bounding box center [201, 173] width 172 height 12
type input "closed"
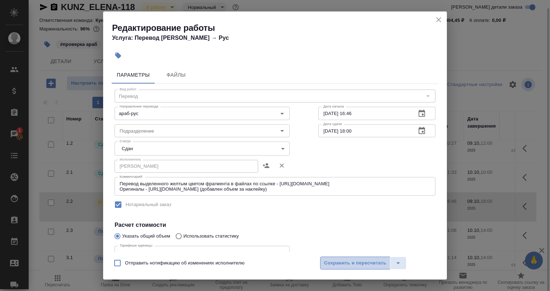
drag, startPoint x: 352, startPoint y: 268, endPoint x: 243, endPoint y: 147, distance: 162.9
click at [352, 268] on button "Сохранить и пересчитать" at bounding box center [355, 263] width 70 height 13
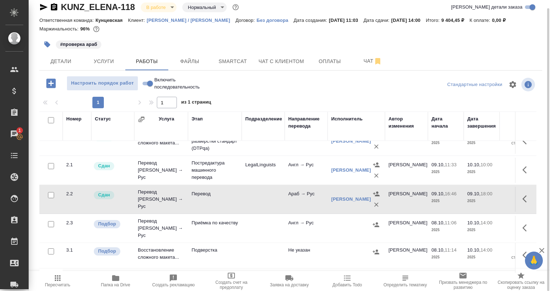
scroll to position [36, 0]
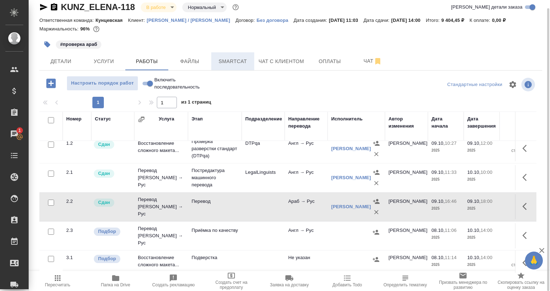
drag, startPoint x: 215, startPoint y: 73, endPoint x: 218, endPoint y: 70, distance: 4.1
click at [215, 73] on div "KUNZ_ELENA-118 В работе inProgress Нормальный normal Кратко детали заказа Ответ…" at bounding box center [290, 141] width 511 height 299
click at [110, 284] on span "Папка на Drive" at bounding box center [115, 284] width 29 height 5
click at [314, 197] on td "Араб → Рус" at bounding box center [306, 206] width 43 height 25
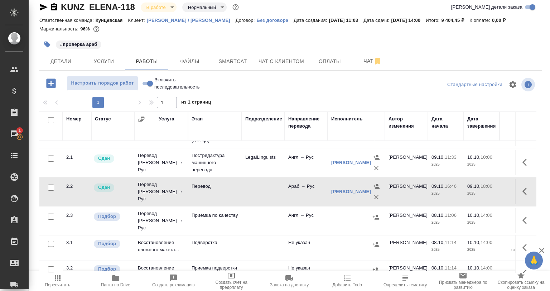
scroll to position [72, 0]
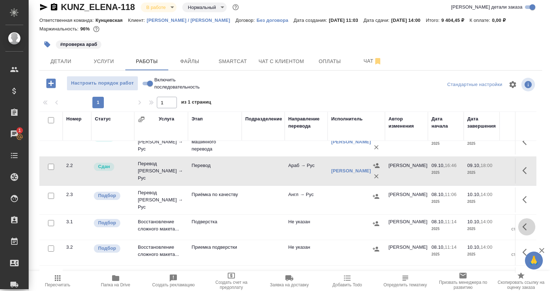
click at [523, 223] on icon "button" at bounding box center [527, 227] width 9 height 9
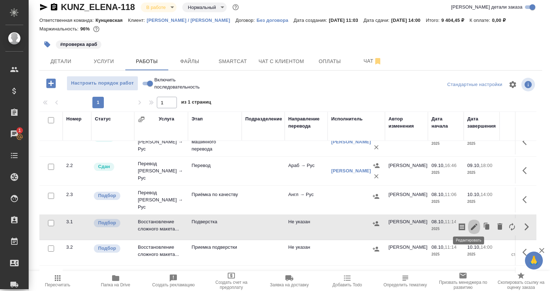
click at [470, 223] on icon "button" at bounding box center [474, 227] width 9 height 9
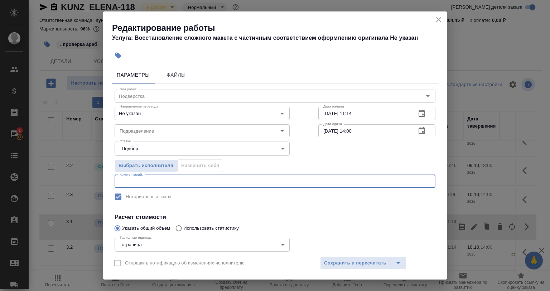
click at [139, 181] on textarea at bounding box center [275, 180] width 311 height 5
paste textarea "https://drive.awatera.com/s/e6kjdDWPWn9BJ9j"
type textarea "Раскрыть скрытый текст, если остался, под нот https://drive.awatera.com/s/e6kjd…"
click at [163, 129] on input "Подразделение" at bounding box center [190, 130] width 147 height 9
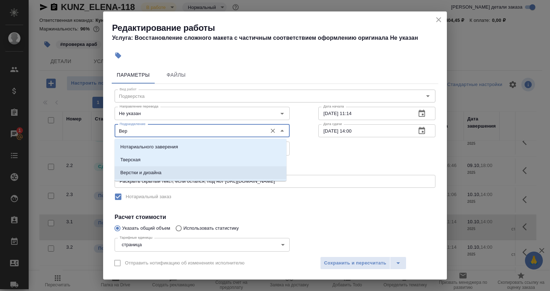
click at [158, 175] on p "Верстки и дизайна" at bounding box center [140, 172] width 41 height 7
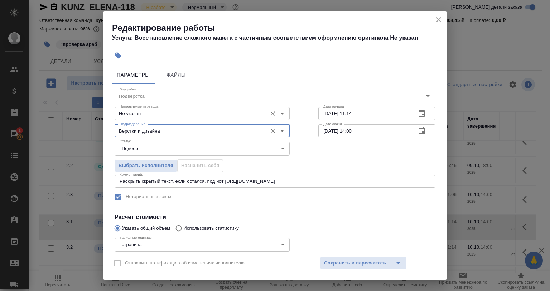
click at [150, 119] on div "Не указан Направление перевода" at bounding box center [202, 113] width 175 height 13
type input "Верстки и дизайна"
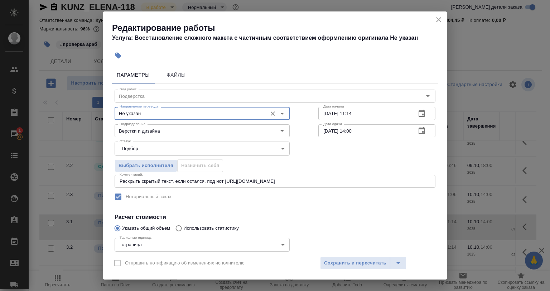
click at [148, 116] on input "Не указан" at bounding box center [190, 113] width 147 height 9
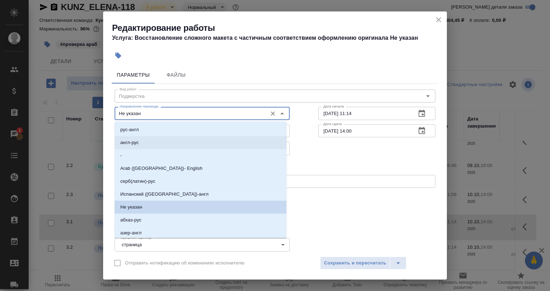
click at [141, 143] on li "англ-рус" at bounding box center [201, 142] width 172 height 13
type input "англ-рус"
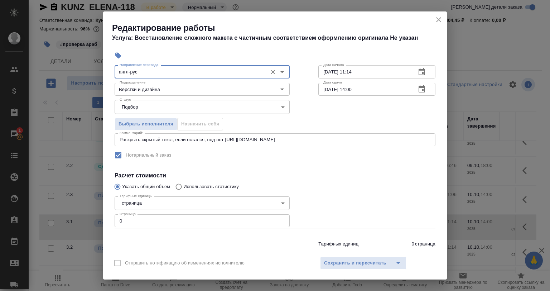
scroll to position [61, 0]
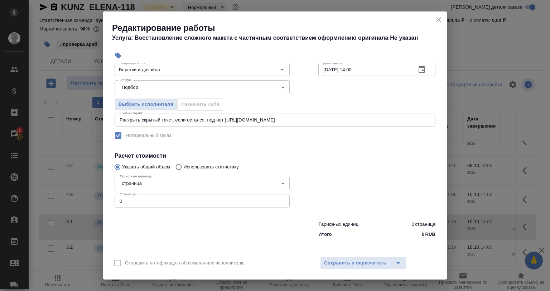
click at [111, 205] on div "Параметры Файлы Вид работ Подверстка Вид работ Направление перевода англ-рус На…" at bounding box center [275, 157] width 344 height 188
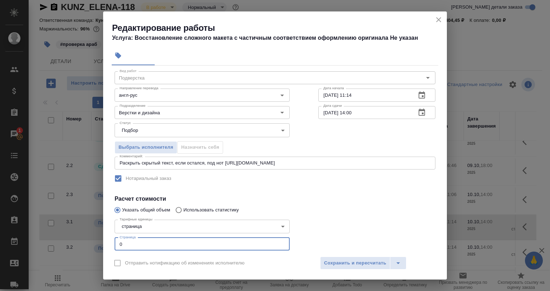
scroll to position [0, 0]
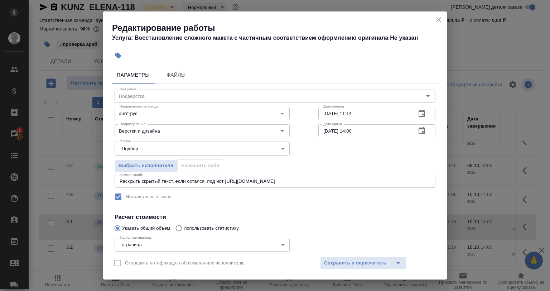
drag, startPoint x: 269, startPoint y: 129, endPoint x: 317, endPoint y: 124, distance: 48.3
click at [271, 130] on icon "Очистить" at bounding box center [272, 130] width 7 height 7
click at [364, 114] on input "08.10.2025 11:14" at bounding box center [365, 113] width 92 height 13
drag, startPoint x: 368, startPoint y: 112, endPoint x: 310, endPoint y: 112, distance: 57.3
click at [310, 112] on div "Вид работ Подверстка Вид работ Направление перевода англ-рус Направление перево…" at bounding box center [275, 193] width 327 height 218
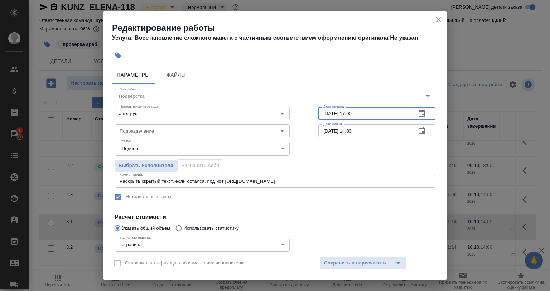
type input "09.10.2025 17:00"
drag, startPoint x: 359, startPoint y: 128, endPoint x: 347, endPoint y: 130, distance: 11.9
click at [347, 130] on input "10.10.2025 14:00" at bounding box center [365, 130] width 92 height 13
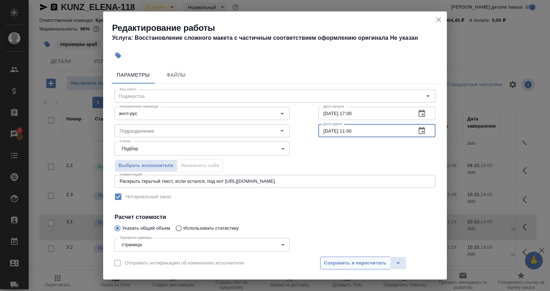
type input "10.10.2025 11:00"
click at [362, 264] on span "Сохранить и пересчитать" at bounding box center [355, 263] width 62 height 8
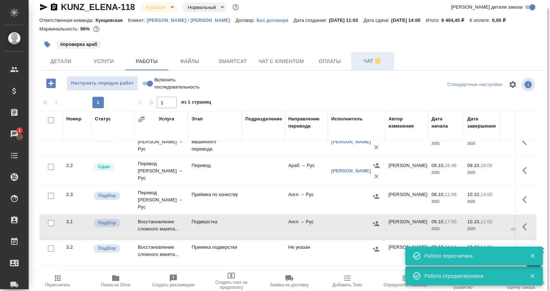
click at [365, 65] on span "Чат" at bounding box center [373, 61] width 34 height 9
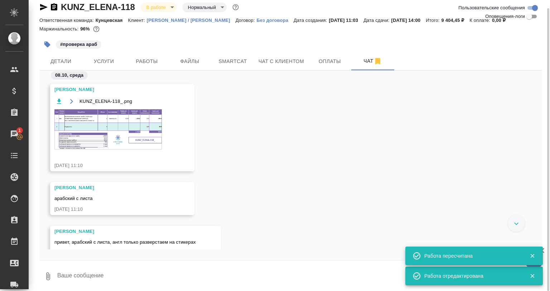
click at [112, 150] on div "KUNZ_ELENA-118_.png" at bounding box center [111, 128] width 115 height 62
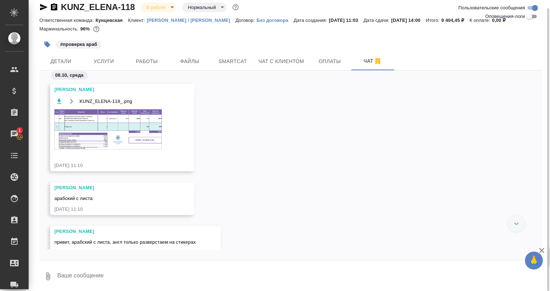
click at [134, 121] on img at bounding box center [107, 129] width 107 height 40
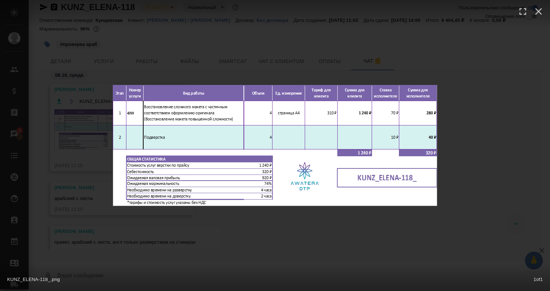
click at [269, 222] on div "KUNZ_ELENA-118_.png 1 of 1" at bounding box center [275, 145] width 550 height 291
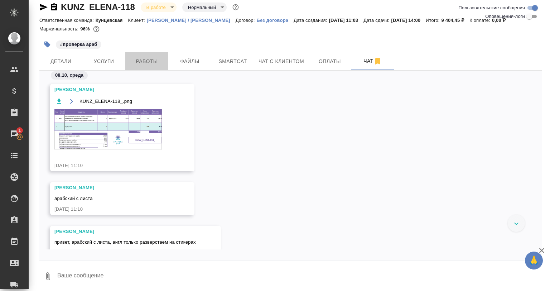
click at [156, 59] on span "Работы" at bounding box center [147, 61] width 34 height 9
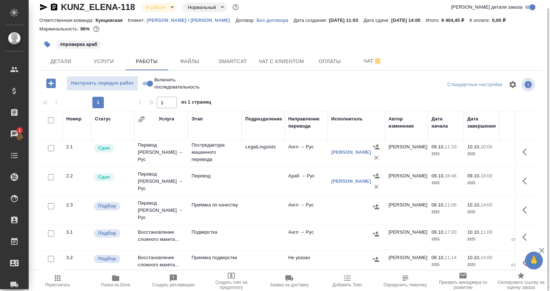
scroll to position [72, 0]
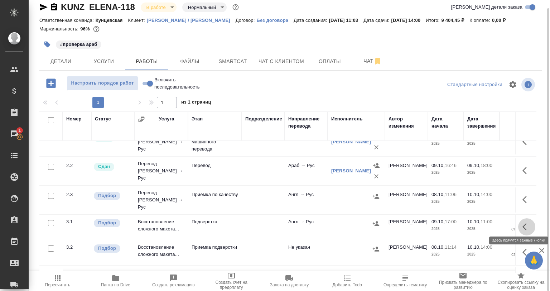
click at [523, 223] on icon "button" at bounding box center [527, 227] width 9 height 9
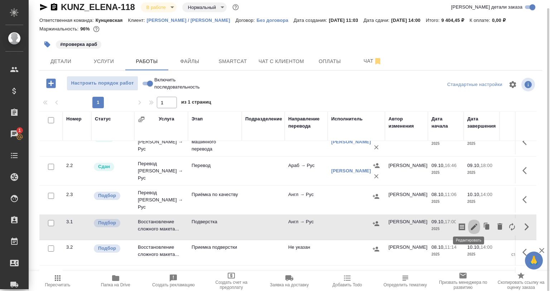
click at [471, 224] on icon "button" at bounding box center [474, 227] width 6 height 6
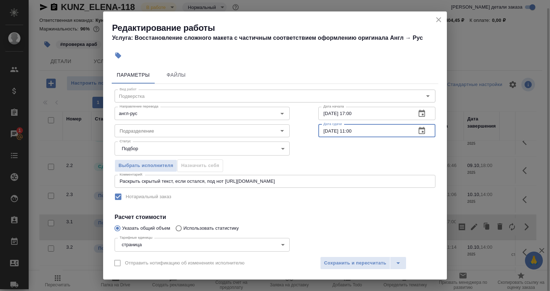
drag, startPoint x: 356, startPoint y: 135, endPoint x: 345, endPoint y: 134, distance: 10.8
click at [345, 134] on input "10.10.2025 11:00" at bounding box center [365, 130] width 92 height 13
type input "10.10.2025 12:00"
click at [132, 133] on input "Подразделение" at bounding box center [190, 130] width 147 height 9
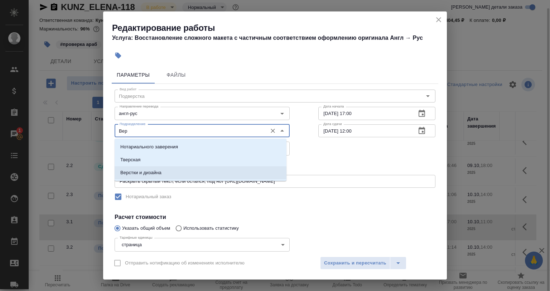
click at [150, 174] on p "Верстки и дизайна" at bounding box center [140, 172] width 41 height 7
type input "Верстки и дизайна"
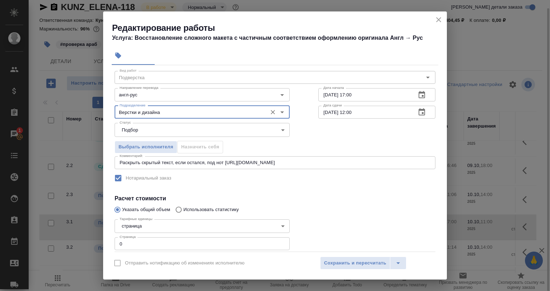
scroll to position [61, 0]
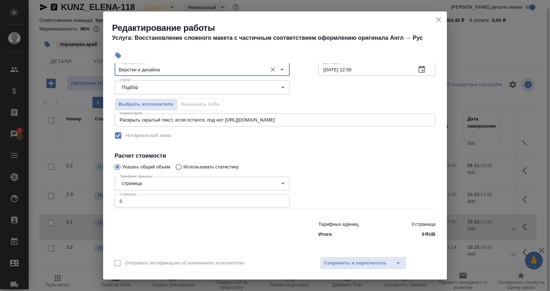
click at [273, 72] on icon "Очистить" at bounding box center [272, 69] width 7 height 7
click at [335, 262] on span "Сохранить и пересчитать" at bounding box center [355, 263] width 62 height 8
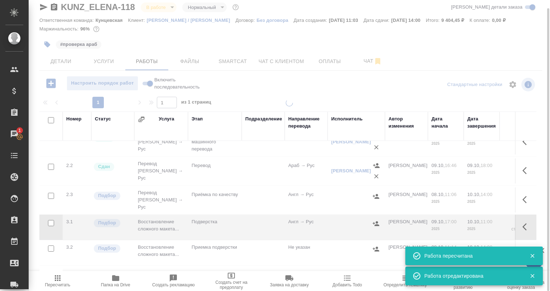
click at [364, 64] on span "Чат" at bounding box center [373, 61] width 34 height 9
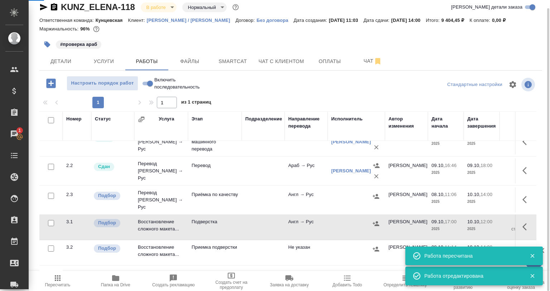
click at [364, 64] on span "Чат" at bounding box center [373, 61] width 34 height 9
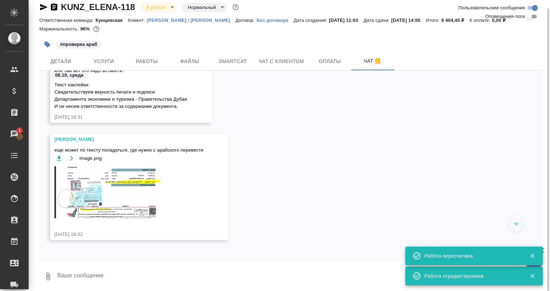
scroll to position [264, 0]
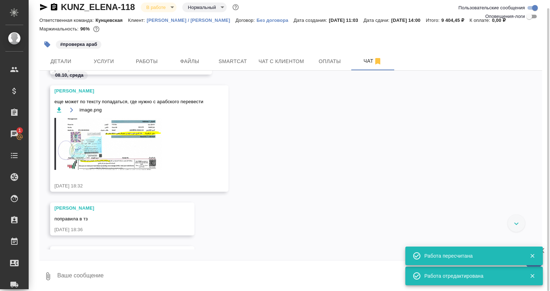
click at [110, 150] on img at bounding box center [107, 144] width 107 height 52
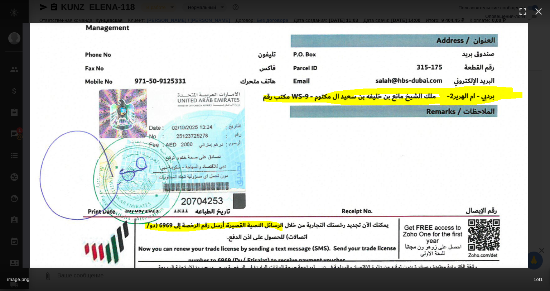
click at [550, 125] on div "image.png 1 of 1" at bounding box center [275, 145] width 550 height 291
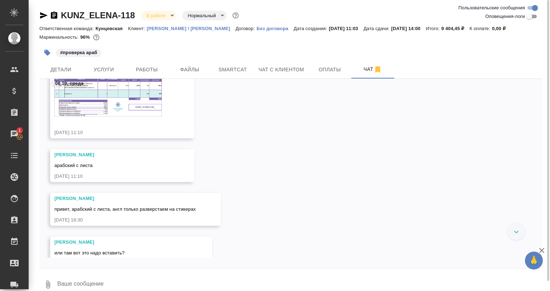
scroll to position [24, 0]
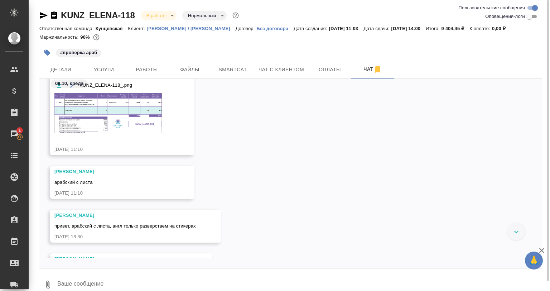
click at [107, 118] on img at bounding box center [107, 113] width 107 height 40
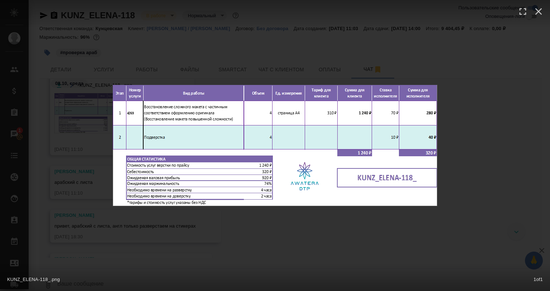
click at [269, 242] on div "KUNZ_ELENA-118_.png 1 of 1" at bounding box center [275, 145] width 550 height 291
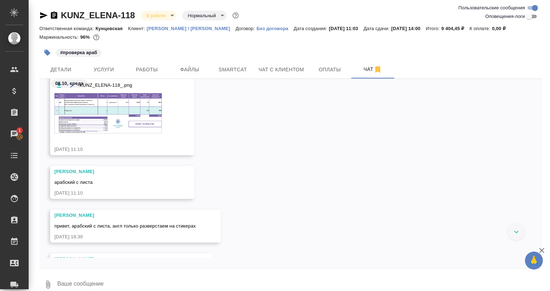
click at [153, 68] on span "Работы" at bounding box center [147, 69] width 34 height 9
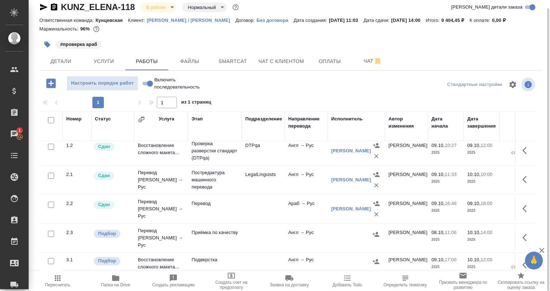
scroll to position [72, 0]
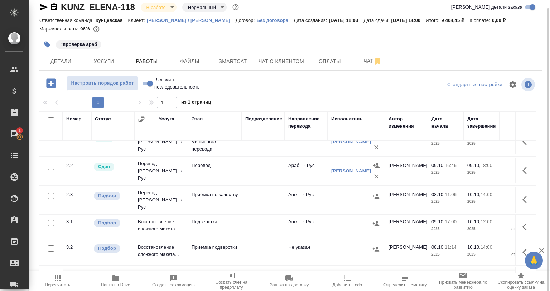
drag, startPoint x: 523, startPoint y: 226, endPoint x: 513, endPoint y: 226, distance: 9.7
click at [523, 226] on icon "button" at bounding box center [527, 227] width 9 height 9
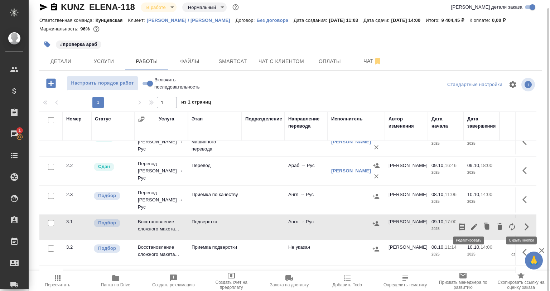
click at [471, 223] on icon "button" at bounding box center [474, 227] width 9 height 9
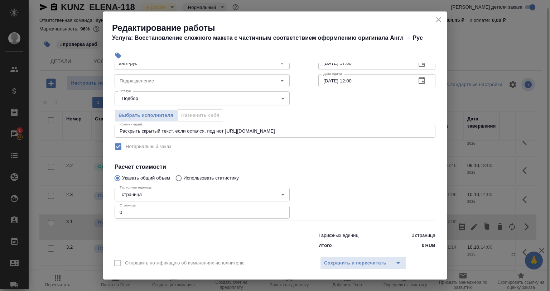
scroll to position [61, 0]
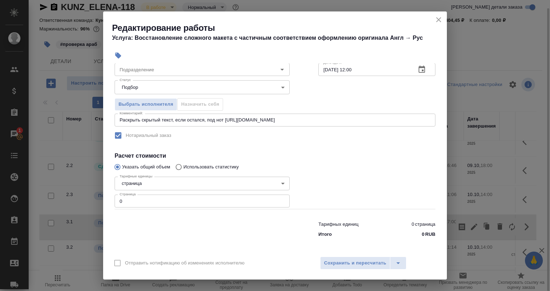
drag, startPoint x: 89, startPoint y: 192, endPoint x: 83, endPoint y: 191, distance: 6.1
click at [83, 192] on div "Редактирование работы Услуга: Восстановление сложного макета с частичным соотве…" at bounding box center [275, 145] width 550 height 291
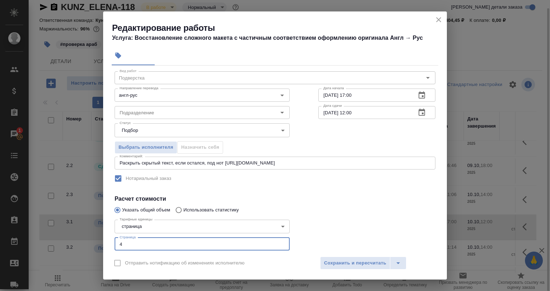
scroll to position [0, 0]
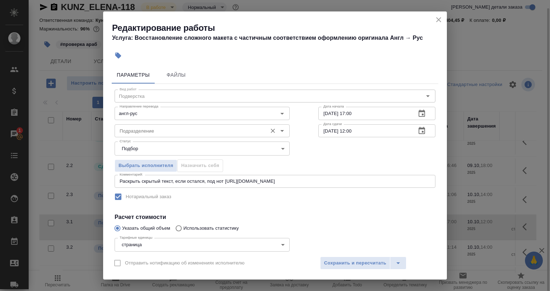
type input "4"
click at [150, 127] on input "Подразделение" at bounding box center [190, 130] width 147 height 9
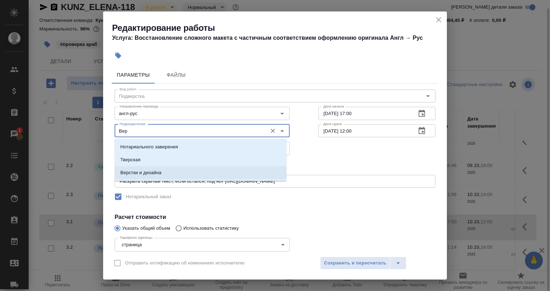
click at [140, 171] on p "Верстки и дизайна" at bounding box center [140, 172] width 41 height 7
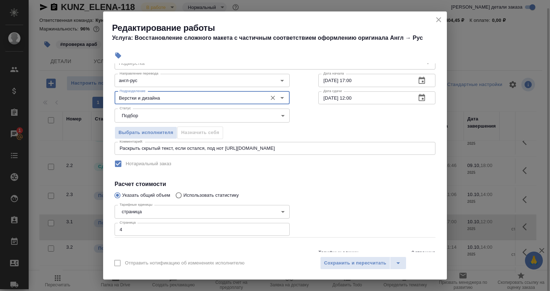
scroll to position [61, 0]
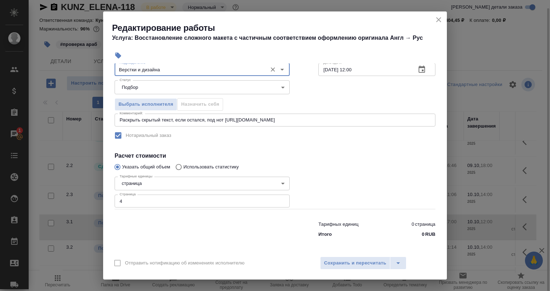
type input "Верстки и дизайна"
drag, startPoint x: 326, startPoint y: 250, endPoint x: 326, endPoint y: 254, distance: 4.0
click at [326, 254] on div "Редактирование работы Услуга: Восстановление сложного макета с частичным соотве…" at bounding box center [275, 145] width 344 height 268
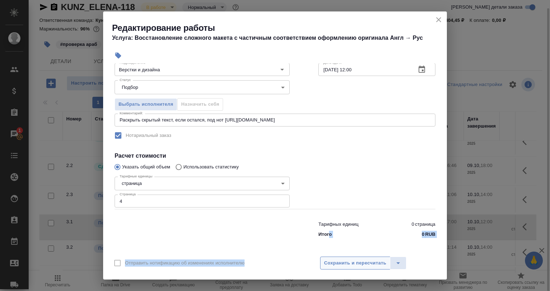
click at [327, 261] on span "Сохранить и пересчитать" at bounding box center [355, 263] width 62 height 8
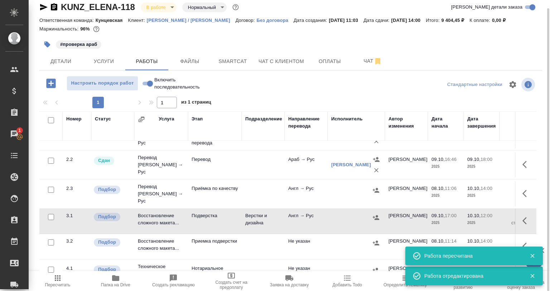
scroll to position [107, 0]
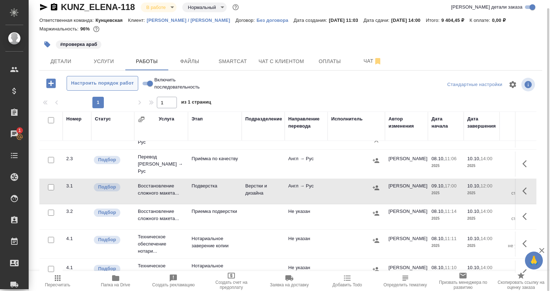
click at [91, 78] on button "Настроить порядок работ" at bounding box center [103, 83] width 72 height 15
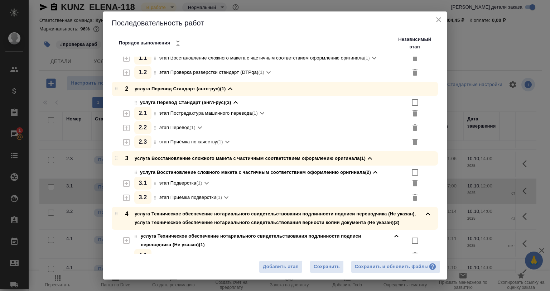
scroll to position [72, 0]
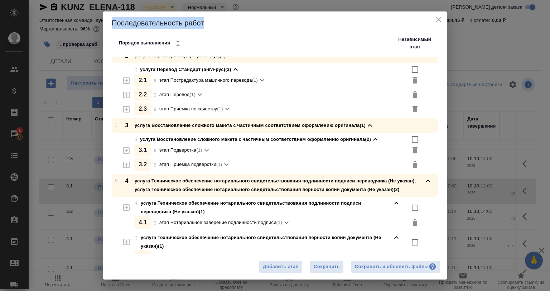
click at [437, 18] on div "Последовательность работ Порядок выполнения Независимый этап" at bounding box center [275, 33] width 344 height 45
drag, startPoint x: 438, startPoint y: 21, endPoint x: 438, endPoint y: 33, distance: 11.1
click at [438, 21] on icon "close" at bounding box center [439, 19] width 9 height 9
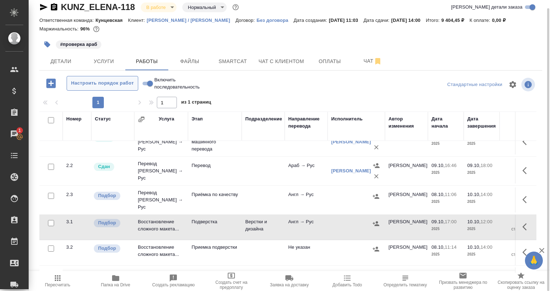
click at [110, 81] on span "Настроить порядок работ" at bounding box center [103, 83] width 64 height 8
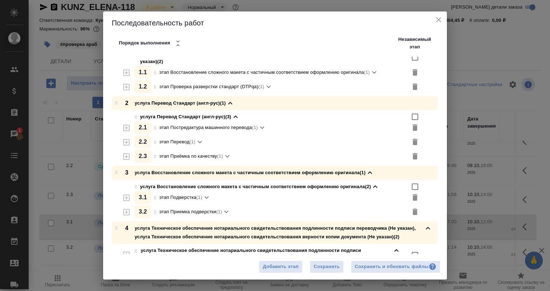
scroll to position [36, 0]
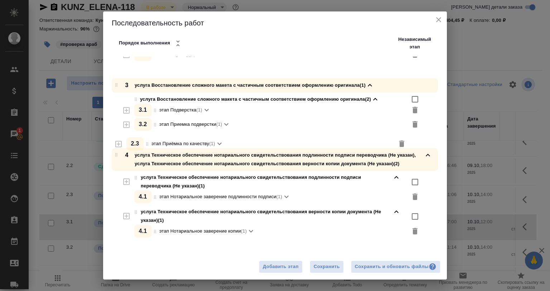
drag, startPoint x: 155, startPoint y: 145, endPoint x: 147, endPoint y: 146, distance: 8.0
click at [147, 146] on div "1 услуга Восстановление сложного макета с частичным соответствием оформлению ор…" at bounding box center [278, 92] width 339 height 295
click at [329, 265] on span "Сохранить" at bounding box center [327, 267] width 26 height 8
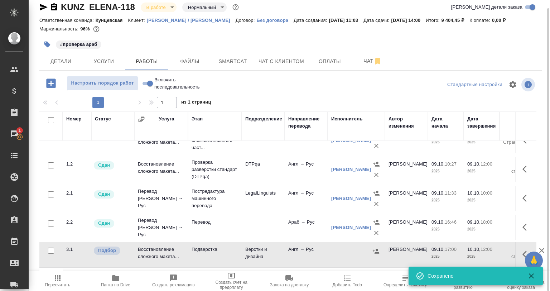
scroll to position [0, 0]
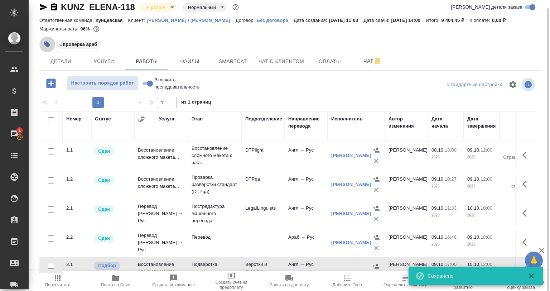
click at [43, 45] on button "button" at bounding box center [47, 45] width 16 height 16
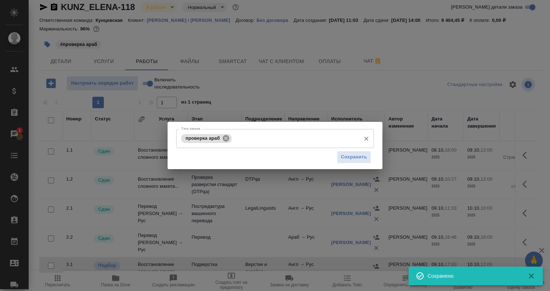
click at [228, 140] on icon at bounding box center [226, 138] width 6 height 6
click at [234, 140] on input "Тэги заказа" at bounding box center [296, 138] width 124 height 12
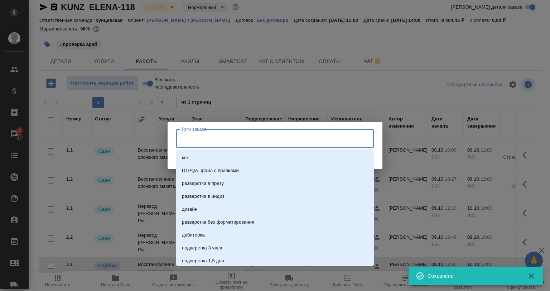
type input "Г"
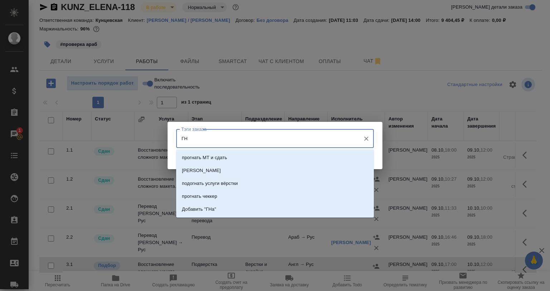
type input "Г"
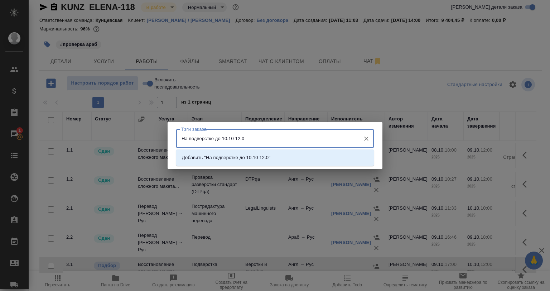
type input "На подверстке до 10.10 12.00"
drag, startPoint x: 256, startPoint y: 158, endPoint x: 361, endPoint y: 157, distance: 105.4
click at [257, 158] on p "Добавить "На подверстке до 10.10 12.00"" at bounding box center [227, 157] width 91 height 7
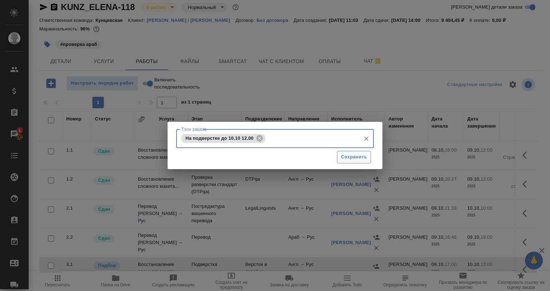
click at [369, 152] on button "Сохранить" at bounding box center [354, 157] width 34 height 13
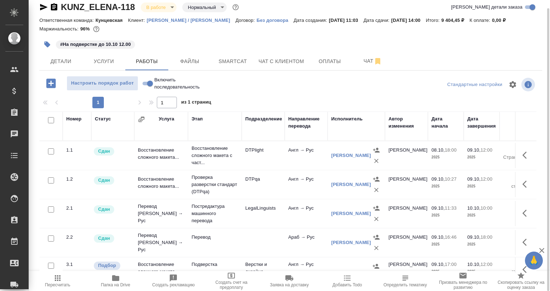
scroll to position [36, 0]
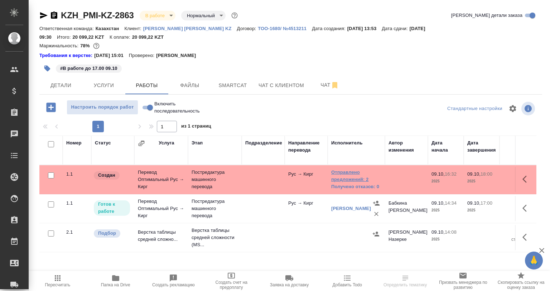
click at [348, 174] on link "Отправлено предложений: 2" at bounding box center [356, 176] width 50 height 14
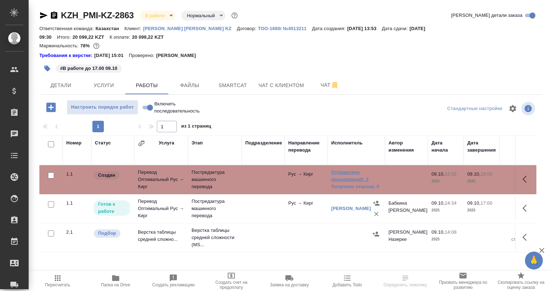
click at [350, 173] on link "Отправлено предложений: 2" at bounding box center [356, 176] width 50 height 14
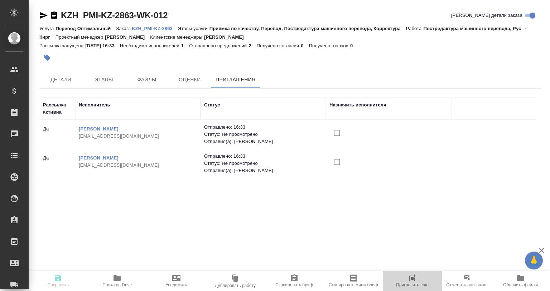
click at [408, 282] on icon "button" at bounding box center [412, 278] width 9 height 9
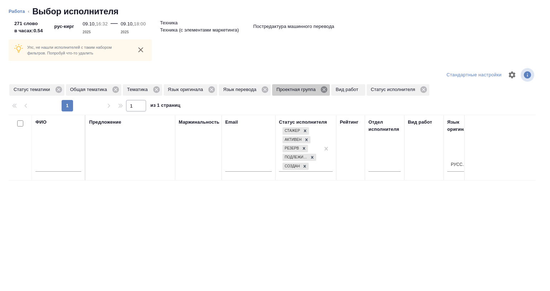
click at [323, 91] on icon at bounding box center [324, 89] width 6 height 6
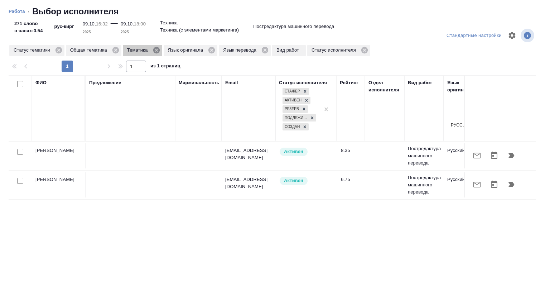
click at [157, 52] on icon at bounding box center [156, 50] width 6 height 6
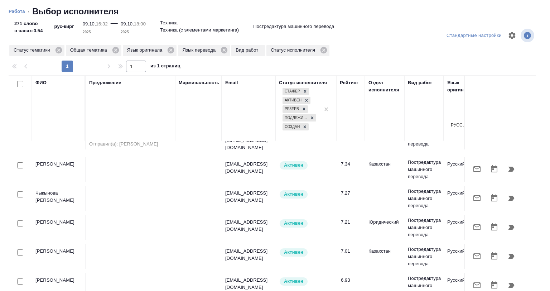
scroll to position [358, 0]
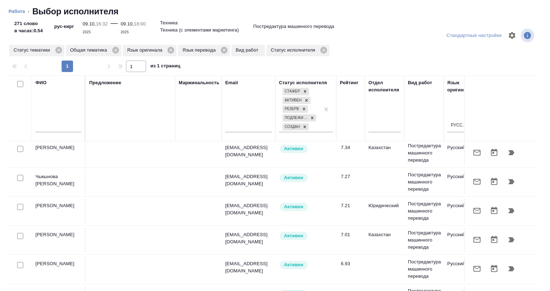
drag, startPoint x: 19, startPoint y: 166, endPoint x: 32, endPoint y: 168, distance: 13.4
click at [19, 173] on div at bounding box center [20, 178] width 16 height 10
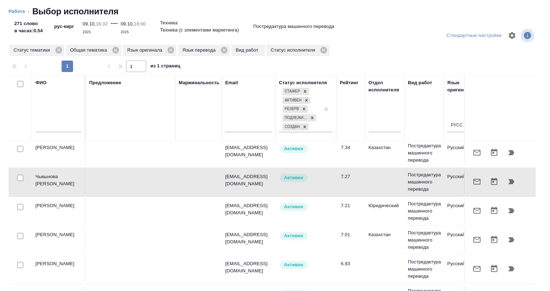
click at [21, 175] on input "checkbox" at bounding box center [20, 178] width 6 height 6
checkbox input "true"
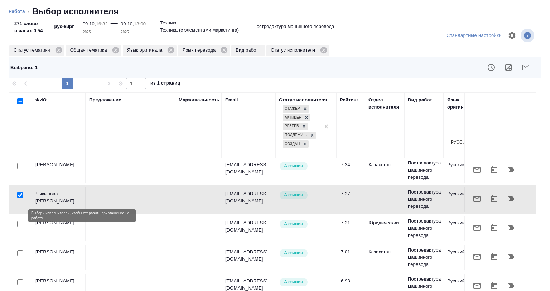
click at [19, 221] on input "checkbox" at bounding box center [20, 224] width 6 height 6
checkbox input "true"
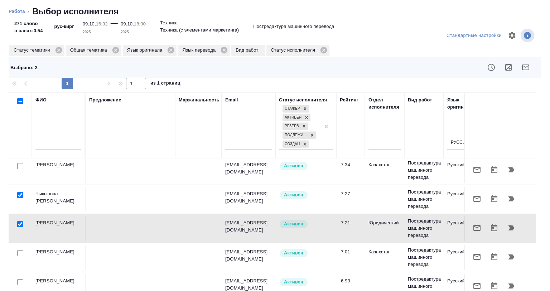
click at [505, 65] on button "button" at bounding box center [508, 67] width 17 height 17
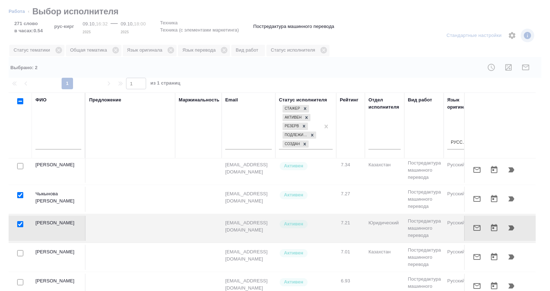
click at [505, 69] on div at bounding box center [275, 145] width 550 height 291
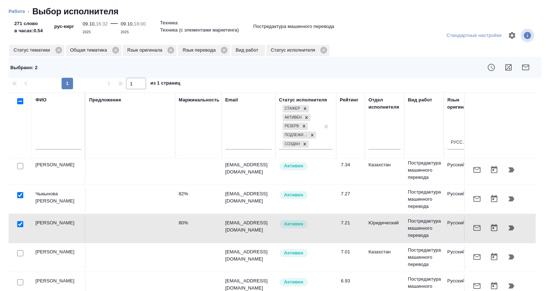
click at [522, 70] on icon "button" at bounding box center [525, 67] width 7 height 6
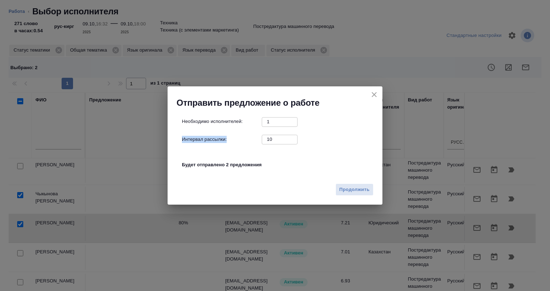
drag, startPoint x: 274, startPoint y: 145, endPoint x: 263, endPoint y: 142, distance: 11.1
click at [262, 143] on div "Необходимо исполнителей: 1 ​ Интервал рассылки: 10 ​ Будет отправлено 2 предлож…" at bounding box center [278, 147] width 192 height 60
click at [276, 142] on input "10" at bounding box center [280, 139] width 36 height 9
drag, startPoint x: 278, startPoint y: 141, endPoint x: 253, endPoint y: 140, distance: 25.4
click at [253, 140] on div "Интервал рассылки: 10 ​" at bounding box center [278, 139] width 192 height 9
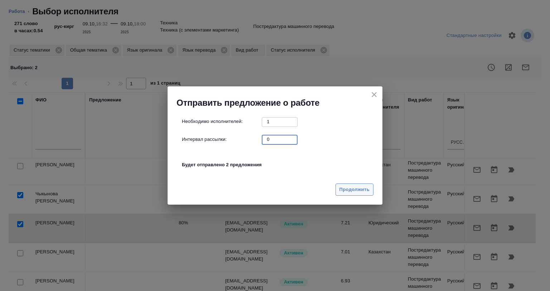
type input "0"
click at [356, 193] on span "Продолжить" at bounding box center [355, 190] width 30 height 8
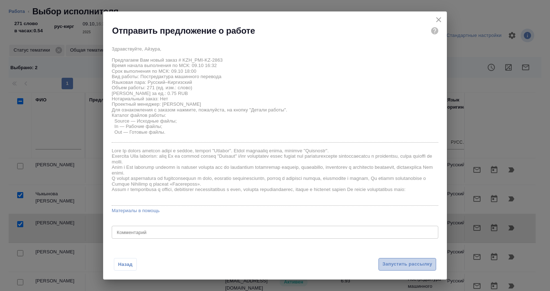
click at [387, 265] on span "Запустить рассылку" at bounding box center [408, 264] width 50 height 8
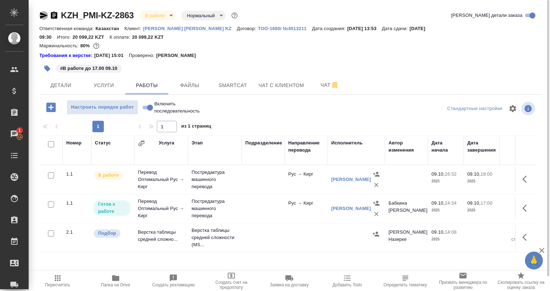
click at [42, 16] on icon "button" at bounding box center [44, 15] width 8 height 6
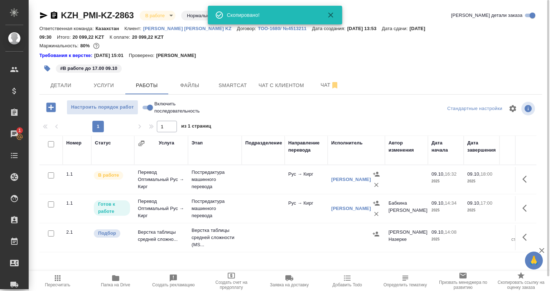
click at [353, 176] on div "[PERSON_NAME]" at bounding box center [351, 179] width 40 height 7
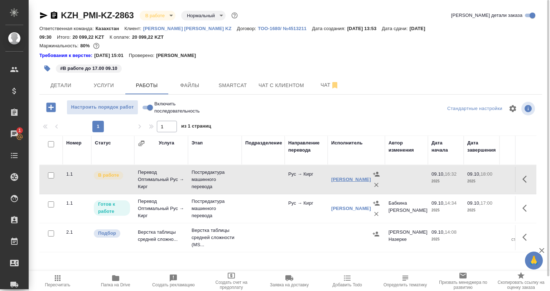
click at [343, 177] on link "[PERSON_NAME]" at bounding box center [351, 179] width 40 height 5
click at [43, 15] on icon "button" at bounding box center [44, 15] width 8 height 6
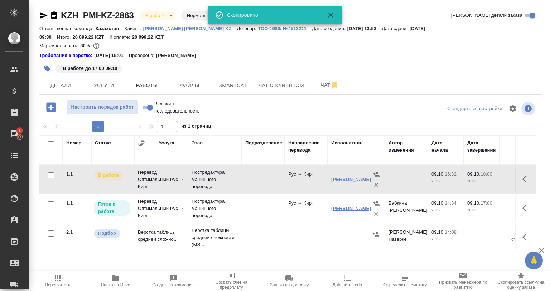
click at [336, 206] on link "[PERSON_NAME]" at bounding box center [351, 208] width 40 height 5
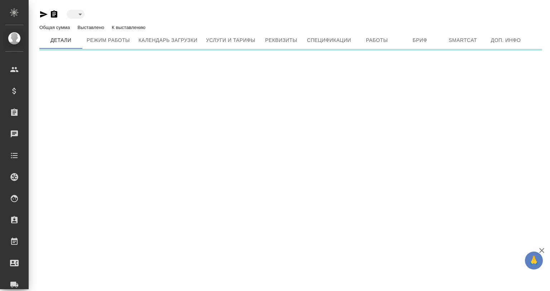
type input "active"
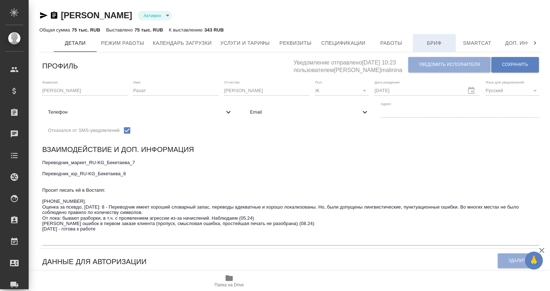
click at [419, 46] on span "Бриф" at bounding box center [434, 43] width 34 height 9
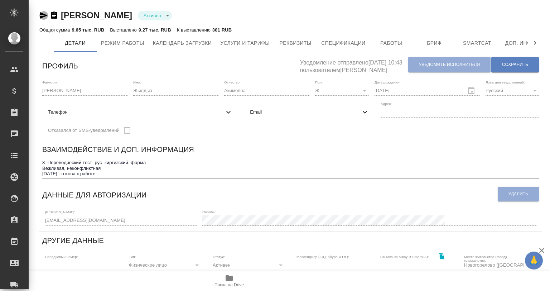
drag, startPoint x: 41, startPoint y: 15, endPoint x: 48, endPoint y: 3, distance: 14.4
click at [41, 14] on icon "button" at bounding box center [43, 15] width 9 height 9
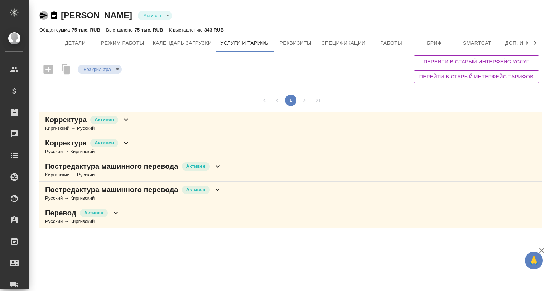
click at [45, 12] on icon "button" at bounding box center [43, 15] width 9 height 9
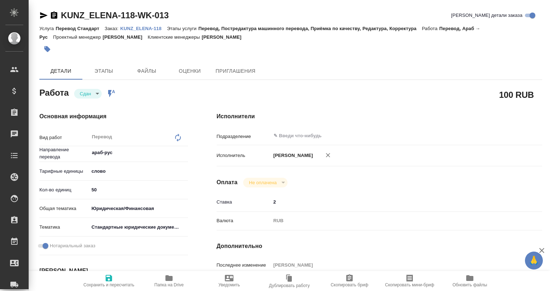
type textarea "x"
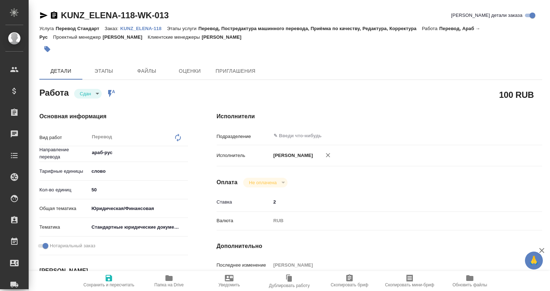
type textarea "x"
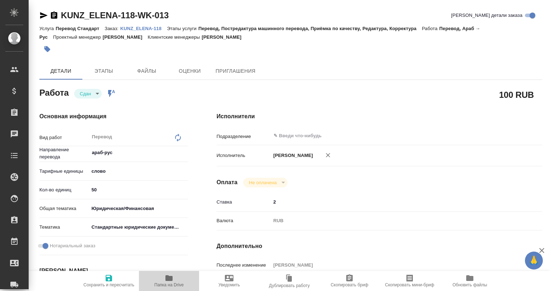
click at [162, 274] on span "Папка на Drive" at bounding box center [169, 281] width 52 height 14
type textarea "x"
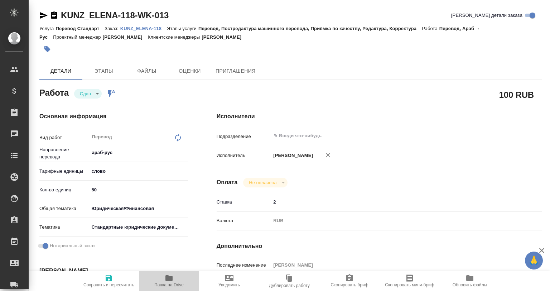
type textarea "x"
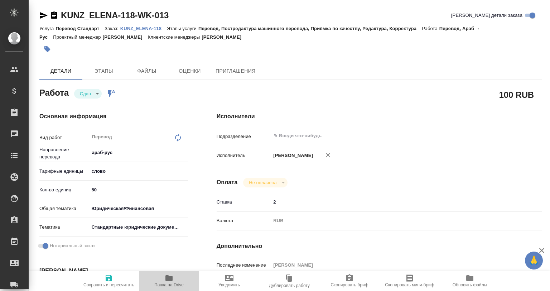
type textarea "x"
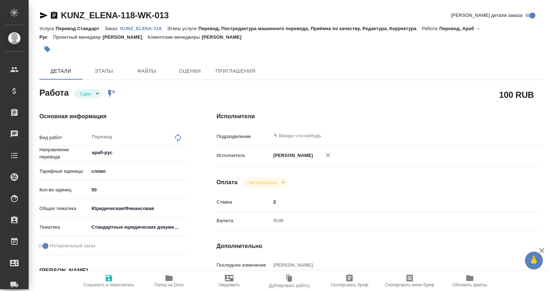
type textarea "x"
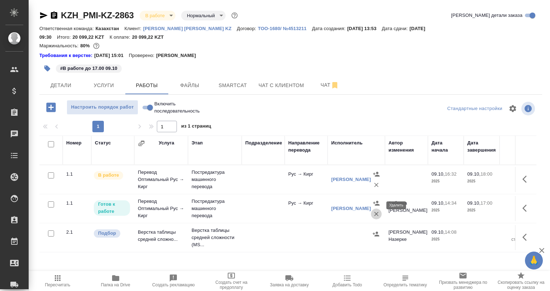
click at [372, 209] on button "button" at bounding box center [376, 214] width 11 height 11
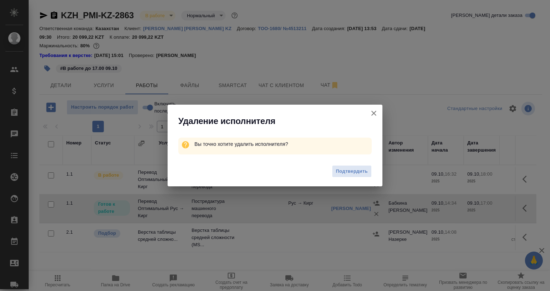
click at [347, 172] on span "Подтвердить" at bounding box center [352, 171] width 32 height 8
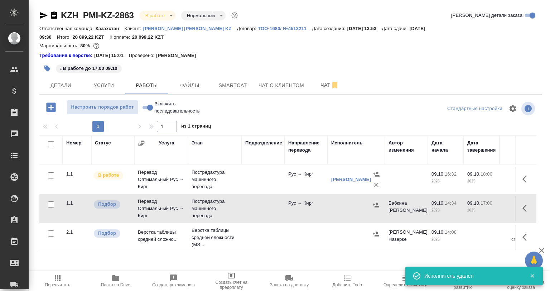
click at [526, 204] on icon "button" at bounding box center [527, 208] width 9 height 9
drag, startPoint x: 496, startPoint y: 200, endPoint x: 502, endPoint y: 199, distance: 5.8
click at [502, 200] on button "button" at bounding box center [500, 208] width 12 height 17
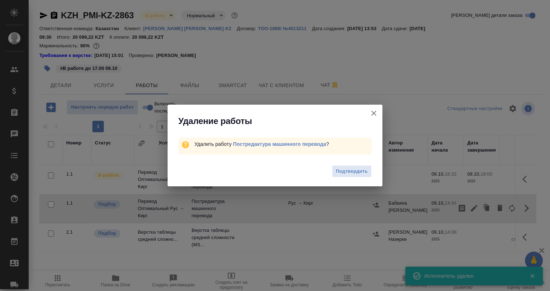
drag, startPoint x: 351, startPoint y: 169, endPoint x: 353, endPoint y: 175, distance: 6.7
click at [352, 169] on span "Подтвердить" at bounding box center [352, 171] width 32 height 8
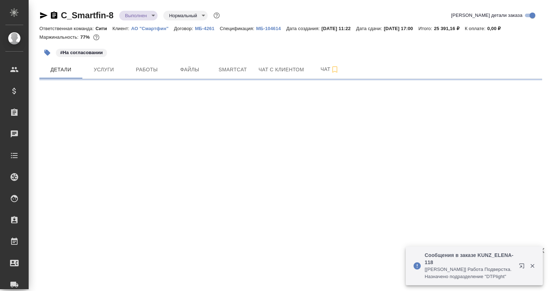
select select "RU"
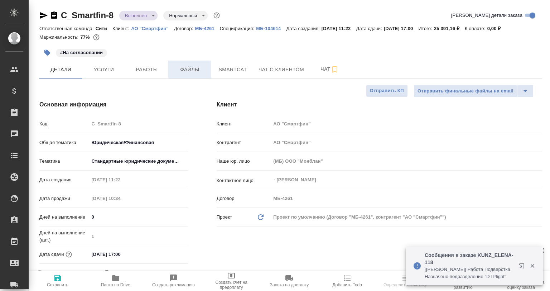
type textarea "x"
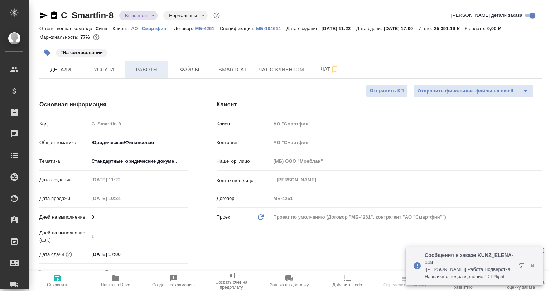
type textarea "x"
click at [154, 68] on span "Работы" at bounding box center [147, 69] width 34 height 9
type textarea "x"
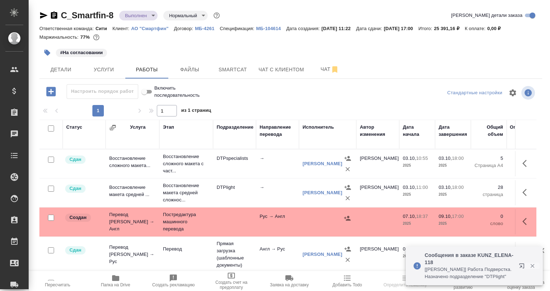
click at [530, 264] on icon "button" at bounding box center [533, 266] width 6 height 6
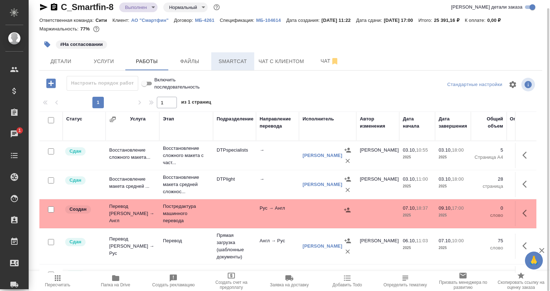
click at [243, 53] on button "Smartcat" at bounding box center [232, 61] width 43 height 18
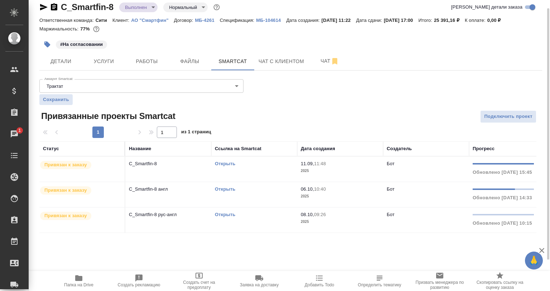
click at [221, 212] on link "Открыть" at bounding box center [225, 214] width 20 height 5
click at [137, 63] on span "Работы" at bounding box center [147, 61] width 34 height 9
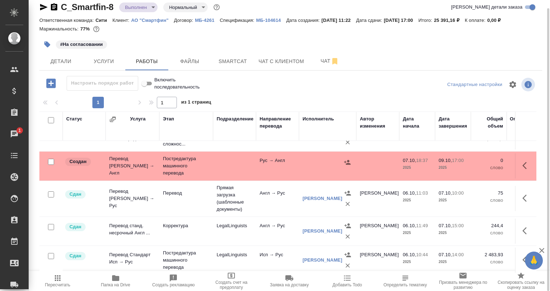
scroll to position [36, 0]
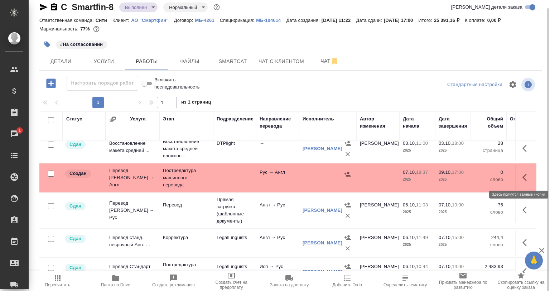
click at [528, 177] on button "button" at bounding box center [526, 177] width 17 height 17
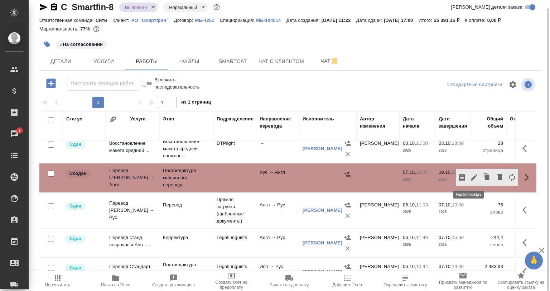
click at [471, 178] on icon "button" at bounding box center [474, 177] width 6 height 6
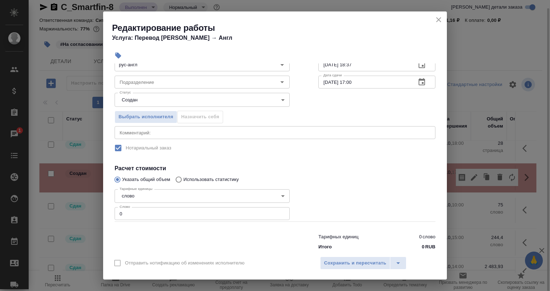
scroll to position [61, 0]
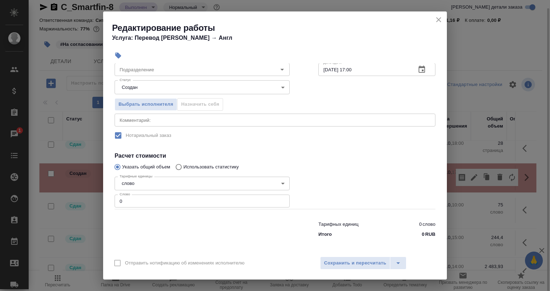
drag, startPoint x: 124, startPoint y: 202, endPoint x: 94, endPoint y: 206, distance: 31.1
click at [95, 206] on div "Редактирование работы Услуга: Перевод [PERSON_NAME] → Англ Параметры Файлы Вид …" at bounding box center [275, 145] width 550 height 291
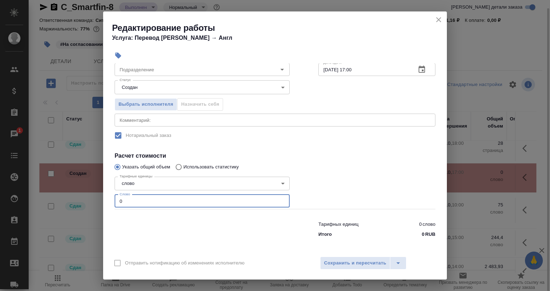
paste input "3032"
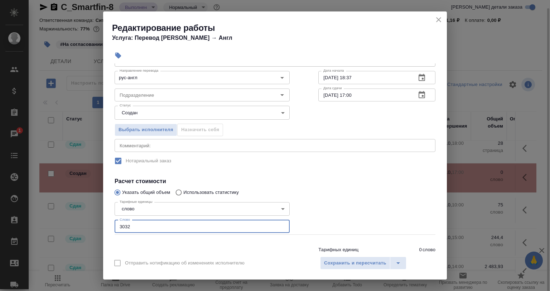
scroll to position [25, 0]
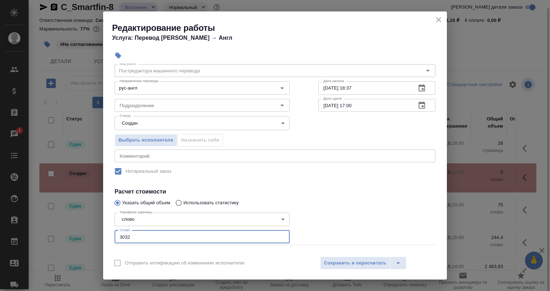
type input "3032"
click at [138, 161] on div "x Комментарий:" at bounding box center [275, 155] width 321 height 13
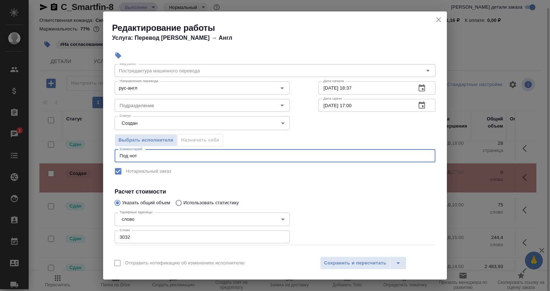
type textarea "Под нот"
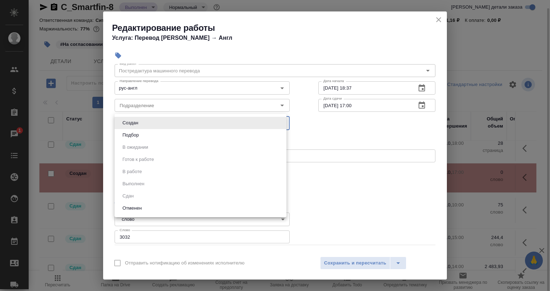
click at [136, 123] on body "🙏 .cls-1 fill:#fff; AWATERA [PERSON_NAME] Спецификации Заказы 1 Чаты Todo Проек…" at bounding box center [275, 145] width 550 height 291
drag, startPoint x: 134, startPoint y: 136, endPoint x: 139, endPoint y: 145, distance: 9.8
click at [135, 137] on button "Подбор" at bounding box center [130, 135] width 21 height 8
type input "recruiting"
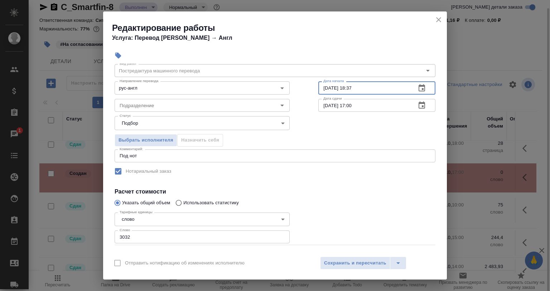
click at [352, 92] on input "07.10.2025 18:37" at bounding box center [365, 87] width 92 height 13
drag, startPoint x: 371, startPoint y: 90, endPoint x: 320, endPoint y: 89, distance: 50.9
click at [320, 89] on input "07.10.2025 18:37" at bounding box center [365, 87] width 92 height 13
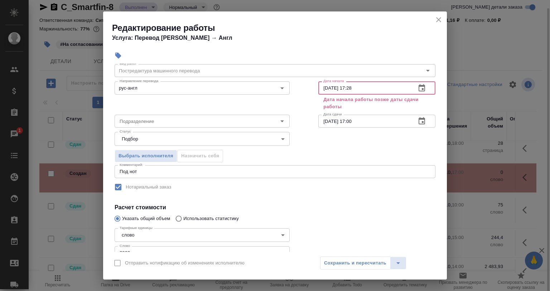
type input "09.10.2025 17:28"
click at [443, 19] on icon "close" at bounding box center [439, 19] width 9 height 9
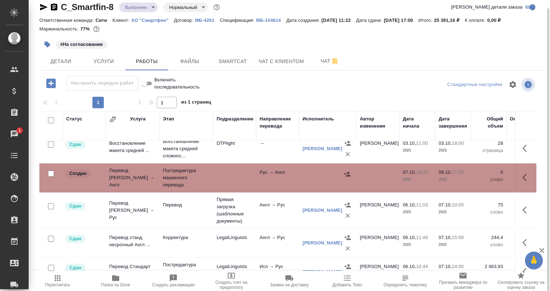
click at [523, 169] on button "button" at bounding box center [526, 177] width 17 height 17
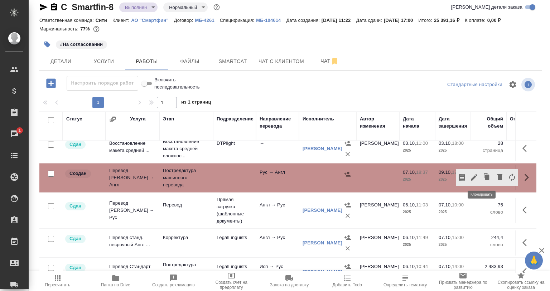
click at [470, 173] on icon "button" at bounding box center [474, 177] width 9 height 9
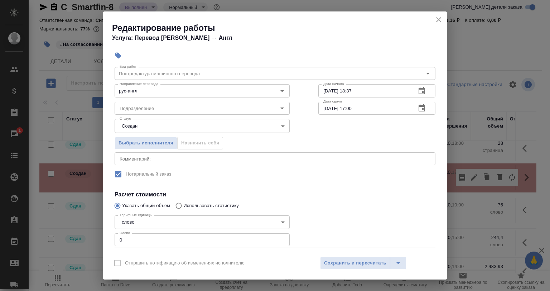
scroll to position [0, 0]
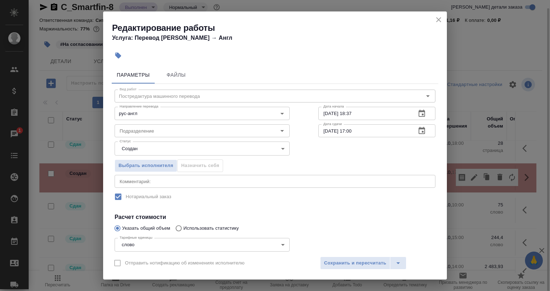
drag, startPoint x: 437, startPoint y: 22, endPoint x: 419, endPoint y: 5, distance: 25.1
click at [438, 22] on icon "close" at bounding box center [439, 19] width 9 height 9
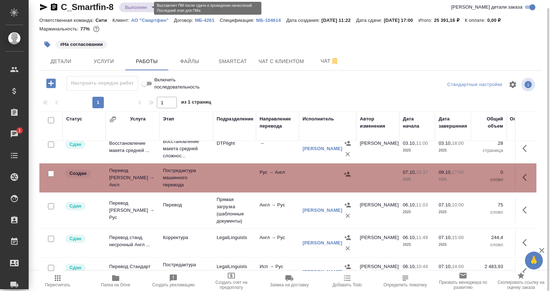
click at [136, 7] on body "🙏 .cls-1 fill:#fff; AWATERA Babkina Anastasiya Клиенты Спецификации Заказы 1 Ча…" at bounding box center [275, 145] width 550 height 291
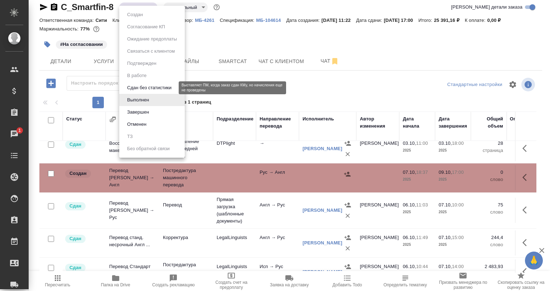
click at [166, 88] on button "Сдан без статистики" at bounding box center [149, 88] width 49 height 8
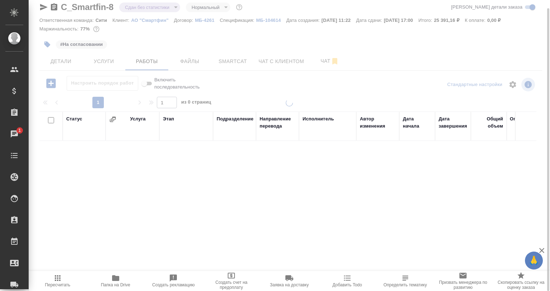
click at [140, 8] on div at bounding box center [290, 137] width 522 height 291
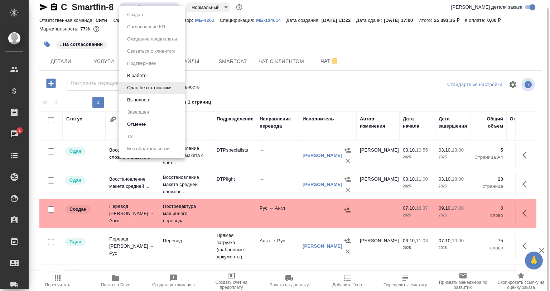
click at [150, 6] on body "🙏 .cls-1 fill:#fff; AWATERA Babkina Anastasiya Клиенты Спецификации Заказы 1 Ча…" at bounding box center [275, 145] width 550 height 291
click at [157, 71] on li "В работе" at bounding box center [152, 76] width 66 height 12
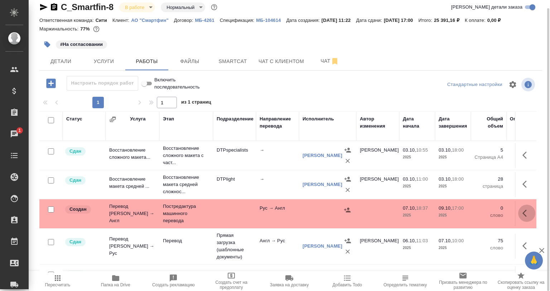
click at [523, 215] on icon "button" at bounding box center [527, 213] width 9 height 9
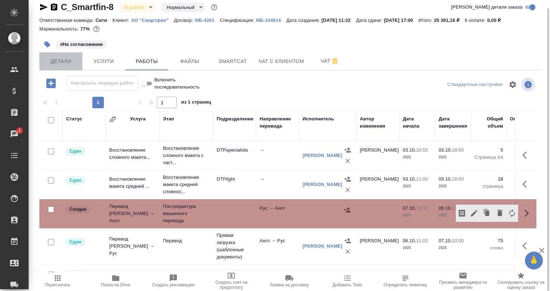
click at [60, 54] on button "Детали" at bounding box center [60, 61] width 43 height 18
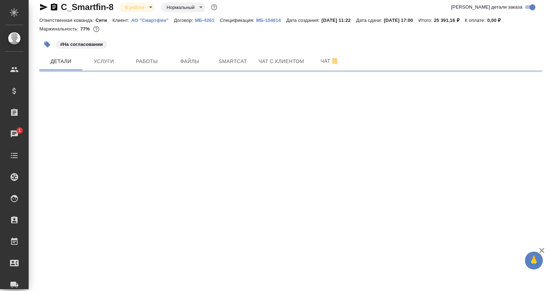
select select "RU"
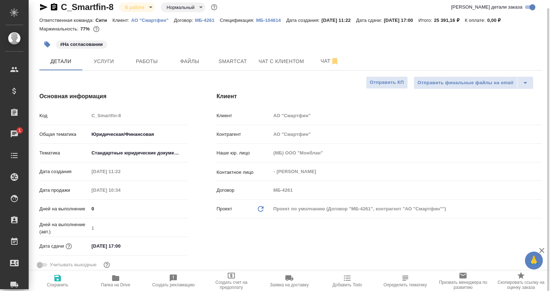
type textarea "x"
drag, startPoint x: 95, startPoint y: 243, endPoint x: 90, endPoint y: 241, distance: 4.8
click at [90, 241] on input "09.10.2025 17:00" at bounding box center [120, 246] width 63 height 10
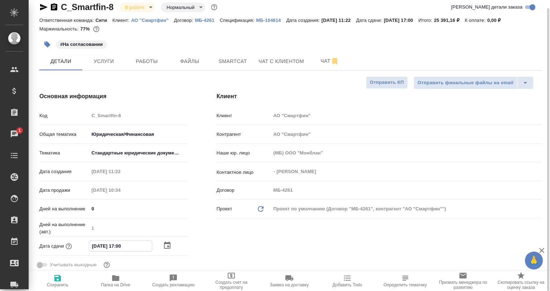
type input "11.02.0251 70:0_"
type textarea "x"
type input "10.10.2025 17:00"
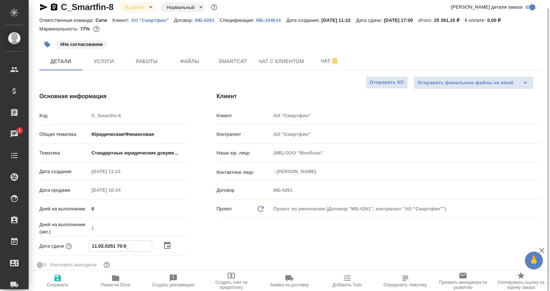
type textarea "x"
drag, startPoint x: 134, startPoint y: 244, endPoint x: 118, endPoint y: 244, distance: 16.8
click at [118, 244] on input "10.10.2025 17:00" at bounding box center [120, 246] width 63 height 10
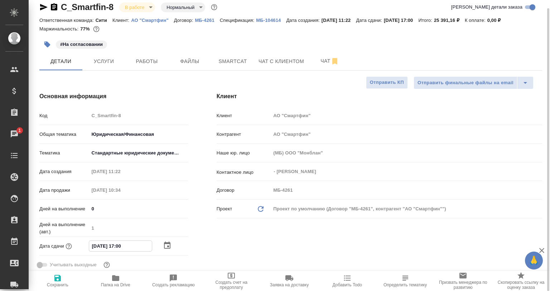
type input "10.10.2025 1_:__"
type textarea "x"
type input "10.10.2025 10:__"
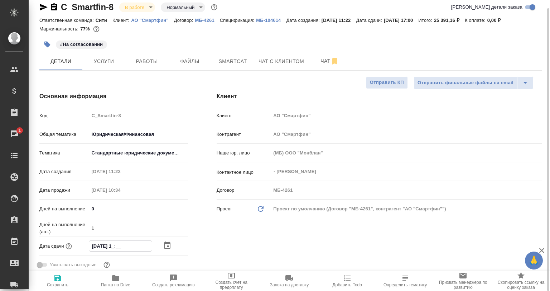
type textarea "x"
type input "10.10.2025 10:0_"
type textarea "x"
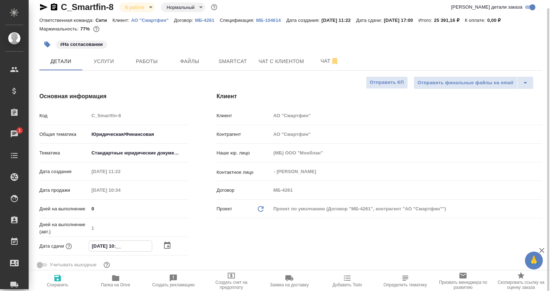
type textarea "x"
type input "10.10.2025 10:00"
type textarea "x"
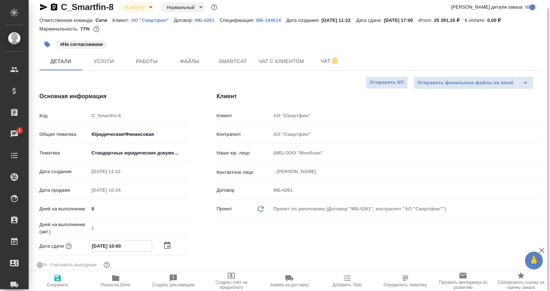
type textarea "x"
type input "10.10.2025 10:00"
click at [63, 274] on span "Сохранить" at bounding box center [57, 281] width 49 height 14
type textarea "x"
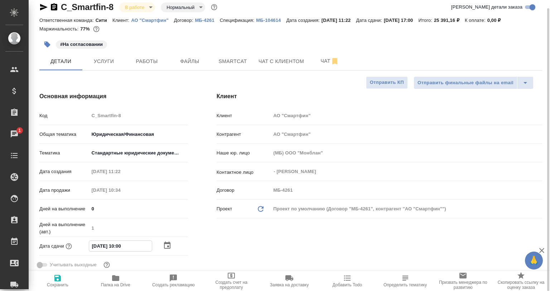
type textarea "x"
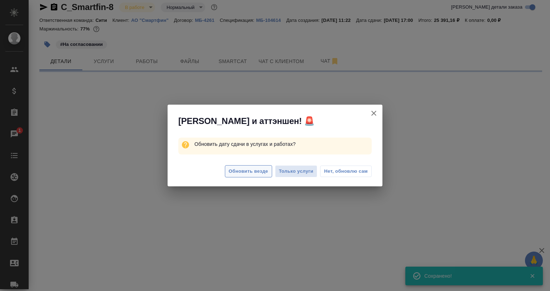
select select "RU"
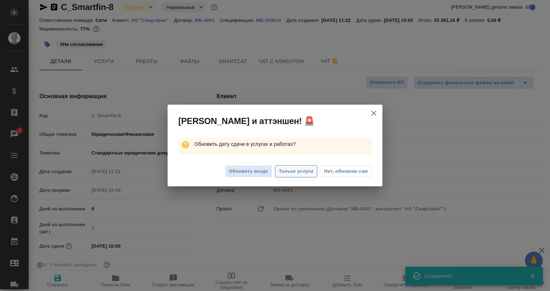
type textarea "x"
click at [284, 173] on span "Только услуги" at bounding box center [296, 171] width 35 height 8
type textarea "x"
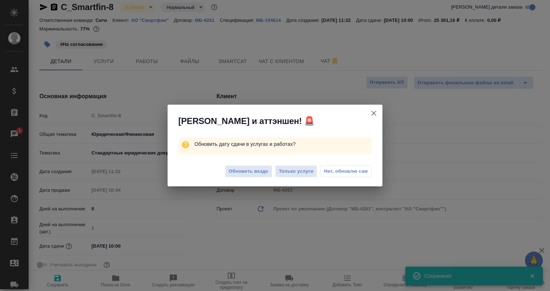
type textarea "x"
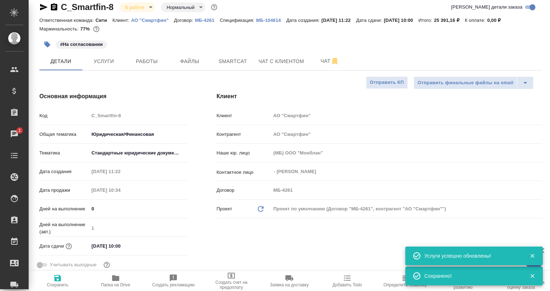
click at [141, 60] on span "Работы" at bounding box center [147, 61] width 34 height 9
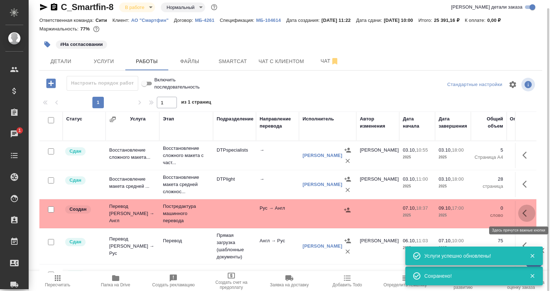
click at [523, 213] on icon "button" at bounding box center [527, 213] width 9 height 9
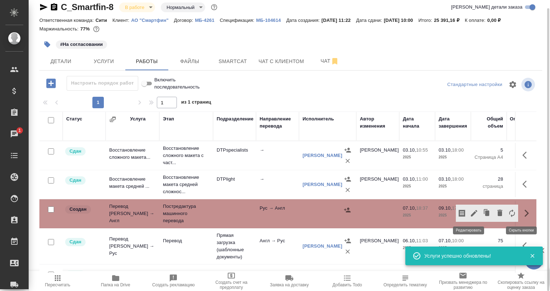
click at [470, 212] on icon "button" at bounding box center [474, 213] width 9 height 9
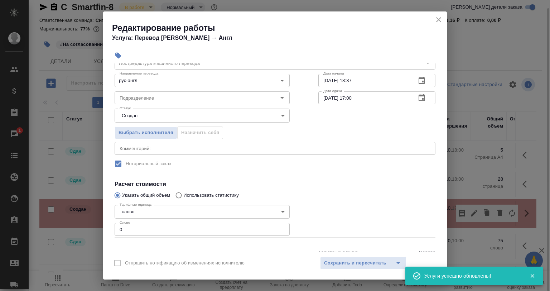
scroll to position [61, 0]
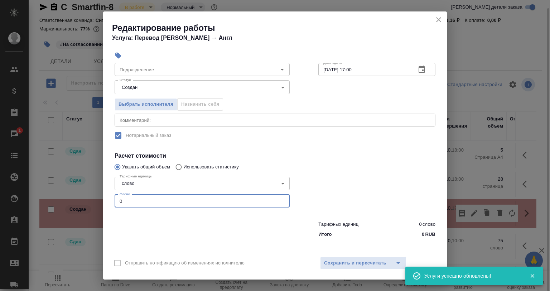
drag, startPoint x: 123, startPoint y: 198, endPoint x: 101, endPoint y: 198, distance: 21.9
click at [102, 199] on div "Редактирование работы Услуга: Перевод Стандарт Рус → Англ Параметры Файлы Вид р…" at bounding box center [275, 145] width 550 height 291
paste input "3032"
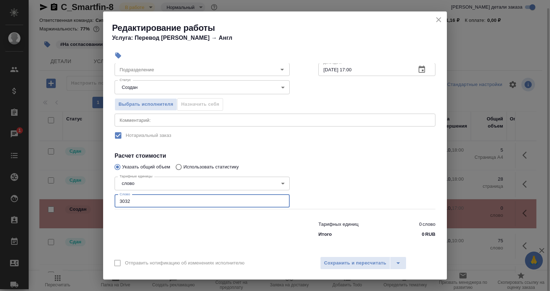
type input "3032"
click at [132, 124] on div "x Комментарий:" at bounding box center [275, 120] width 321 height 13
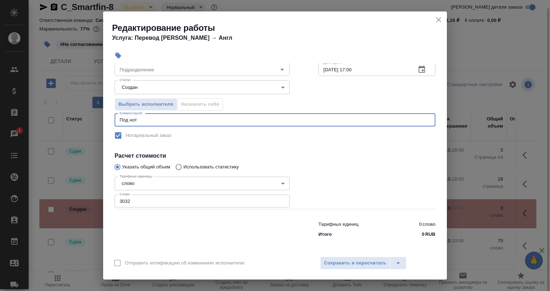
scroll to position [0, 0]
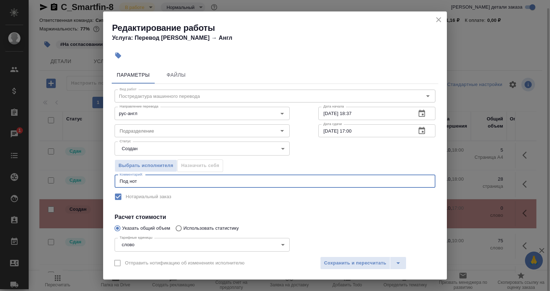
type textarea "Под нот"
click at [140, 147] on body "🙏 .cls-1 fill:#fff; AWATERA Babkina Anastasiya Клиенты Спецификации Заказы 1 Ча…" at bounding box center [275, 145] width 550 height 291
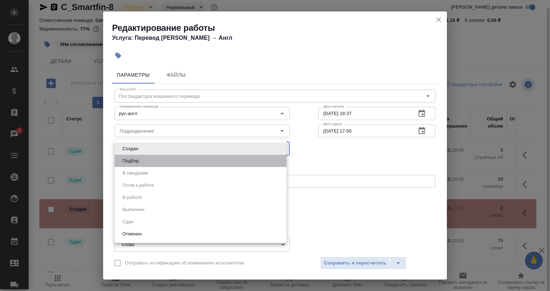
click at [150, 159] on li "Подбор" at bounding box center [201, 161] width 172 height 12
type input "recruiting"
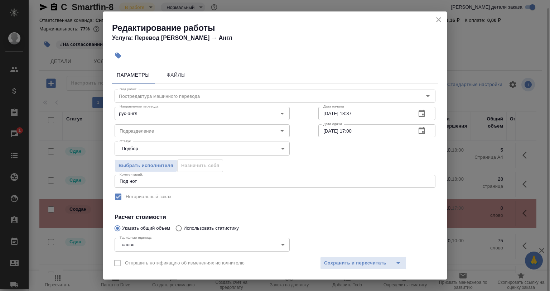
click at [379, 158] on div "Выбрать исполнителя Назначить себя" at bounding box center [275, 165] width 350 height 44
drag, startPoint x: 354, startPoint y: 117, endPoint x: 310, endPoint y: 119, distance: 43.4
click at [310, 119] on div "Вид работ Постредактура машинного перевода Вид работ Направление перевода рус-а…" at bounding box center [275, 193] width 327 height 218
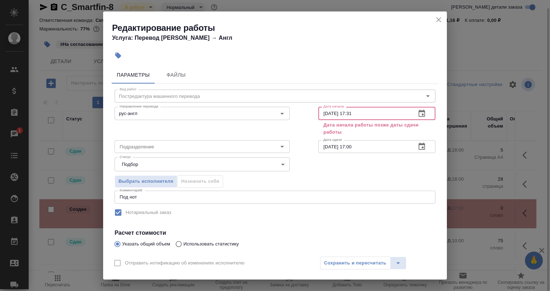
type input "09.10.2025 17:31"
click at [335, 147] on input "[DATE] 17:00" at bounding box center [365, 146] width 92 height 13
click at [358, 143] on input "[DATE] 17:00" at bounding box center [365, 146] width 92 height 13
drag, startPoint x: 364, startPoint y: 146, endPoint x: 321, endPoint y: 148, distance: 43.4
click at [321, 148] on input "[DATE] 17:00" at bounding box center [365, 146] width 92 height 13
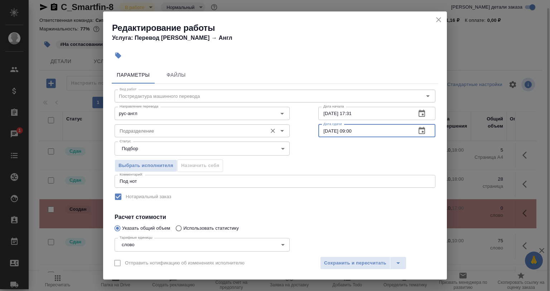
type input "[DATE] 09:00"
click at [197, 128] on input "Подразделение" at bounding box center [190, 130] width 147 height 9
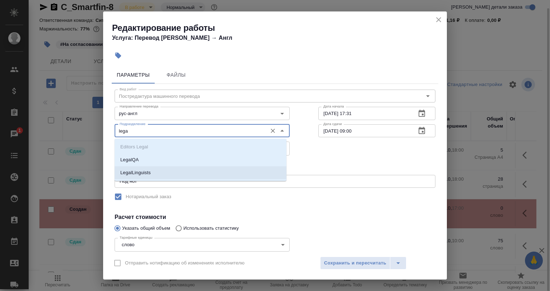
drag, startPoint x: 191, startPoint y: 165, endPoint x: 192, endPoint y: 169, distance: 4.4
click at [192, 169] on ul "Editors Legal LegalQA LegalLinguists" at bounding box center [201, 165] width 172 height 39
click at [192, 169] on li "LegalLinguists" at bounding box center [201, 172] width 172 height 13
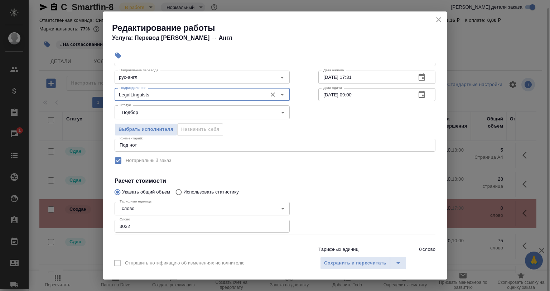
scroll to position [61, 0]
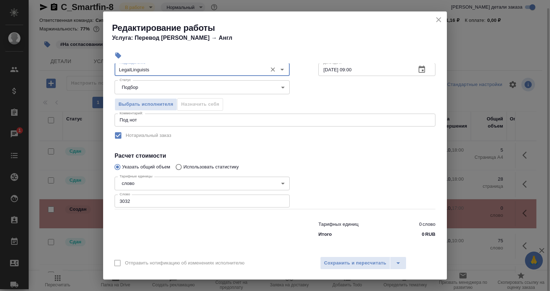
type input "LegalLinguists"
click at [354, 270] on div "Отправить нотификацию об изменениях исполнителю Сохранить и пересчитать" at bounding box center [275, 266] width 344 height 28
click at [354, 267] on span "Сохранить и пересчитать" at bounding box center [355, 263] width 62 height 8
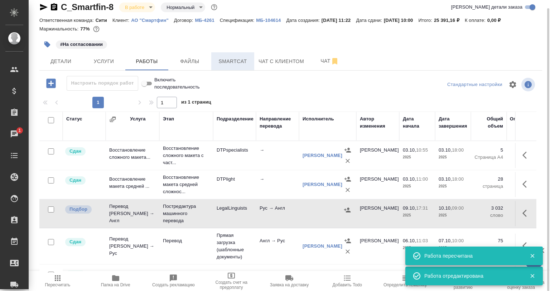
click at [233, 64] on span "Smartcat" at bounding box center [233, 61] width 34 height 9
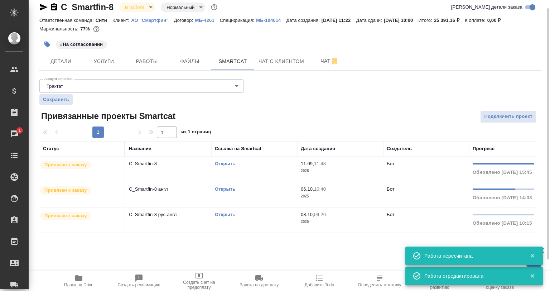
click at [197, 213] on p "C_Smartfin-8 рус-англ" at bounding box center [168, 214] width 79 height 7
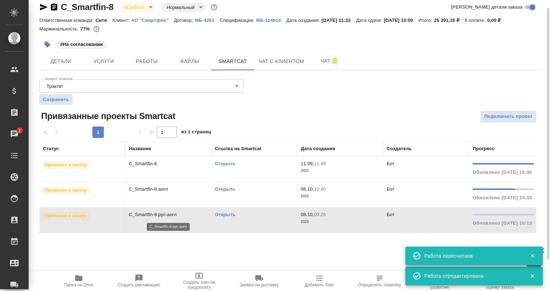
click at [195, 218] on p "C_Smartfin-8 рус-англ" at bounding box center [168, 214] width 79 height 7
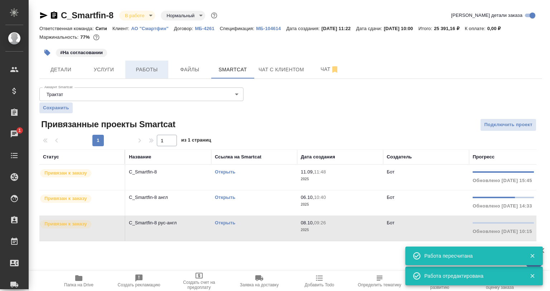
click at [147, 74] on span "Работы" at bounding box center [147, 69] width 34 height 9
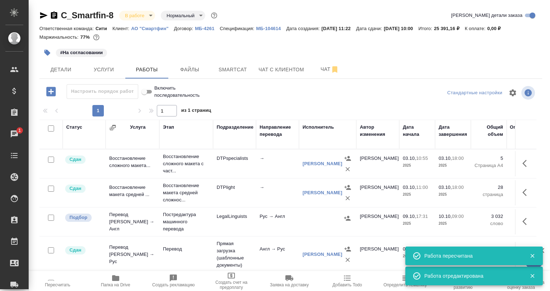
click at [115, 281] on icon "button" at bounding box center [115, 278] width 9 height 9
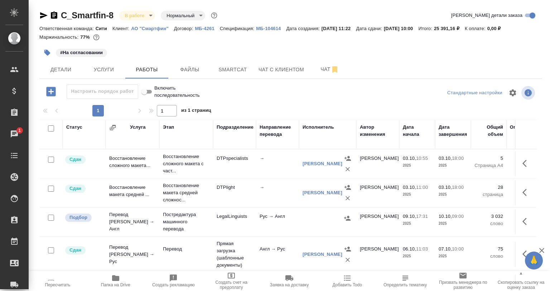
click at [515, 221] on td at bounding box center [525, 221] width 21 height 25
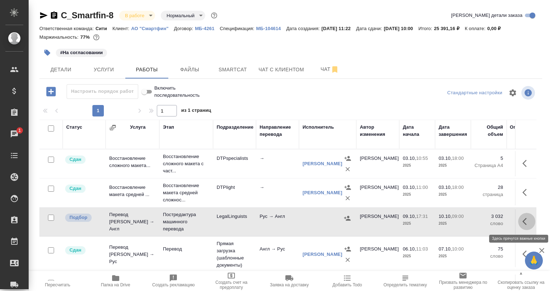
drag, startPoint x: 520, startPoint y: 220, endPoint x: 516, endPoint y: 221, distance: 4.0
click at [523, 220] on icon "button" at bounding box center [527, 221] width 9 height 9
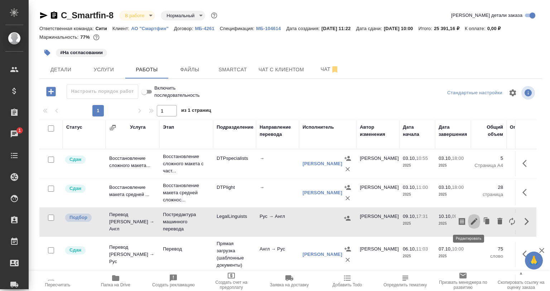
click at [470, 218] on icon "button" at bounding box center [474, 221] width 9 height 9
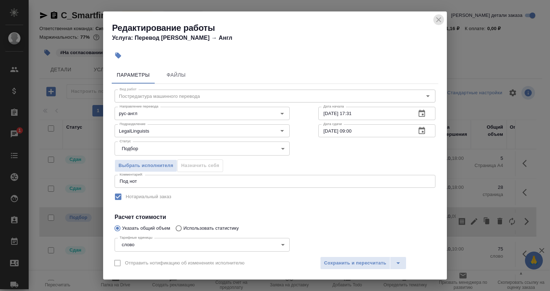
drag, startPoint x: 439, startPoint y: 20, endPoint x: 429, endPoint y: 34, distance: 16.9
click at [439, 20] on icon "close" at bounding box center [439, 19] width 9 height 9
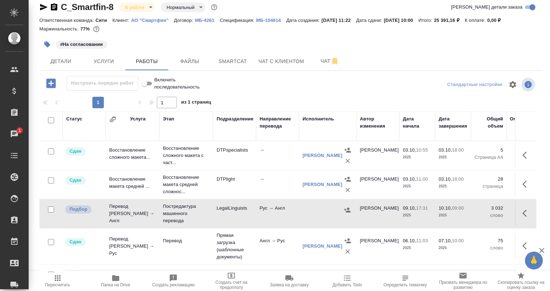
click at [550, 224] on div at bounding box center [547, 145] width 5 height 291
click at [525, 214] on button "button" at bounding box center [526, 213] width 17 height 17
click at [524, 214] on icon "button" at bounding box center [527, 213] width 9 height 9
drag, startPoint x: 517, startPoint y: 214, endPoint x: 513, endPoint y: 215, distance: 3.7
click at [523, 214] on icon "button" at bounding box center [527, 213] width 9 height 9
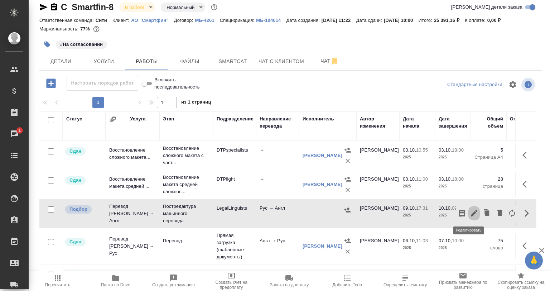
click at [470, 213] on icon "button" at bounding box center [474, 213] width 9 height 9
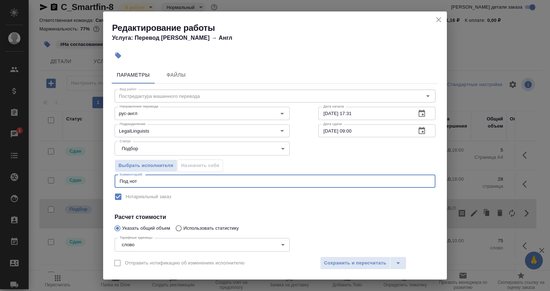
click at [161, 181] on textarea "Под нот" at bounding box center [275, 180] width 311 height 5
paste textarea "https://drive.awatera.com/s/6Jq3eiT4DmQksmG"
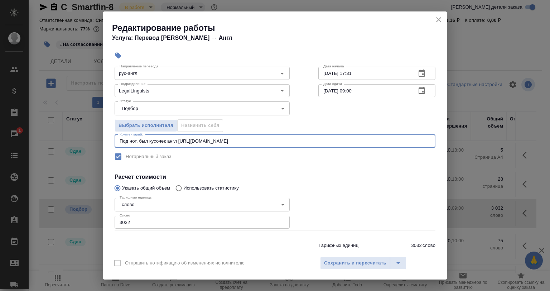
scroll to position [61, 0]
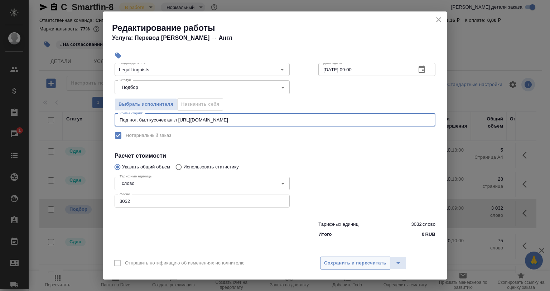
type textarea "Под нот, был кусочек англ https://drive.awatera.com/s/6Jq3eiT4DmQksmG"
click at [322, 257] on button "Сохранить и пересчитать" at bounding box center [355, 263] width 70 height 13
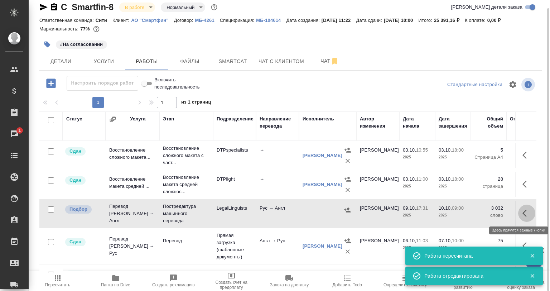
drag, startPoint x: 527, startPoint y: 214, endPoint x: 481, endPoint y: 222, distance: 47.2
click at [527, 214] on button "button" at bounding box center [526, 213] width 17 height 17
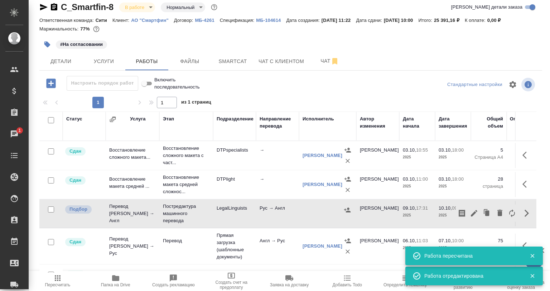
click at [456, 216] on div at bounding box center [487, 213] width 62 height 17
click at [458, 214] on icon "button" at bounding box center [462, 213] width 9 height 9
click at [459, 210] on icon "button" at bounding box center [462, 213] width 6 height 7
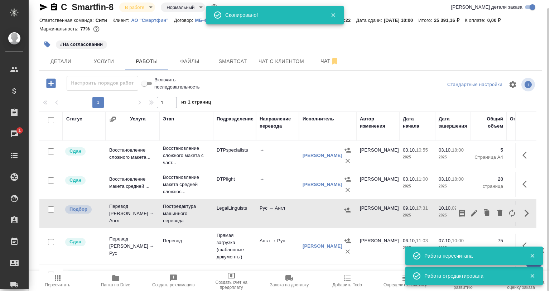
click at [341, 209] on div at bounding box center [328, 210] width 50 height 11
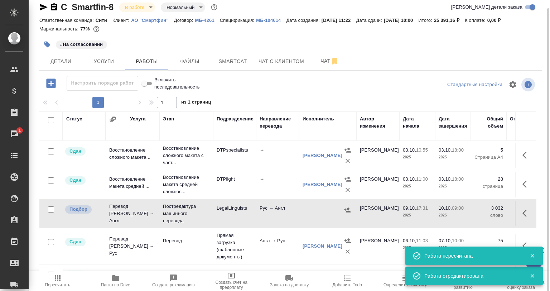
click at [347, 210] on icon "button" at bounding box center [347, 209] width 7 height 7
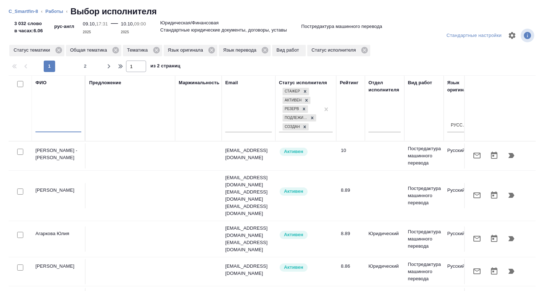
click at [63, 129] on input "text" at bounding box center [58, 127] width 46 height 9
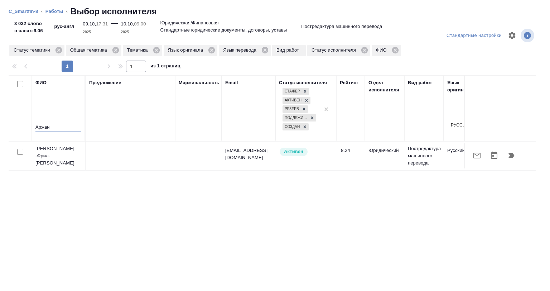
type input "Аржан"
drag, startPoint x: 19, startPoint y: 148, endPoint x: 35, endPoint y: 153, distance: 17.1
click at [19, 148] on div at bounding box center [20, 152] width 16 height 10
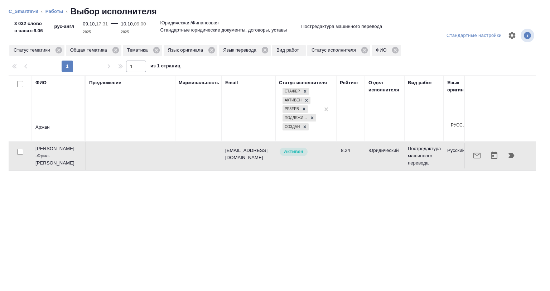
click at [16, 150] on div at bounding box center [20, 152] width 16 height 10
drag, startPoint x: 18, startPoint y: 151, endPoint x: 23, endPoint y: 152, distance: 5.1
click at [18, 151] on input "checkbox" at bounding box center [20, 152] width 6 height 6
checkbox input "true"
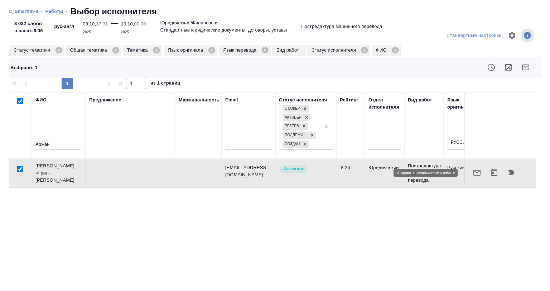
click at [474, 171] on icon "button" at bounding box center [477, 173] width 7 height 6
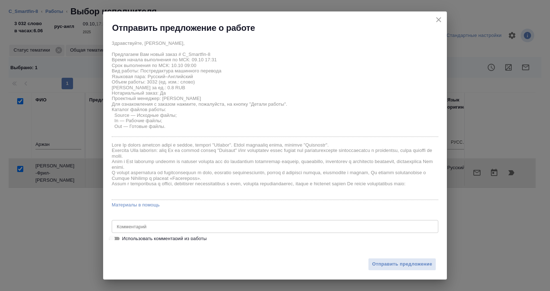
drag, startPoint x: 128, startPoint y: 239, endPoint x: 134, endPoint y: 239, distance: 5.4
click at [129, 239] on span "Использовать комментарий из работы" at bounding box center [164, 238] width 85 height 7
click at [125, 239] on input "Использовать комментарий из работы" at bounding box center [112, 238] width 26 height 9
checkbox input "true"
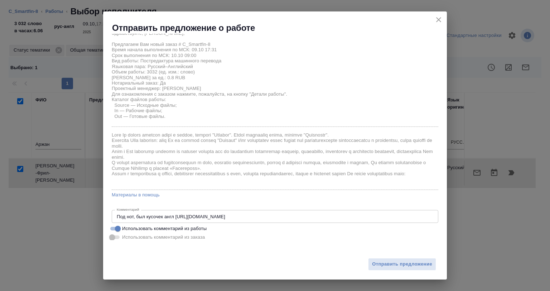
scroll to position [14, 0]
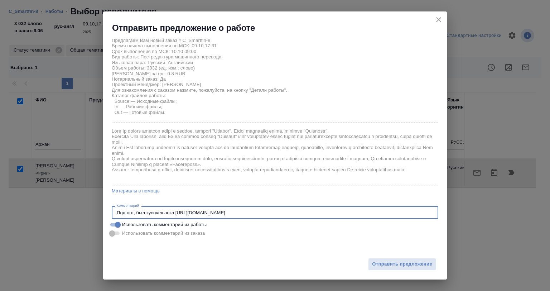
click at [162, 210] on textarea "Под нот, был кусочек англ https://drive.awatera.com/s/6Jq3eiT4DmQksmG" at bounding box center [275, 212] width 317 height 5
click at [172, 210] on textarea "Под нот, был кусочек англ https://drive.awatera.com/s/6Jq3eiT4DmQksmG" at bounding box center [275, 212] width 317 height 5
click at [174, 211] on textarea "Под нот, был кусочек англ https://drive.awatera.com/s/6Jq3eiT4DmQksmG" at bounding box center [275, 212] width 317 height 5
click at [281, 210] on textarea "Под нот, был кусочек англ https://drive.awatera.com/s/6Jq3eiT4DmQksmG" at bounding box center [275, 212] width 317 height 5
click at [330, 212] on textarea "Под нот, был кусочек англ https://drive.awatera.com/s/6Jq3eiT4DmQksmG, использо…" at bounding box center [275, 212] width 317 height 5
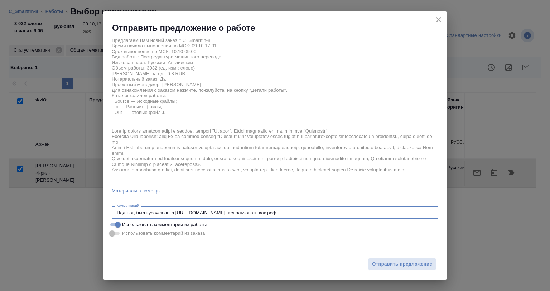
click at [175, 212] on textarea "Под нот, был кусочек англ https://drive.awatera.com/s/6Jq3eiT4DmQksmG, использо…" at bounding box center [275, 212] width 317 height 5
paste textarea "Transactions Spain 2025_англ"
type textarea "Под нот, был кусочек англ в файле Transactions Spain 2025_англ https://drive.aw…"
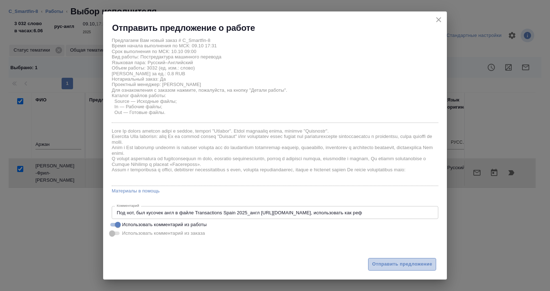
click at [385, 262] on span "Отправить предложение" at bounding box center [402, 264] width 60 height 8
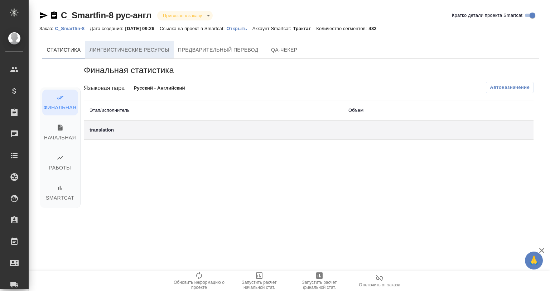
click at [141, 47] on span "Лингвистические ресурсы" at bounding box center [130, 50] width 80 height 9
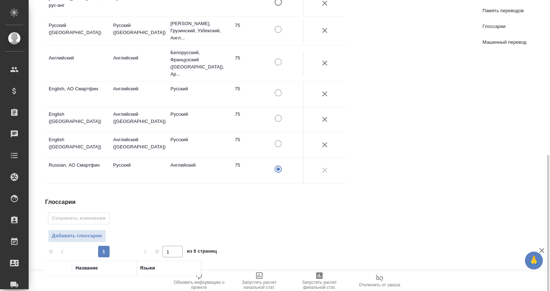
scroll to position [322, 0]
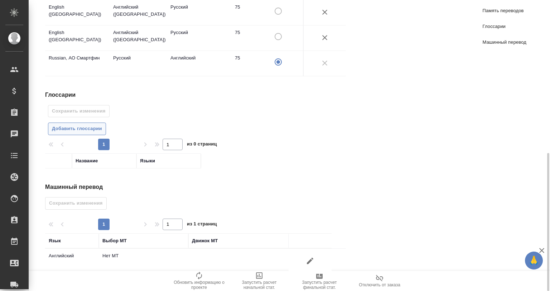
click at [82, 125] on span "Добавить глоссарии" at bounding box center [77, 129] width 50 height 8
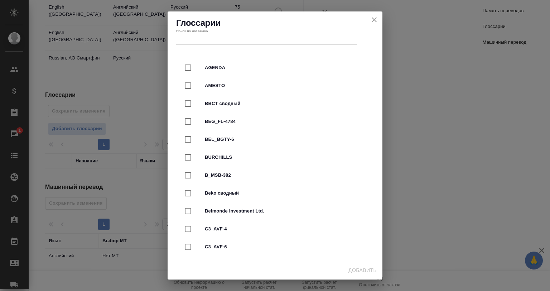
click at [209, 40] on input "text" at bounding box center [266, 39] width 181 height 10
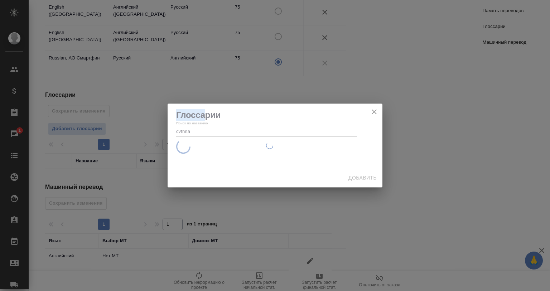
drag, startPoint x: 204, startPoint y: 41, endPoint x: 151, endPoint y: 42, distance: 52.7
click at [151, 42] on div "Глоссарии Поиск по названию cvfhna Добавить" at bounding box center [275, 145] width 550 height 291
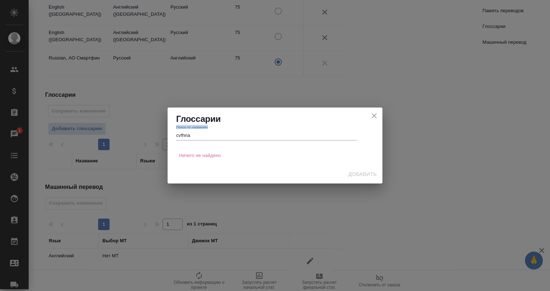
drag, startPoint x: 209, startPoint y: 128, endPoint x: 140, endPoint y: 135, distance: 69.2
click at [140, 135] on div "Глоссарии Поиск по названию cvfhna Ничего не найдено Добавить" at bounding box center [275, 145] width 550 height 291
drag, startPoint x: 183, startPoint y: 135, endPoint x: 145, endPoint y: 136, distance: 37.7
click at [145, 136] on div "Глоссарии Поиск по названию cvfhna Ничего не найдено Добавить" at bounding box center [275, 145] width 550 height 291
drag, startPoint x: 164, startPoint y: 132, endPoint x: 152, endPoint y: 134, distance: 12.7
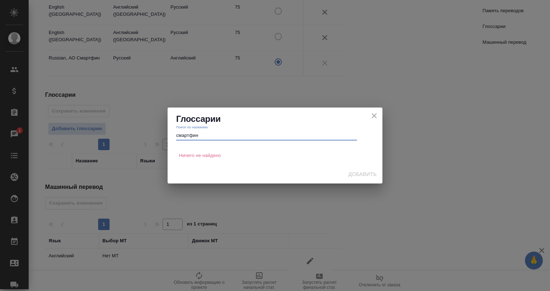
click at [152, 134] on div "Глоссарии Поиск по названию смартфин Ничего не найдено Добавить" at bounding box center [275, 145] width 550 height 291
click at [180, 134] on input "ссмарт" at bounding box center [266, 135] width 181 height 10
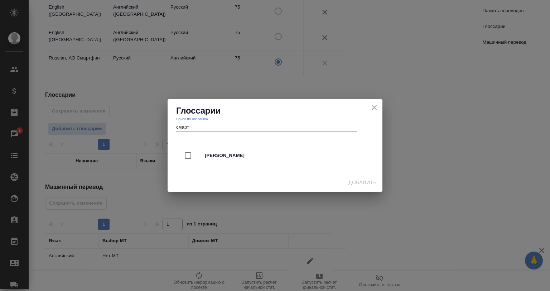
type input "смарт"
click at [376, 113] on div "Глоссарии Поиск по названию смарт" at bounding box center [275, 118] width 215 height 39
click at [376, 109] on icon "close" at bounding box center [374, 107] width 9 height 9
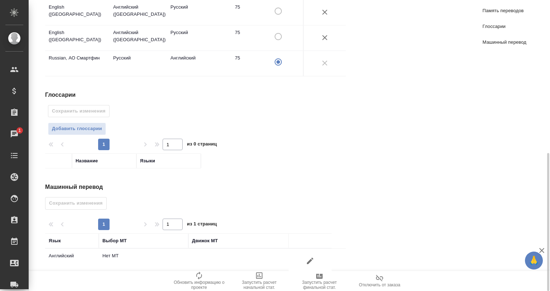
click at [304, 252] on button "button" at bounding box center [310, 260] width 17 height 17
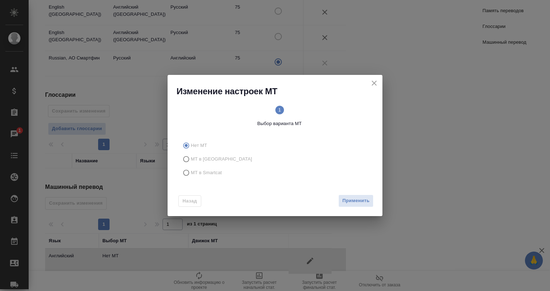
click at [199, 177] on label "МТ в Smartcat" at bounding box center [274, 173] width 189 height 14
click at [191, 177] on input "МТ в Smartcat" at bounding box center [185, 173] width 11 height 14
radio input "true"
click at [370, 203] on button "Вперед" at bounding box center [361, 201] width 26 height 13
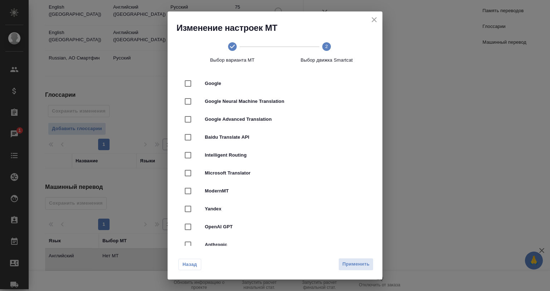
scroll to position [72, 0]
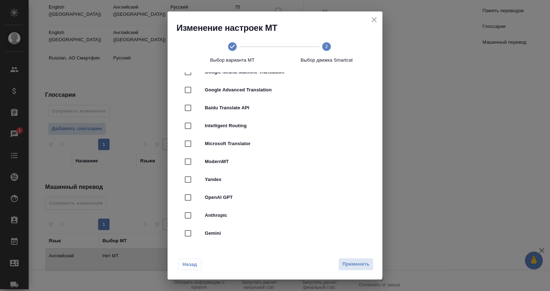
click at [234, 90] on span "Google Advanced Translation" at bounding box center [285, 89] width 161 height 7
checkbox input "true"
drag, startPoint x: 358, startPoint y: 267, endPoint x: 200, endPoint y: 236, distance: 161.6
click at [356, 266] on span "Применить" at bounding box center [356, 264] width 27 height 8
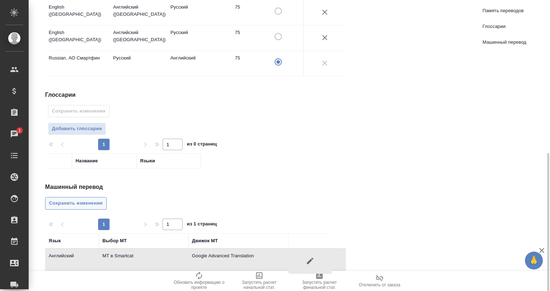
click at [74, 197] on button "Сохранить изменения" at bounding box center [76, 203] width 62 height 13
click at [74, 195] on div "Машинный перевод Сохранить изменения 1 1 из 1 страниц Язык Выбор МТ Движок МТ А…" at bounding box center [198, 228] width 307 height 91
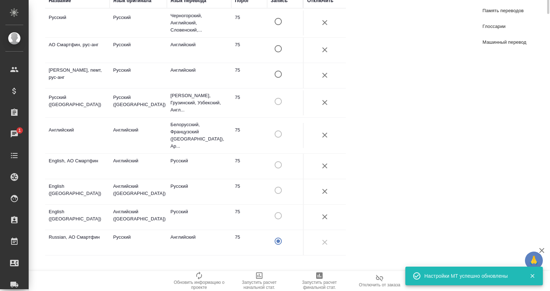
scroll to position [0, 0]
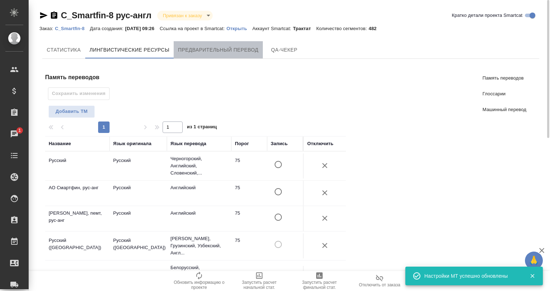
click at [236, 54] on button "Предварительный перевод" at bounding box center [218, 49] width 89 height 17
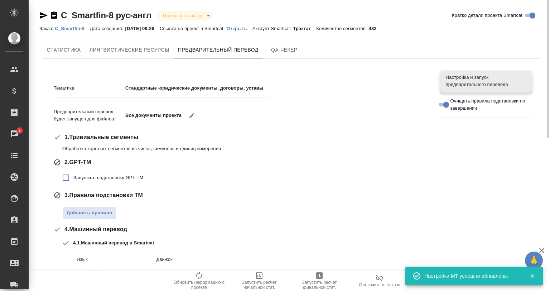
click at [114, 174] on span "Запустить подстановку GPT-TM" at bounding box center [108, 177] width 70 height 7
click at [73, 174] on input "Запустить подстановку GPT-TM" at bounding box center [65, 177] width 15 height 15
checkbox input "true"
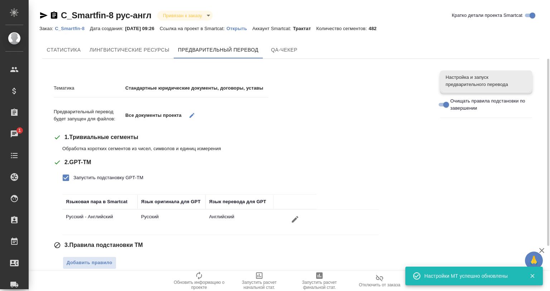
scroll to position [143, 0]
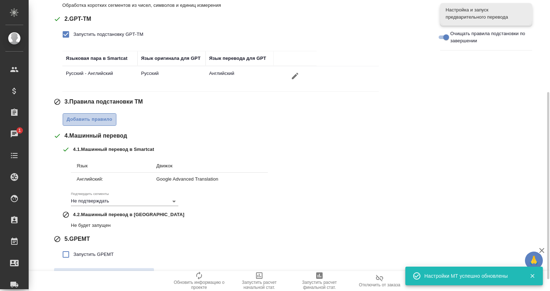
click at [79, 120] on span "Добавить правило" at bounding box center [90, 119] width 46 height 8
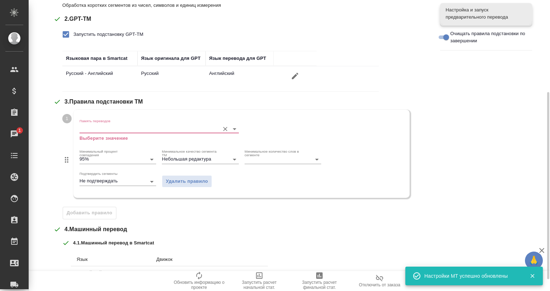
click at [83, 124] on div "Память переводов Выберите значение" at bounding box center [159, 130] width 159 height 23
click at [94, 128] on input "Память переводов" at bounding box center [148, 128] width 137 height 9
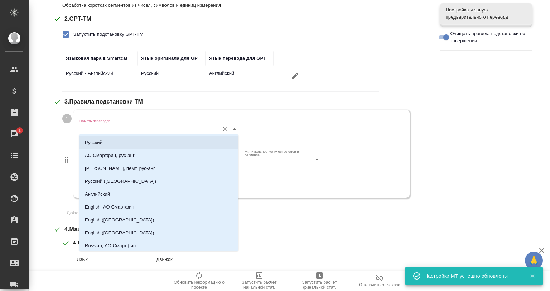
click at [112, 144] on li "Русский" at bounding box center [158, 142] width 159 height 13
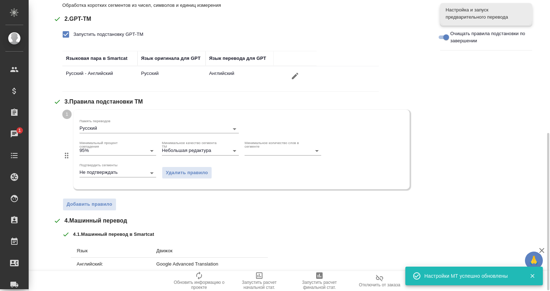
scroll to position [179, 0]
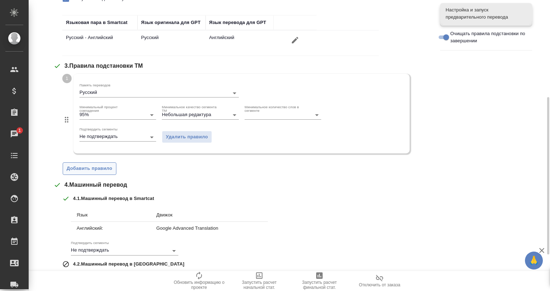
click at [96, 169] on span "Добавить правило" at bounding box center [90, 168] width 46 height 8
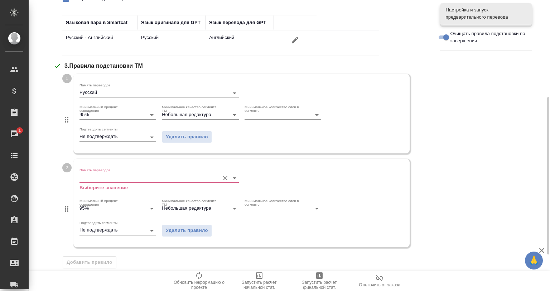
click at [119, 171] on div "Память переводов Выберите значение" at bounding box center [159, 179] width 159 height 23
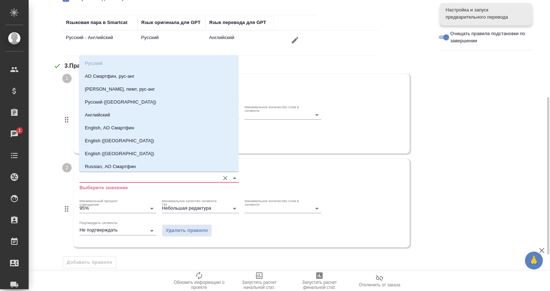
click at [121, 176] on input "Память переводов" at bounding box center [148, 177] width 137 height 9
click at [120, 72] on li "АО Смартфин, рус-анг" at bounding box center [158, 76] width 159 height 13
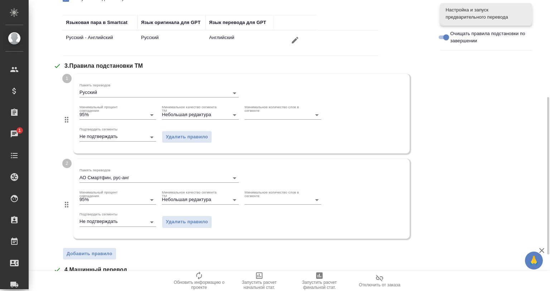
scroll to position [287, 0]
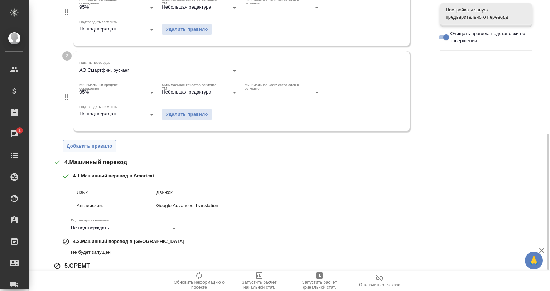
click at [95, 140] on button "Добавить правило" at bounding box center [90, 146] width 54 height 13
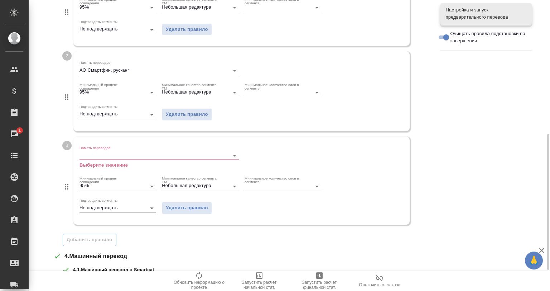
drag, startPoint x: 95, startPoint y: 139, endPoint x: 123, endPoint y: 149, distance: 29.7
click at [112, 145] on div "Память переводов Выберите значение" at bounding box center [159, 156] width 159 height 23
drag, startPoint x: 128, startPoint y: 153, endPoint x: 130, endPoint y: 157, distance: 4.6
click at [128, 154] on input "Память переводов" at bounding box center [148, 155] width 137 height 9
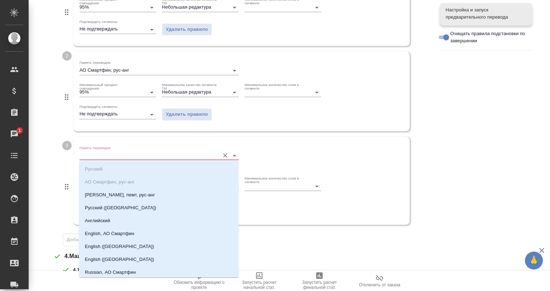
click at [126, 200] on li "Смартфин, пемт, рус-анг" at bounding box center [158, 194] width 159 height 13
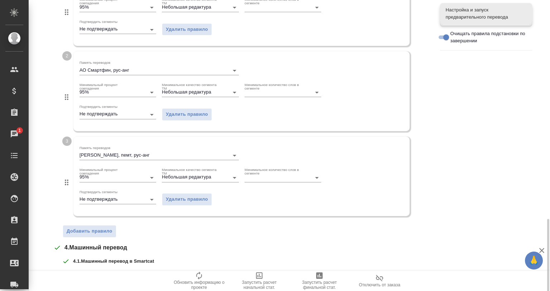
scroll to position [358, 0]
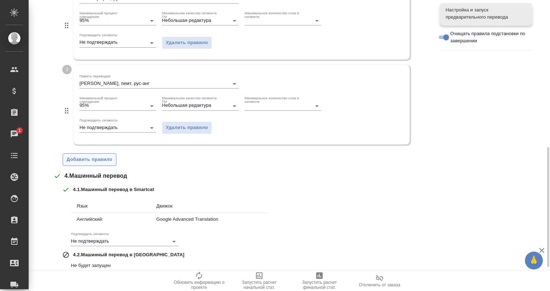
click at [82, 161] on span "Добавить правило" at bounding box center [90, 160] width 46 height 8
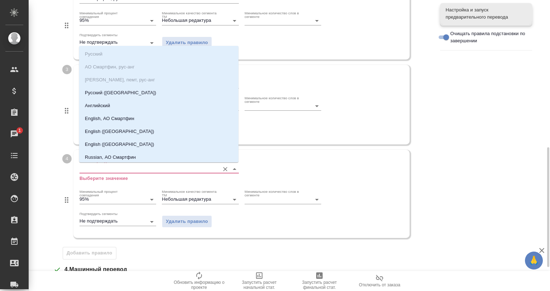
drag, startPoint x: 100, startPoint y: 168, endPoint x: 112, endPoint y: 177, distance: 14.8
click at [102, 168] on input "Память переводов" at bounding box center [148, 168] width 137 height 9
drag, startPoint x: 120, startPoint y: 95, endPoint x: 111, endPoint y: 144, distance: 49.5
click at [119, 97] on li "Русский (Россия)" at bounding box center [158, 92] width 159 height 13
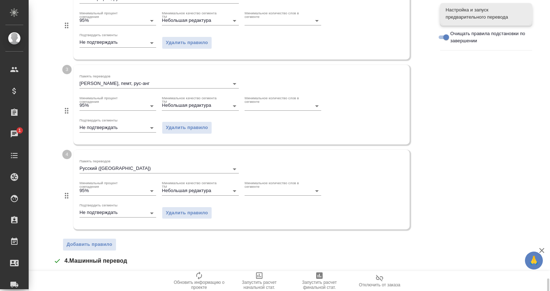
scroll to position [466, 0]
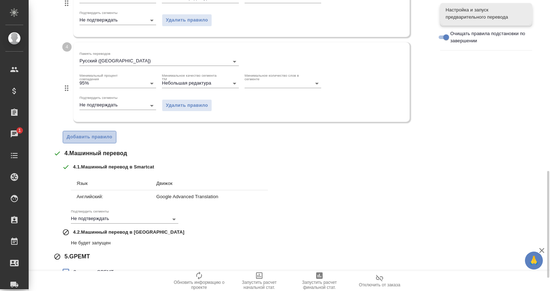
click at [89, 135] on span "Добавить правило" at bounding box center [90, 137] width 46 height 8
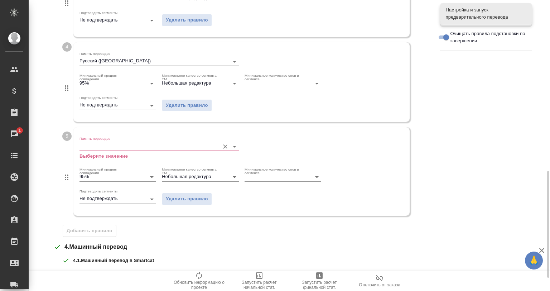
click at [110, 145] on input "Память переводов" at bounding box center [148, 146] width 137 height 9
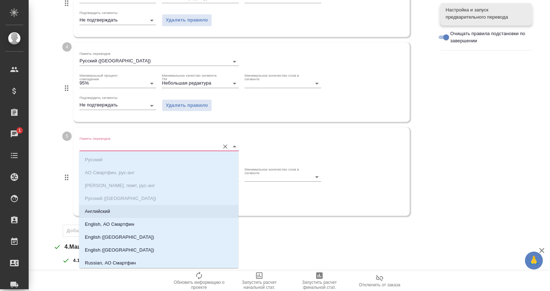
click at [138, 216] on li "Английский" at bounding box center [158, 211] width 159 height 13
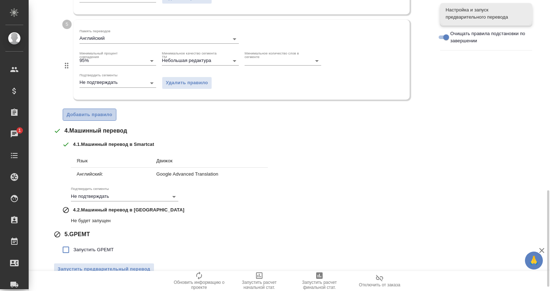
click at [96, 113] on span "Добавить правило" at bounding box center [90, 115] width 46 height 8
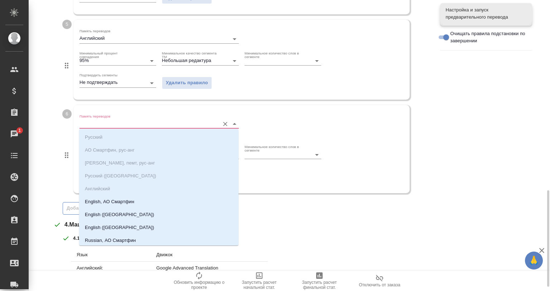
click at [135, 120] on input "Память переводов" at bounding box center [148, 124] width 137 height 9
click at [129, 195] on ul "Русский АО Смартфин, рус-анг Смартфин, пемт, рус-анг Русский (Россия) Английски…" at bounding box center [158, 195] width 159 height 116
click at [128, 202] on p "English, АО Смартфин" at bounding box center [109, 201] width 49 height 7
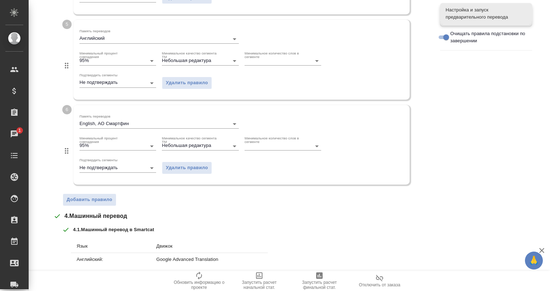
scroll to position [671, 0]
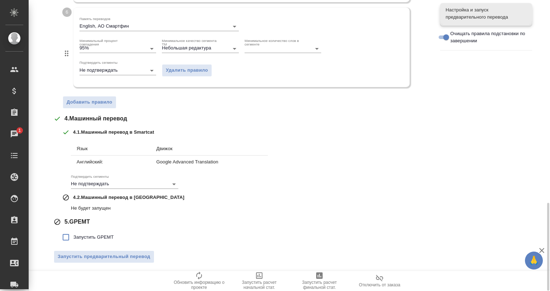
click at [104, 101] on span "Добавить правило" at bounding box center [90, 102] width 46 height 8
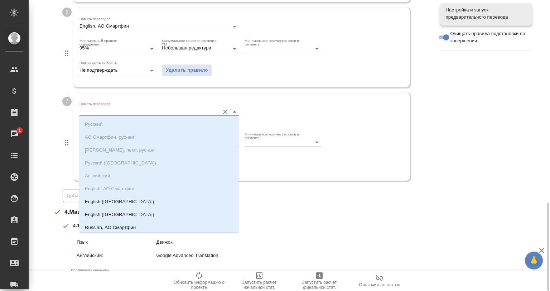
click at [120, 113] on input "Память переводов" at bounding box center [148, 111] width 137 height 9
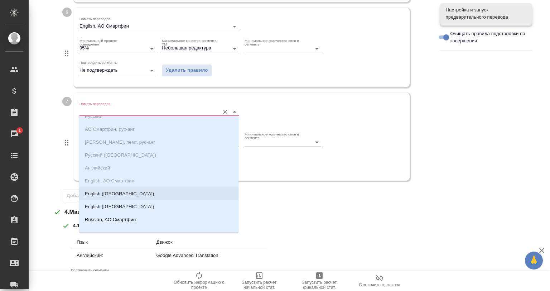
scroll to position [15, 0]
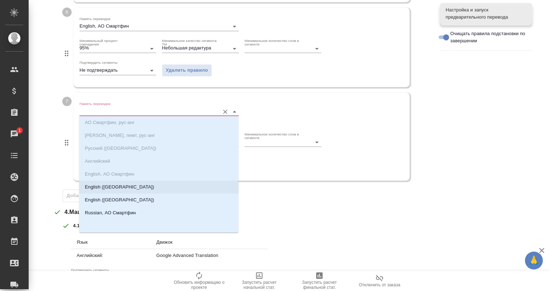
click at [124, 190] on li "English (USA)" at bounding box center [158, 187] width 159 height 13
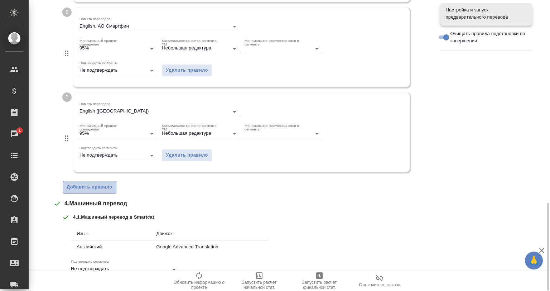
click at [99, 190] on button "Добавить правило" at bounding box center [90, 187] width 54 height 13
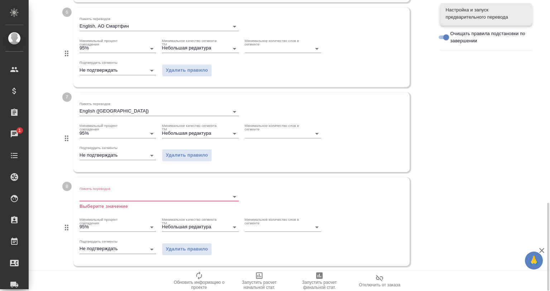
click at [116, 195] on input "Память переводов" at bounding box center [148, 196] width 137 height 9
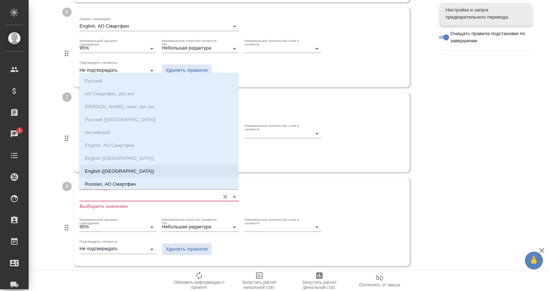
click at [132, 173] on li "English (Australia)" at bounding box center [158, 171] width 159 height 13
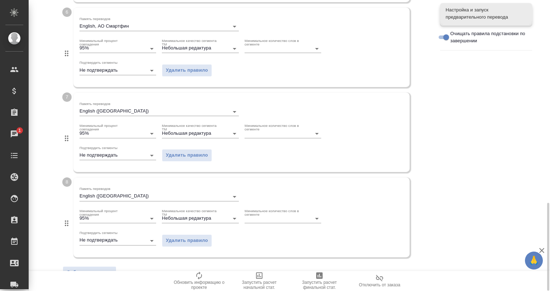
scroll to position [841, 0]
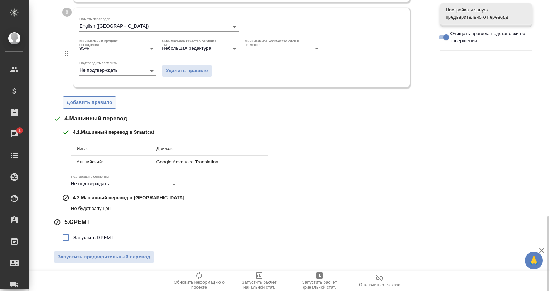
click at [85, 100] on span "Добавить правило" at bounding box center [90, 103] width 46 height 8
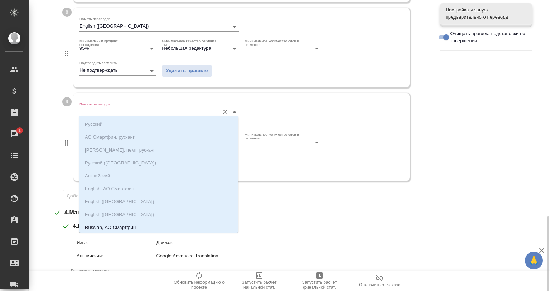
click at [95, 107] on input "Память переводов" at bounding box center [148, 111] width 137 height 9
click at [113, 208] on li "Russian, АО Смартфин" at bounding box center [158, 212] width 159 height 13
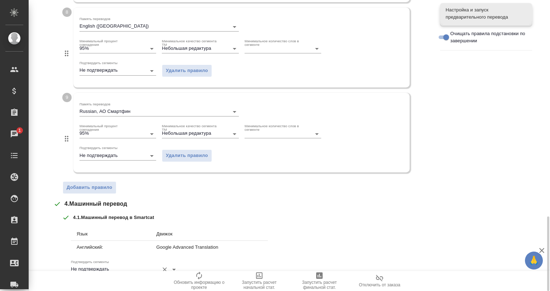
scroll to position [926, 0]
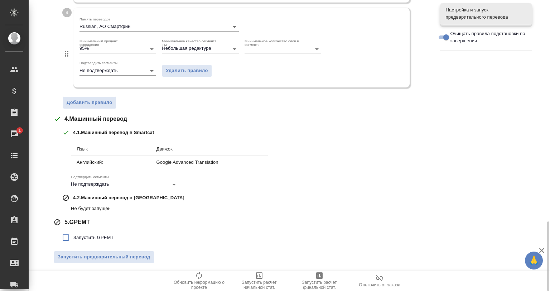
click at [71, 231] on input "Запустить GPEMT" at bounding box center [65, 237] width 15 height 15
checkbox input "true"
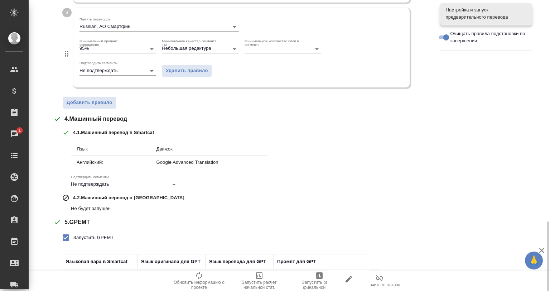
scroll to position [975, 0]
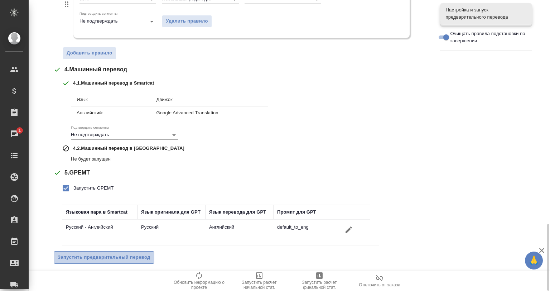
click at [103, 253] on span "Запустить предварительный перевод" at bounding box center [104, 257] width 93 height 8
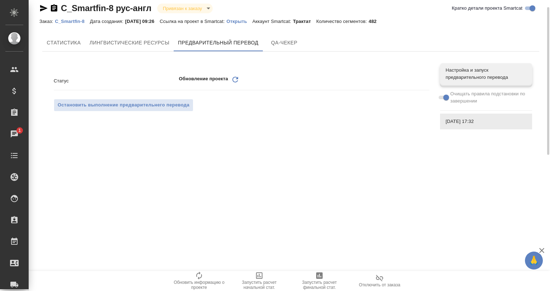
scroll to position [0, 0]
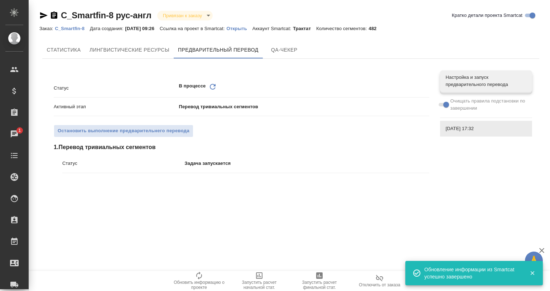
click at [73, 26] on p "C_Smartfin-8" at bounding box center [72, 28] width 35 height 5
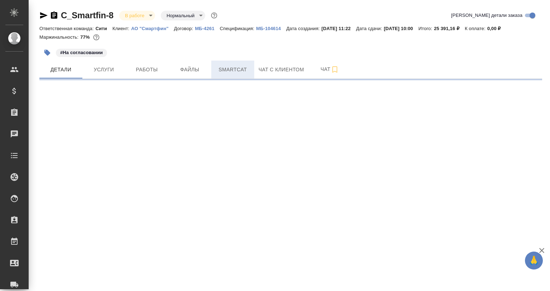
select select "RU"
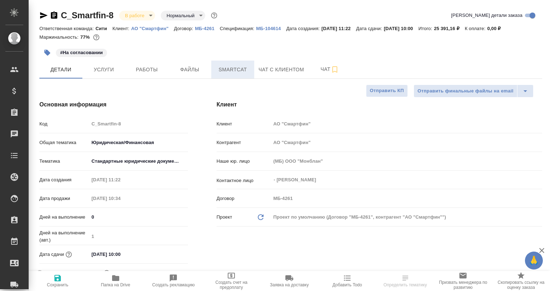
type textarea "x"
click at [224, 72] on span "Smartcat" at bounding box center [233, 69] width 34 height 9
type textarea "x"
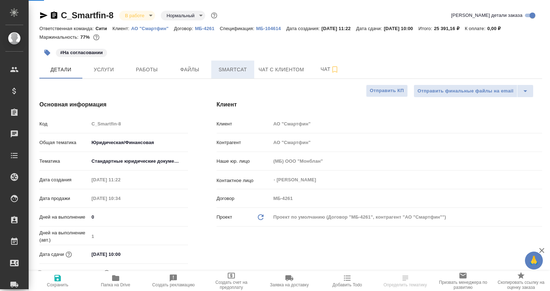
type textarea "x"
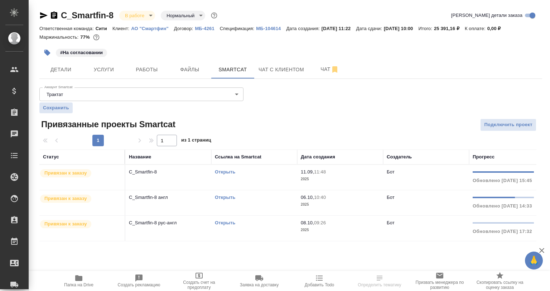
click at [223, 198] on link "Открыть" at bounding box center [225, 197] width 20 height 5
click at [137, 74] on span "Работы" at bounding box center [147, 69] width 34 height 9
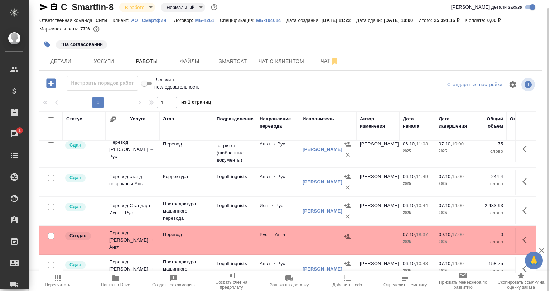
scroll to position [107, 0]
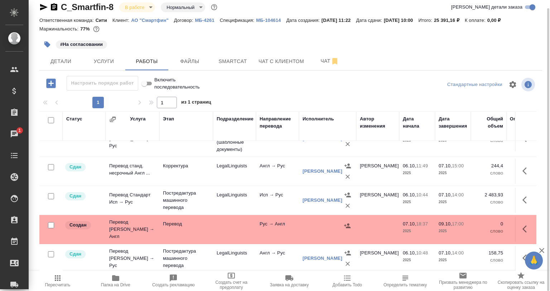
click at [119, 290] on button "Папка на Drive" at bounding box center [116, 281] width 58 height 20
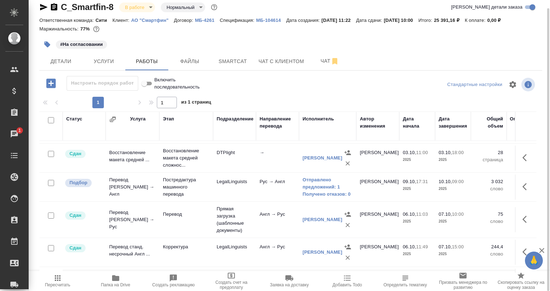
scroll to position [36, 0]
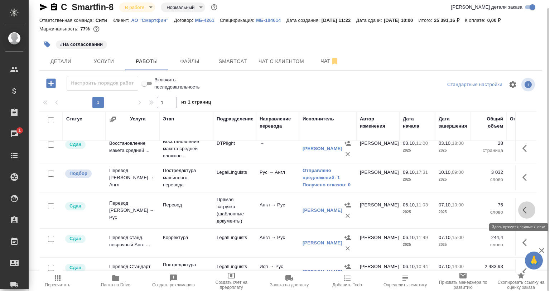
click at [518, 208] on button "button" at bounding box center [526, 209] width 17 height 17
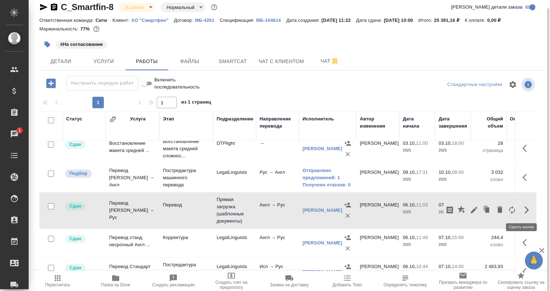
click at [172, 216] on td "Перевод" at bounding box center [186, 210] width 54 height 25
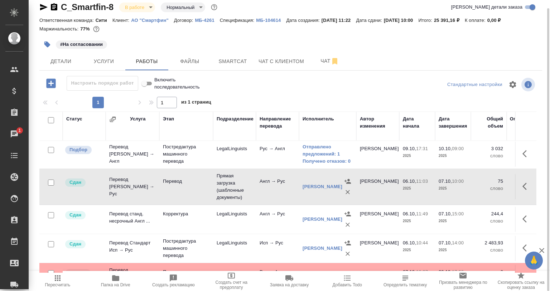
scroll to position [72, 0]
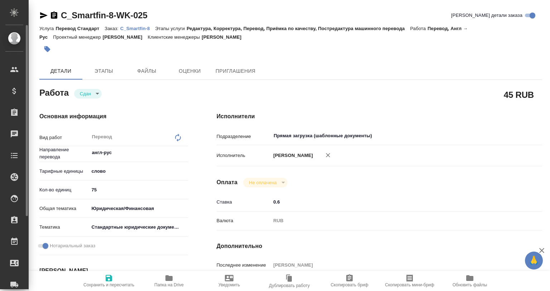
type textarea "x"
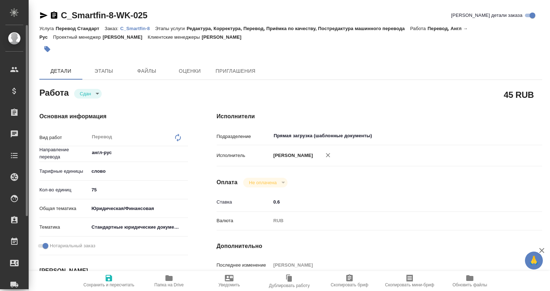
type textarea "x"
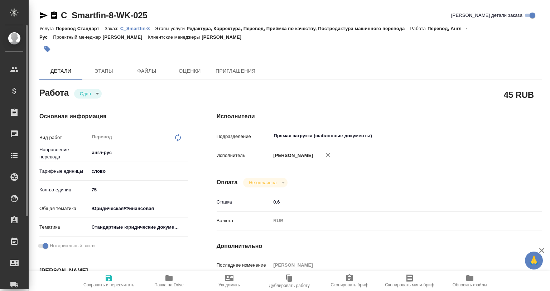
type textarea "x"
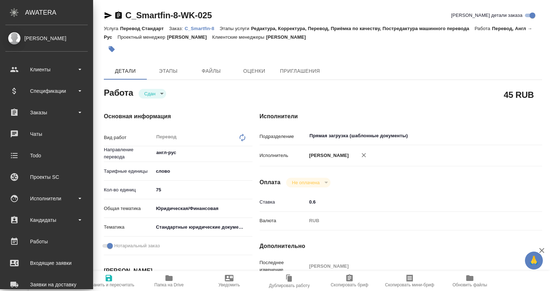
type textarea "x"
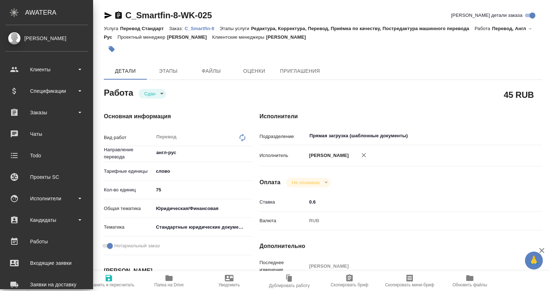
type textarea "x"
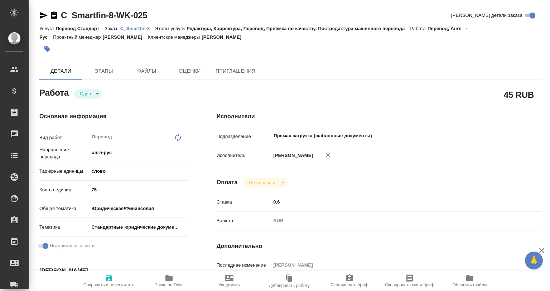
type textarea "x"
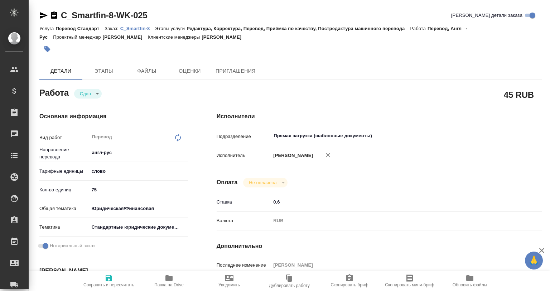
click at [43, 14] on icon "button" at bounding box center [44, 15] width 8 height 6
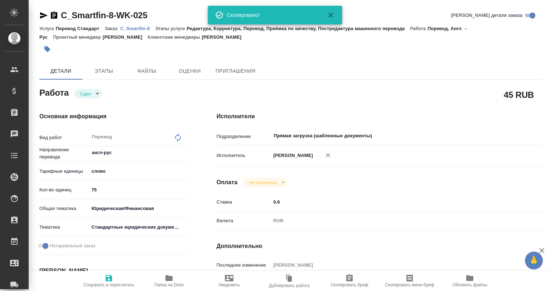
type textarea "x"
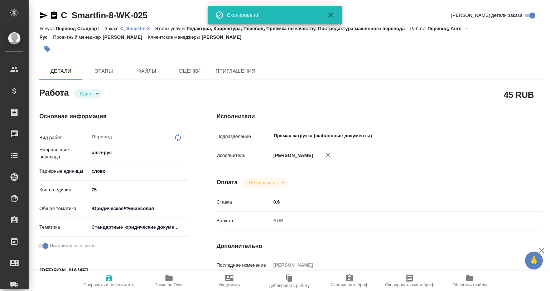
type textarea "x"
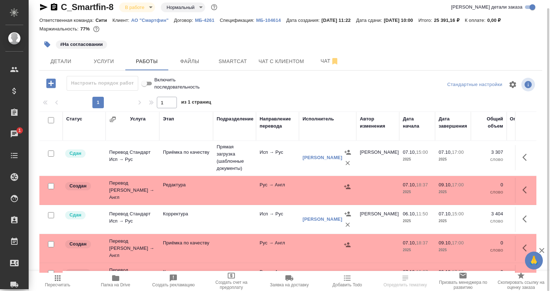
scroll to position [250, 0]
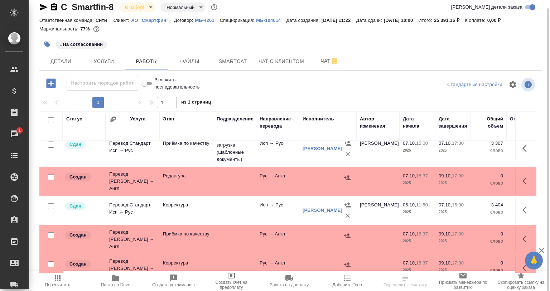
click at [48, 172] on div at bounding box center [51, 177] width 16 height 10
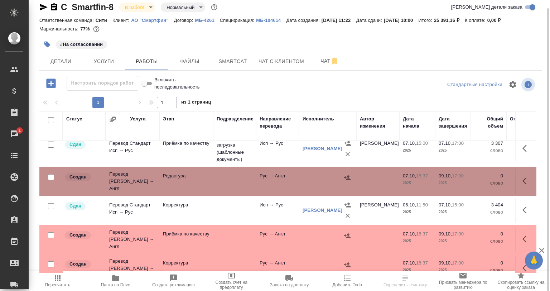
click at [50, 174] on input "checkbox" at bounding box center [51, 177] width 6 height 6
checkbox input "true"
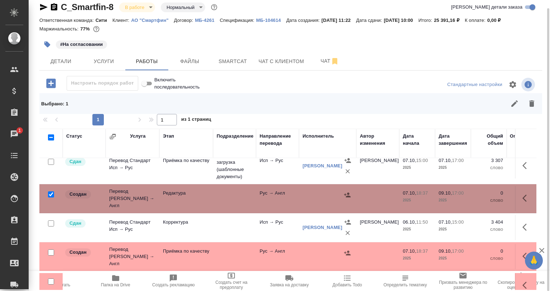
click at [52, 278] on input "checkbox" at bounding box center [51, 281] width 6 height 6
checkbox input "true"
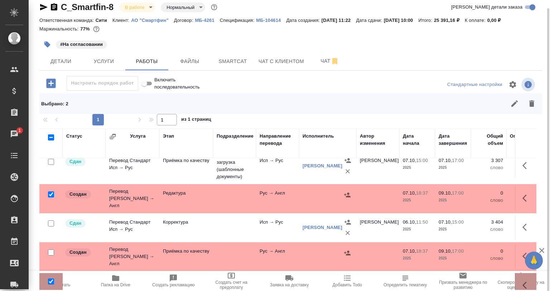
click at [527, 105] on div at bounding box center [341, 103] width 400 height 17
click at [533, 102] on icon "button" at bounding box center [532, 103] width 5 height 6
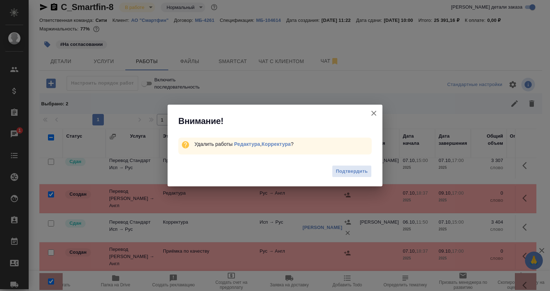
drag, startPoint x: 353, startPoint y: 173, endPoint x: 162, endPoint y: 6, distance: 253.9
click at [350, 173] on span "Подтвердить" at bounding box center [352, 171] width 32 height 8
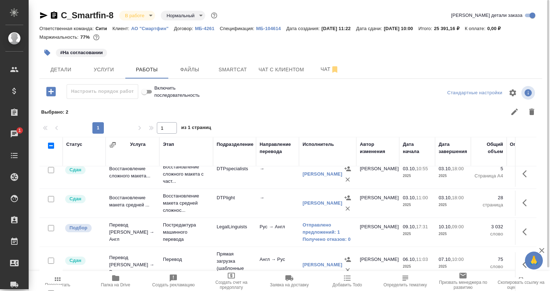
scroll to position [0, 0]
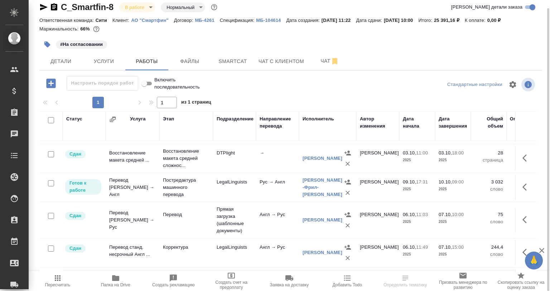
scroll to position [36, 0]
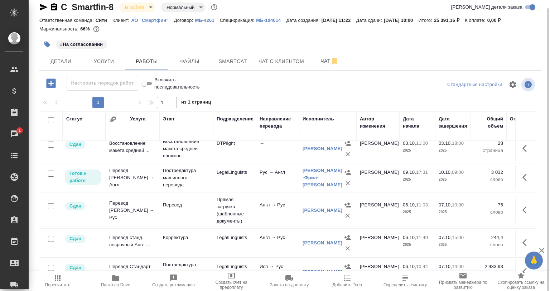
click at [39, 43] on div "#На согласовании" at bounding box center [206, 45] width 335 height 16
click at [52, 46] on button "button" at bounding box center [47, 45] width 16 height 16
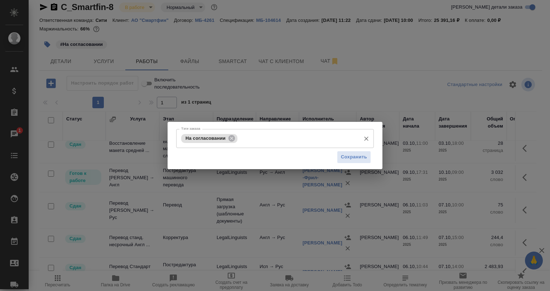
click at [290, 141] on input "Тэги заказа" at bounding box center [298, 138] width 118 height 12
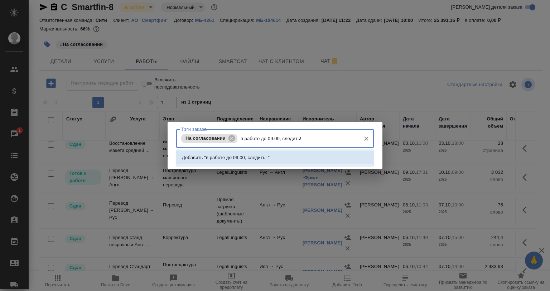
type input "в работе до 09.00, следить!"
drag, startPoint x: 287, startPoint y: 169, endPoint x: 283, endPoint y: 165, distance: 5.3
click at [287, 169] on div "Тэги заказа На согласовании [PERSON_NAME] заказа Сохранить" at bounding box center [275, 145] width 550 height 291
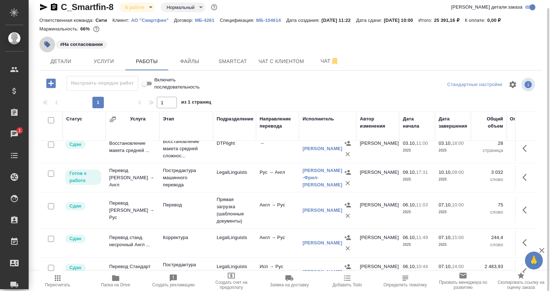
click at [51, 47] on icon "button" at bounding box center [47, 44] width 7 height 7
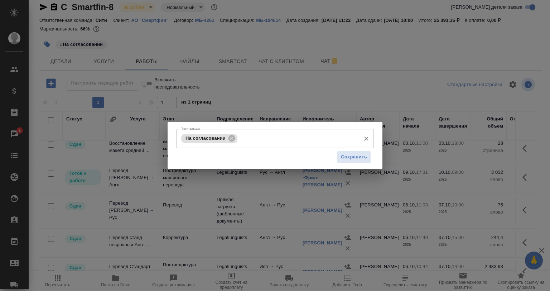
click at [242, 138] on input "Тэги заказа" at bounding box center [298, 138] width 118 height 12
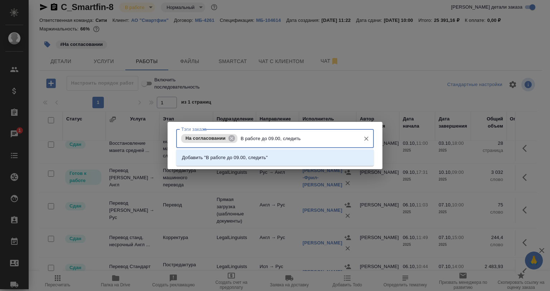
type input "В работе до 09.00, следить!"
drag, startPoint x: 272, startPoint y: 153, endPoint x: 277, endPoint y: 154, distance: 4.7
click at [272, 153] on li "Добавить "В работе до 09.00, следить!"" at bounding box center [275, 157] width 198 height 13
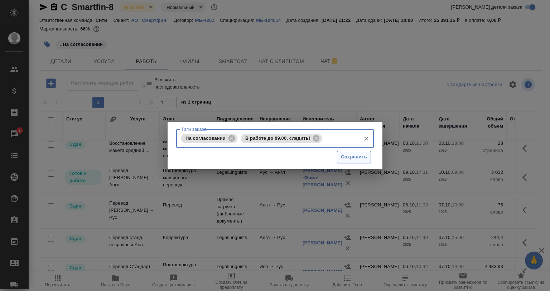
click at [352, 154] on span "Сохранить" at bounding box center [354, 157] width 26 height 8
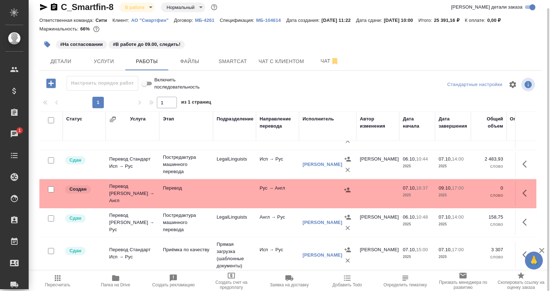
scroll to position [199, 0]
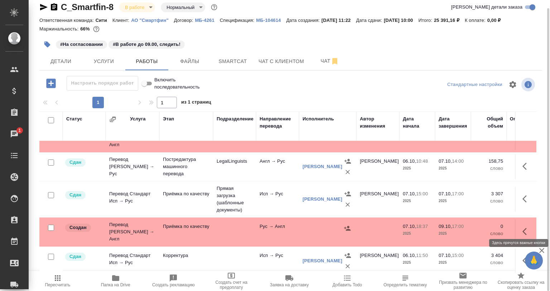
click at [522, 224] on button "button" at bounding box center [526, 231] width 17 height 17
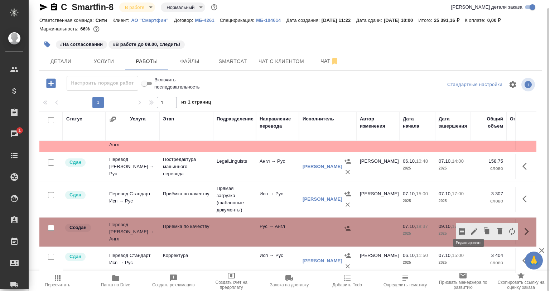
click at [474, 227] on button "button" at bounding box center [474, 231] width 12 height 17
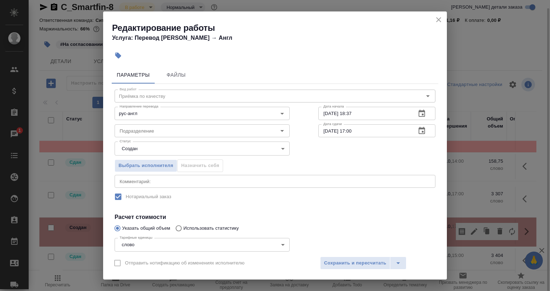
click at [122, 58] on button "button" at bounding box center [118, 56] width 16 height 16
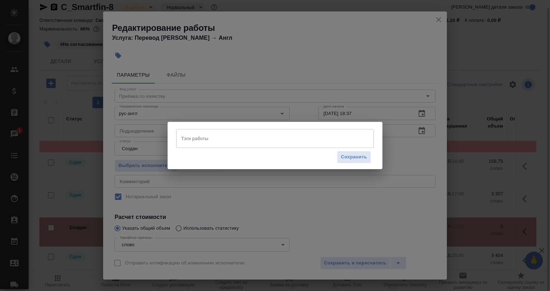
click at [232, 139] on input "Тэги работы" at bounding box center [269, 138] width 178 height 12
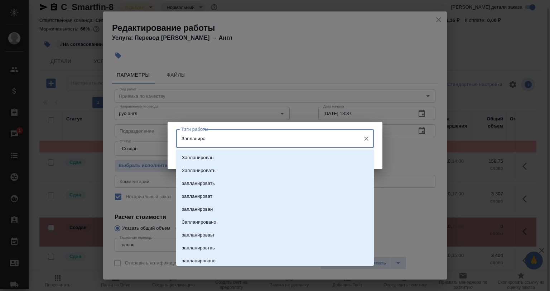
type input "Запланиров"
click at [233, 152] on li "Запланирован" at bounding box center [275, 157] width 198 height 13
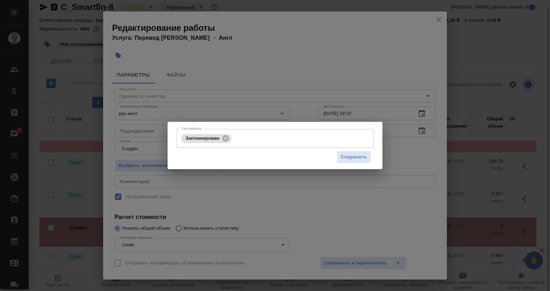
click at [335, 157] on div "Сохранить" at bounding box center [275, 157] width 198 height 18
click at [337, 157] on button "Сохранить" at bounding box center [354, 157] width 34 height 13
drag, startPoint x: 345, startPoint y: 158, endPoint x: 221, endPoint y: 183, distance: 126.2
click at [343, 158] on span "Сохранить" at bounding box center [354, 157] width 26 height 8
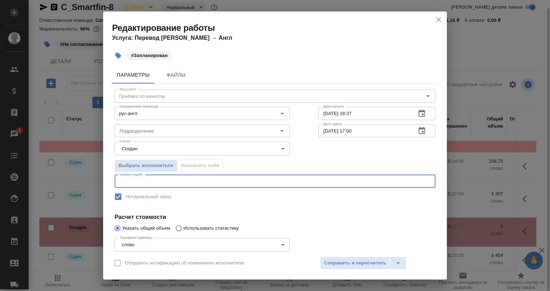
click at [166, 183] on textarea at bounding box center [275, 180] width 311 height 5
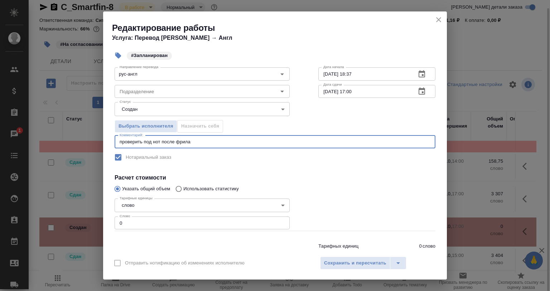
scroll to position [61, 0]
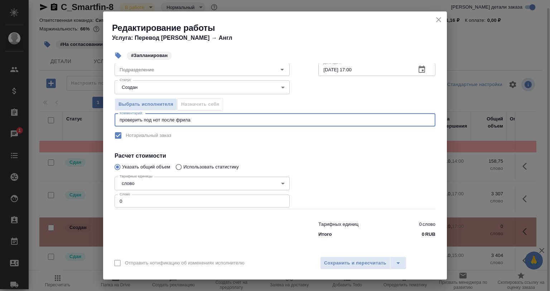
type textarea "проверить под нот после фрила"
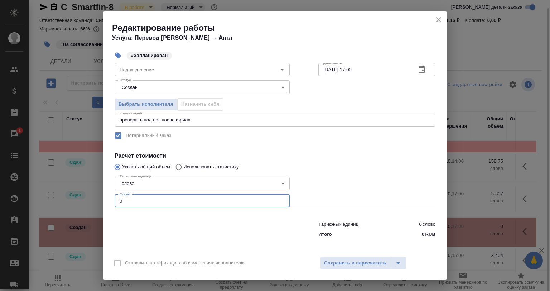
drag, startPoint x: 139, startPoint y: 198, endPoint x: 92, endPoint y: 205, distance: 48.1
click at [88, 201] on div "Редактирование работы Услуга: Перевод Стандарт Рус → Англ #Запланирован Парамет…" at bounding box center [275, 145] width 550 height 291
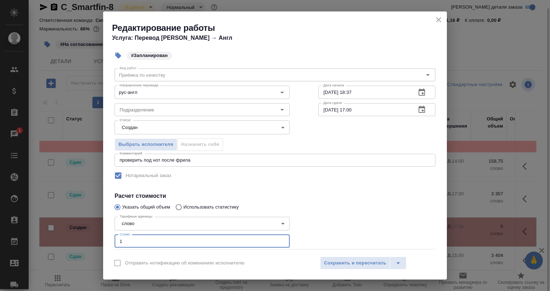
scroll to position [0, 0]
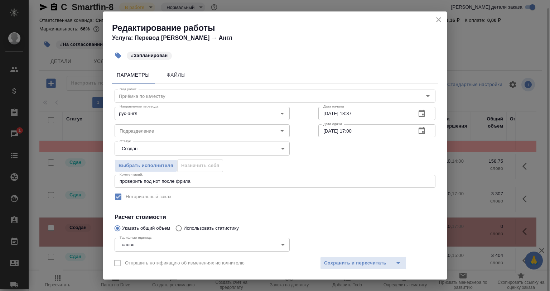
type input "1"
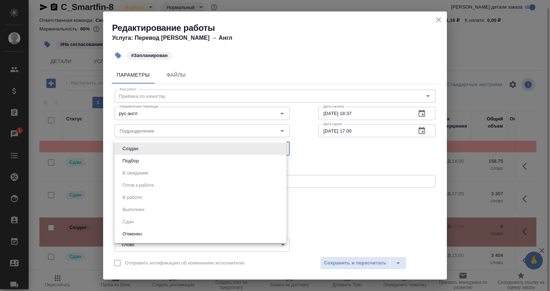
click at [144, 147] on body "🙏 .cls-1 fill:#fff; AWATERA [PERSON_NAME] Спецификации Заказы 1 Чаты Todo Проек…" at bounding box center [275, 145] width 550 height 291
click at [150, 163] on li "Подбор" at bounding box center [201, 161] width 172 height 12
type input "recruiting"
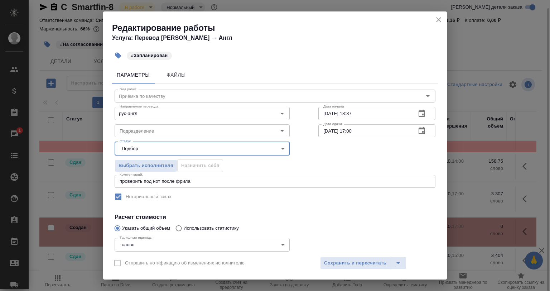
click at [360, 153] on div "Выбрать исполнителя Назначить себя" at bounding box center [275, 165] width 350 height 44
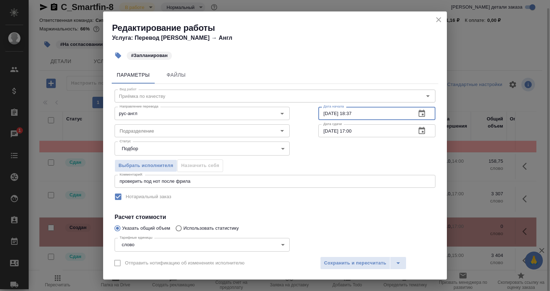
drag, startPoint x: 321, startPoint y: 111, endPoint x: 290, endPoint y: 111, distance: 31.9
click at [290, 111] on div "Вид работ [PERSON_NAME] по качеству Вид работ Направление перевода рус-англ Нап…" at bounding box center [275, 193] width 327 height 218
type input "0_.__.____ __:__"
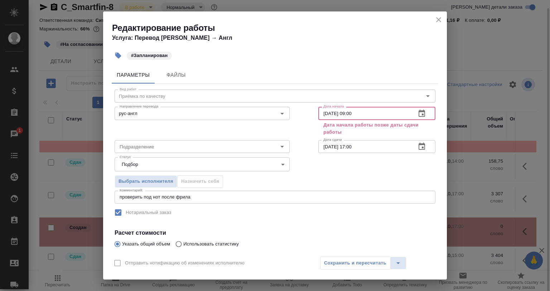
type input "[DATE] 09:00"
drag, startPoint x: 328, startPoint y: 149, endPoint x: 318, endPoint y: 147, distance: 10.3
click at [319, 147] on input "[DATE] 17:00" at bounding box center [365, 146] width 92 height 13
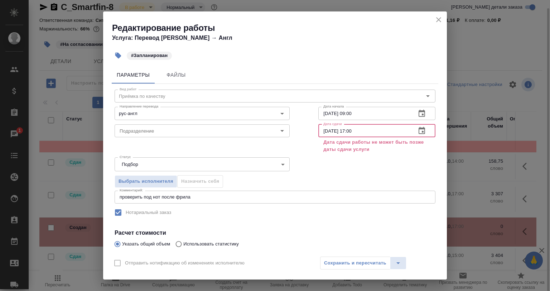
drag, startPoint x: 357, startPoint y: 131, endPoint x: 350, endPoint y: 126, distance: 8.5
click at [349, 126] on input "[DATE] 17:00" at bounding box center [365, 130] width 92 height 13
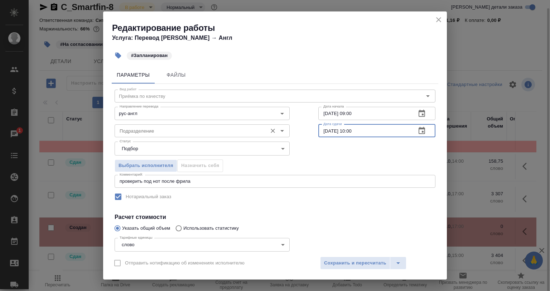
type input "[DATE] 10:00"
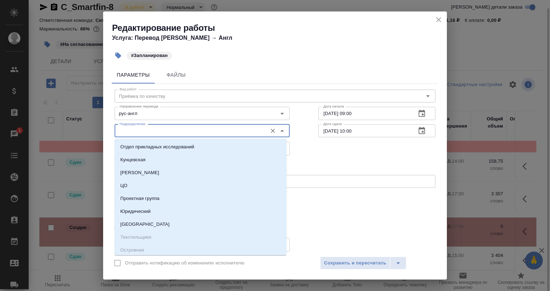
click at [162, 128] on input "Подразделение" at bounding box center [190, 130] width 147 height 9
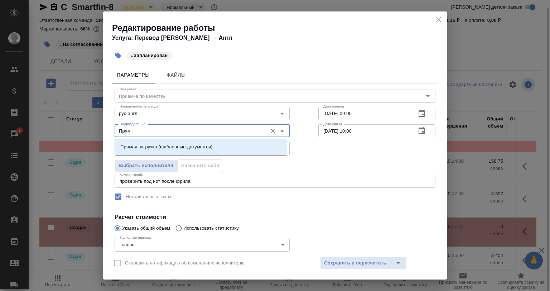
click at [169, 142] on li "Прямая загрузка (шаблонные документы)" at bounding box center [201, 146] width 172 height 13
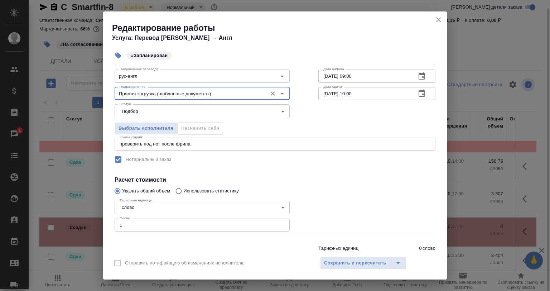
scroll to position [61, 0]
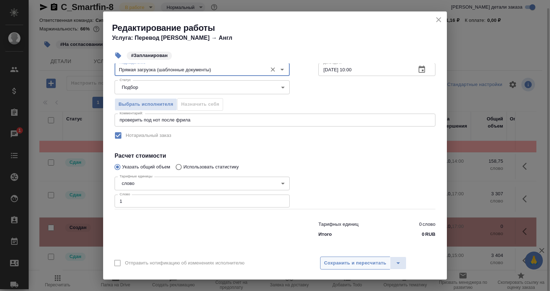
type input "Прямая загрузка (шаблонные документы)"
click at [345, 265] on span "Сохранить и пересчитать" at bounding box center [355, 263] width 62 height 8
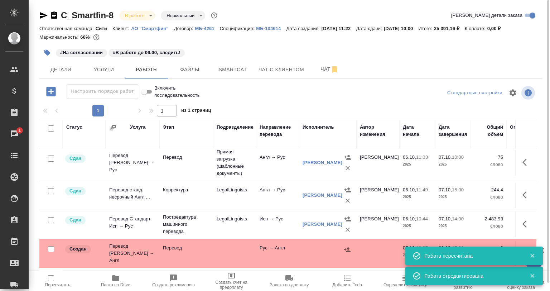
scroll to position [67, 0]
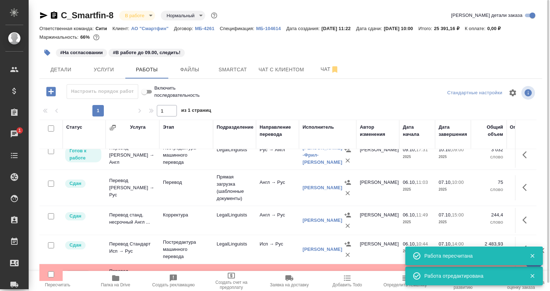
click at [259, 193] on td "Англ → Рус" at bounding box center [277, 187] width 43 height 25
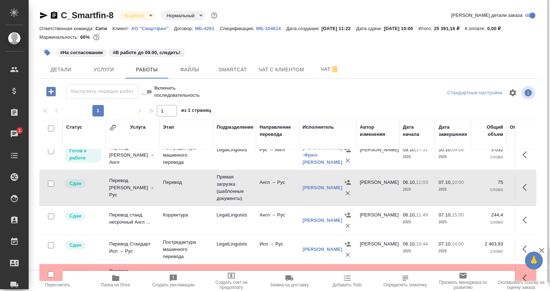
click at [259, 193] on td "Англ → Рус" at bounding box center [277, 187] width 43 height 25
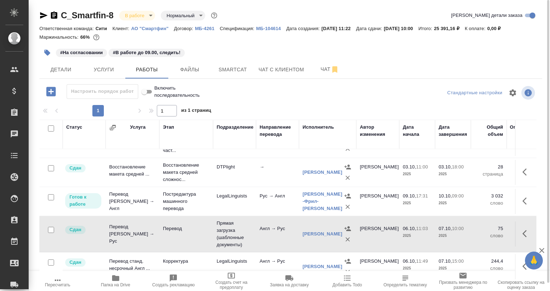
scroll to position [0, 0]
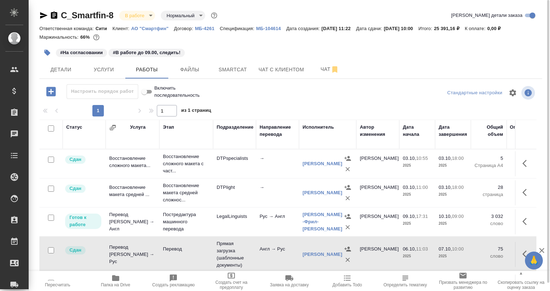
click at [523, 252] on icon "button" at bounding box center [527, 254] width 9 height 9
click at [470, 252] on icon "button" at bounding box center [474, 254] width 9 height 9
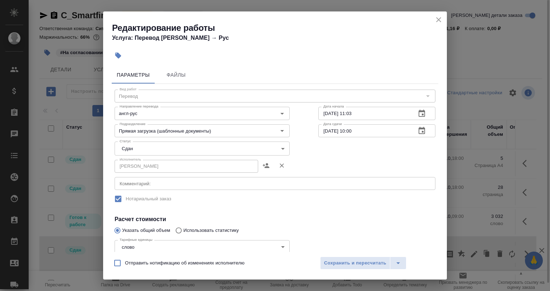
click at [135, 151] on body "🙏 .cls-1 fill:#fff; AWATERA [PERSON_NAME] Спецификации Заказы 0 Чаты Todo Проек…" at bounding box center [275, 145] width 550 height 291
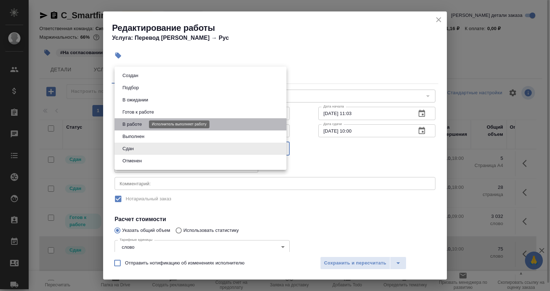
click at [138, 125] on button "В работе" at bounding box center [132, 124] width 24 height 8
type input "inProgress"
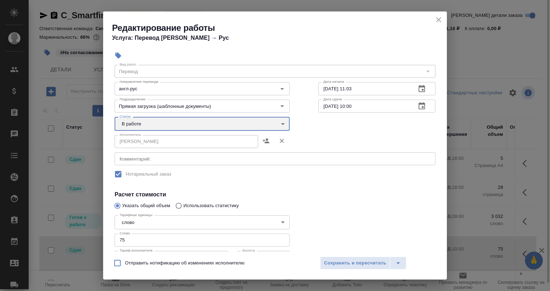
scroll to position [36, 0]
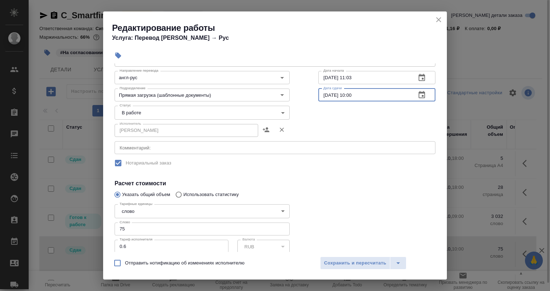
drag, startPoint x: 364, startPoint y: 92, endPoint x: 310, endPoint y: 95, distance: 53.8
click at [310, 95] on div "Вид работ Перевод Вид работ Направление перевода англ-рус Направление перевода …" at bounding box center [275, 179] width 327 height 263
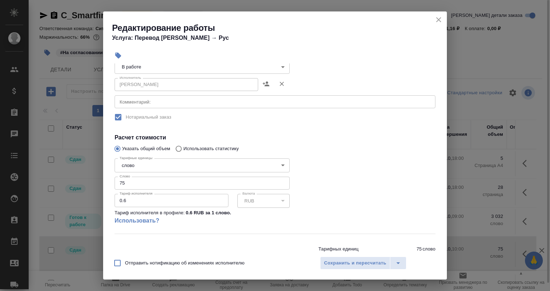
scroll to position [106, 0]
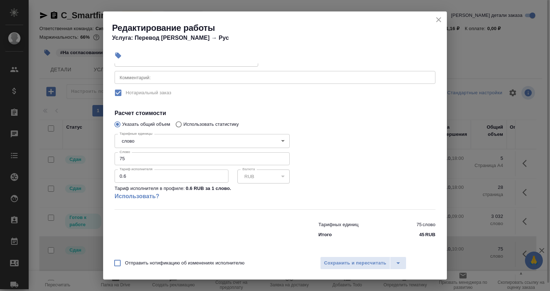
type input "[DATE] 09:00"
drag, startPoint x: 341, startPoint y: 255, endPoint x: 344, endPoint y: 265, distance: 10.2
click at [344, 265] on div "Отправить нотификацию об изменениях исполнителю Сохранить и пересчитать" at bounding box center [275, 266] width 344 height 28
click at [344, 266] on span "Сохранить и пересчитать" at bounding box center [355, 263] width 62 height 8
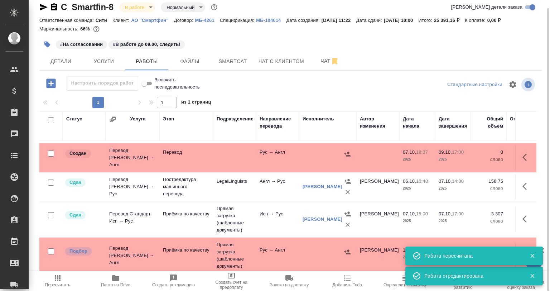
scroll to position [210, 0]
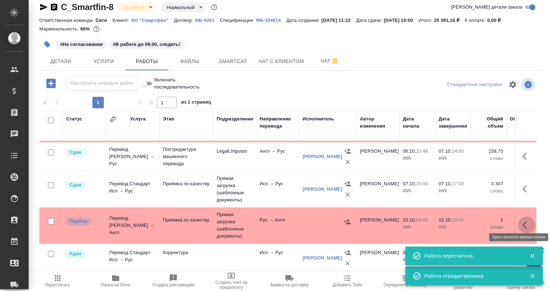
click at [524, 221] on icon "button" at bounding box center [527, 225] width 9 height 9
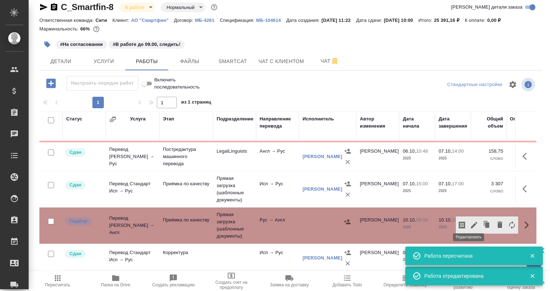
click at [470, 221] on icon "button" at bounding box center [474, 225] width 9 height 9
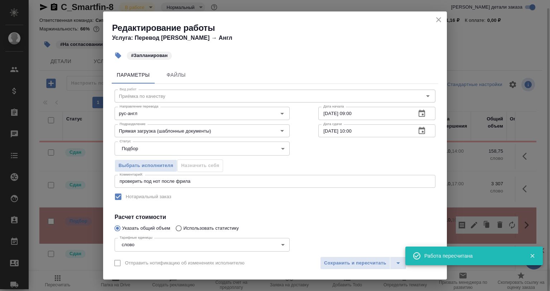
drag, startPoint x: 440, startPoint y: 21, endPoint x: 364, endPoint y: 129, distance: 131.2
click at [440, 21] on icon "close" at bounding box center [439, 19] width 9 height 9
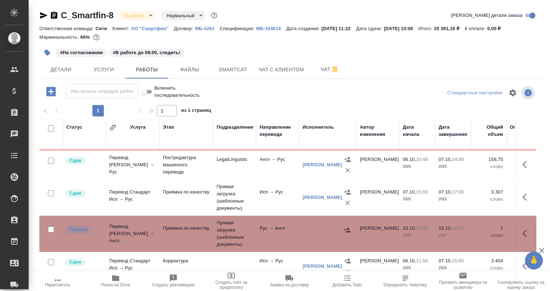
click at [288, 224] on td "Рус → Англ" at bounding box center [277, 233] width 43 height 25
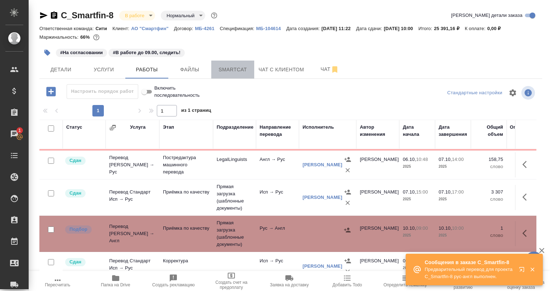
click at [222, 76] on button "Smartcat" at bounding box center [232, 70] width 43 height 18
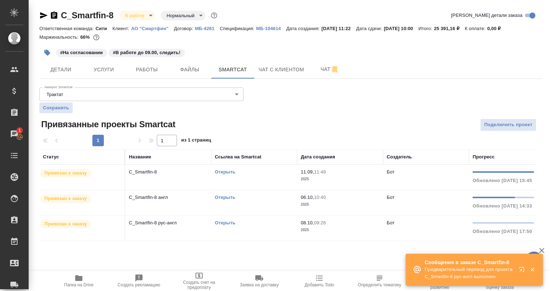
scroll to position [0, 119]
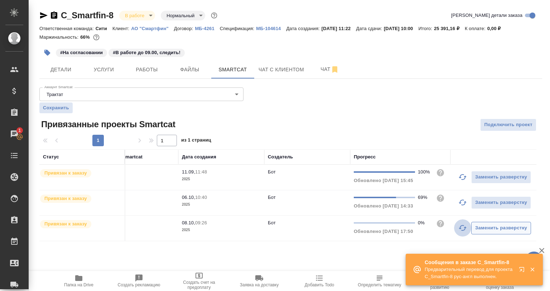
drag, startPoint x: 468, startPoint y: 230, endPoint x: 465, endPoint y: 226, distance: 4.6
click at [466, 228] on button "button" at bounding box center [462, 227] width 17 height 17
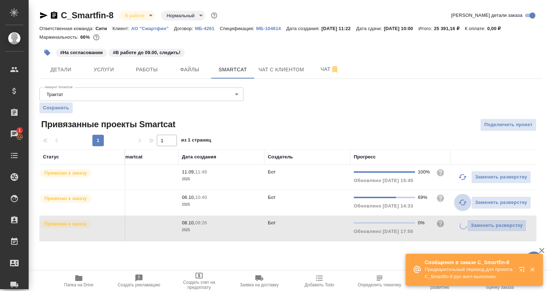
drag, startPoint x: 464, startPoint y: 206, endPoint x: 463, endPoint y: 189, distance: 17.3
click at [464, 206] on icon "button" at bounding box center [463, 202] width 9 height 9
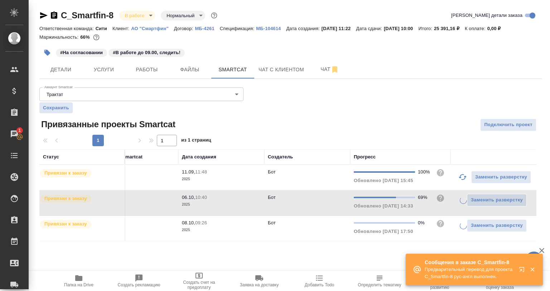
click at [465, 178] on icon "button" at bounding box center [463, 177] width 9 height 9
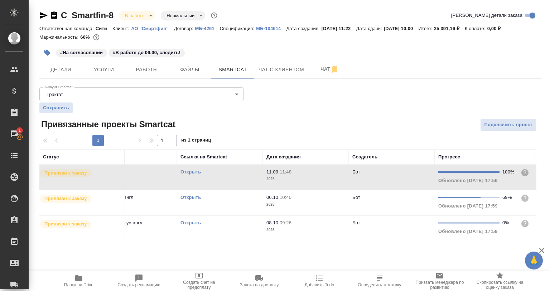
scroll to position [0, 0]
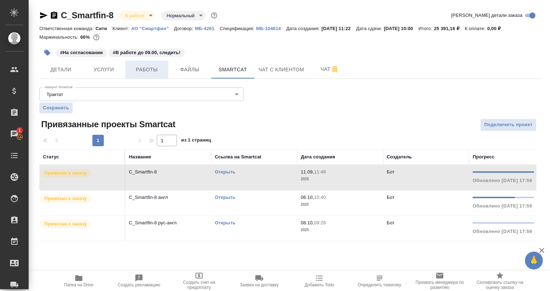
click at [166, 72] on button "Работы" at bounding box center [146, 70] width 43 height 18
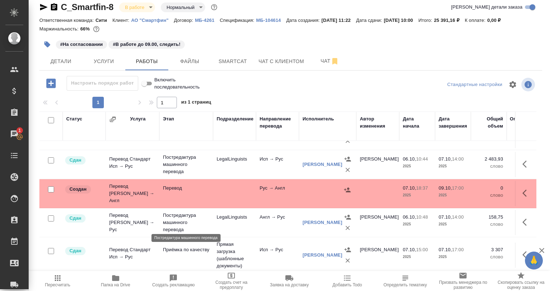
scroll to position [179, 0]
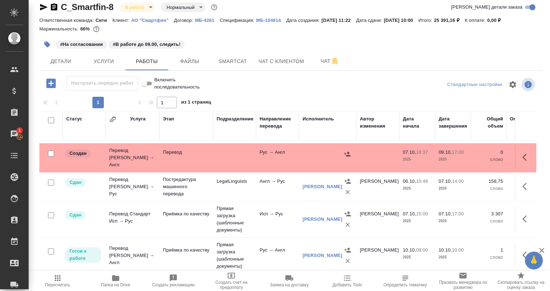
drag, startPoint x: 48, startPoint y: 150, endPoint x: 52, endPoint y: 151, distance: 4.0
click at [49, 150] on input "checkbox" at bounding box center [51, 153] width 6 height 6
checkbox input "true"
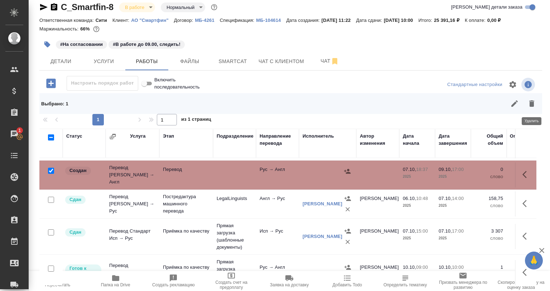
click at [531, 105] on icon "button" at bounding box center [532, 103] width 5 height 6
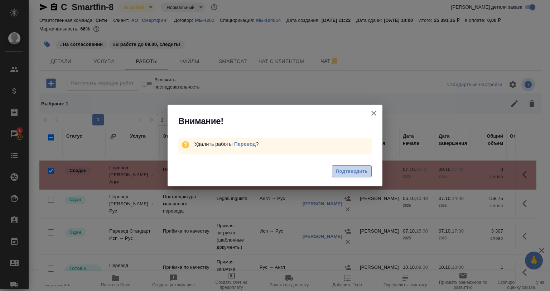
click at [363, 171] on span "Подтвердить" at bounding box center [352, 171] width 32 height 8
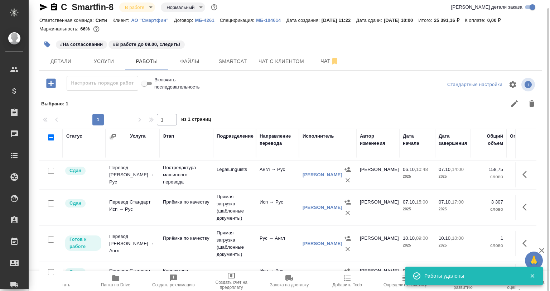
click at [124, 279] on span "Папка на Drive" at bounding box center [115, 281] width 49 height 14
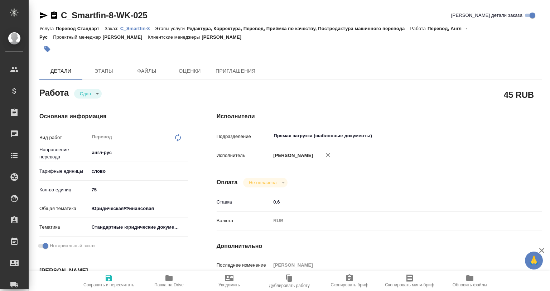
type textarea "x"
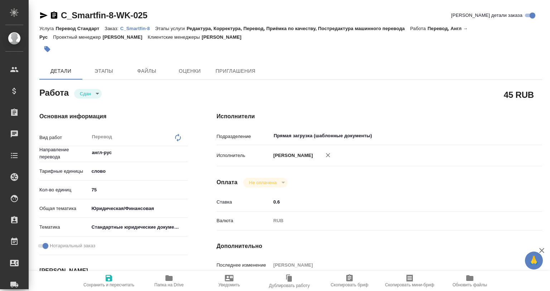
type textarea "x"
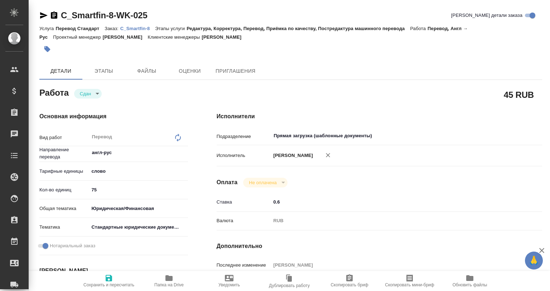
type textarea "x"
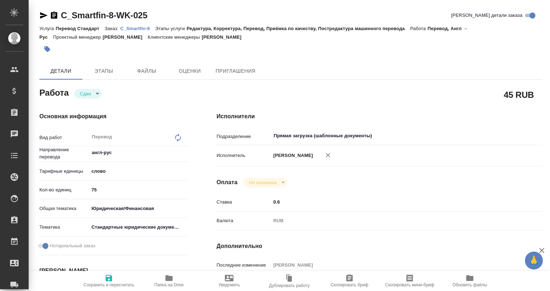
click at [45, 14] on icon "button" at bounding box center [43, 15] width 9 height 9
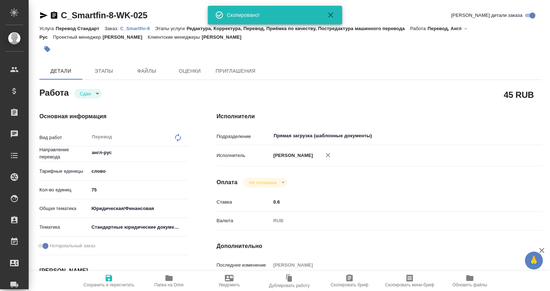
type textarea "x"
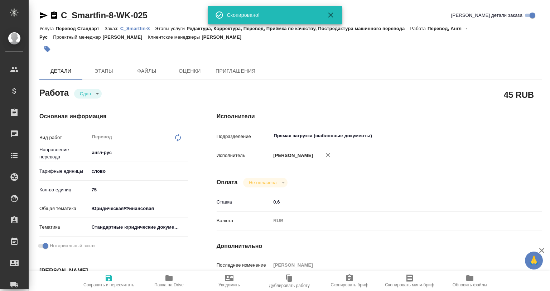
type textarea "x"
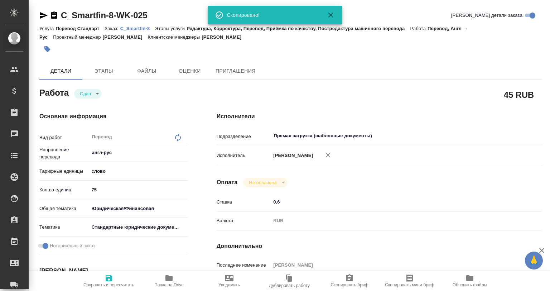
type textarea "x"
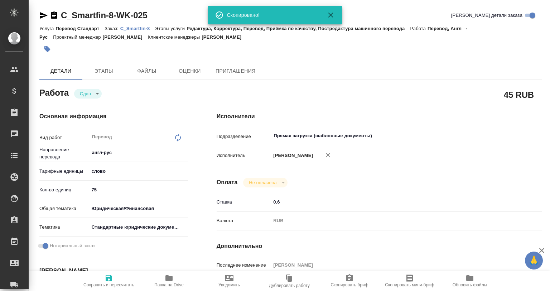
type textarea "x"
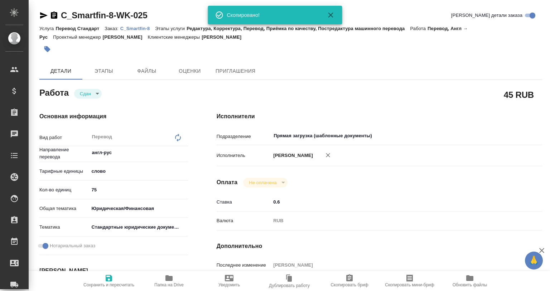
type textarea "x"
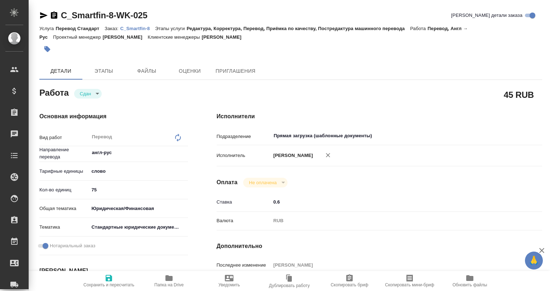
type textarea "x"
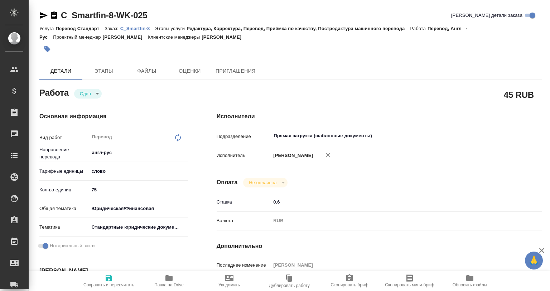
type textarea "x"
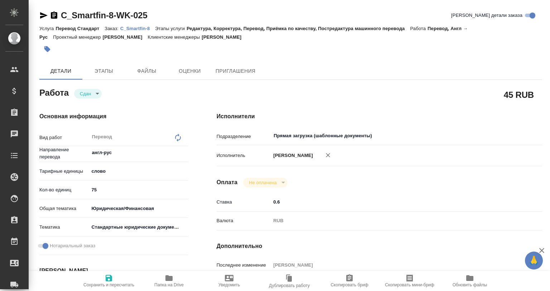
type textarea "x"
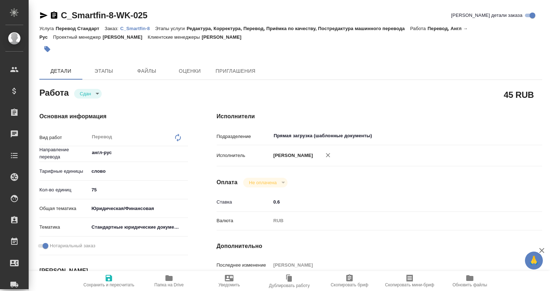
type textarea "x"
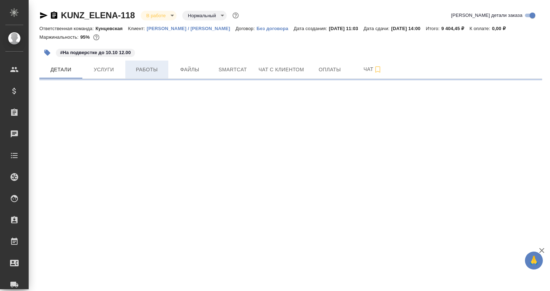
select select "RU"
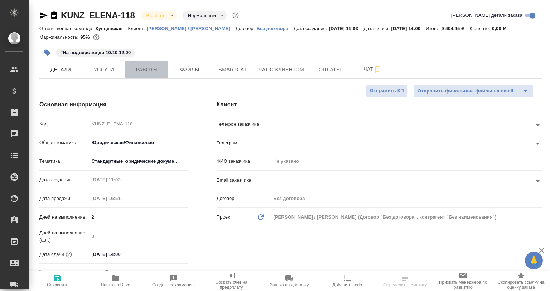
click at [158, 74] on span "Работы" at bounding box center [147, 69] width 34 height 9
type textarea "x"
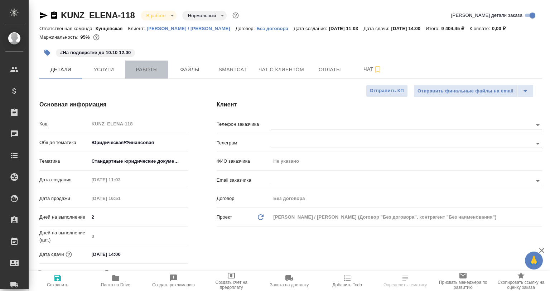
type textarea "x"
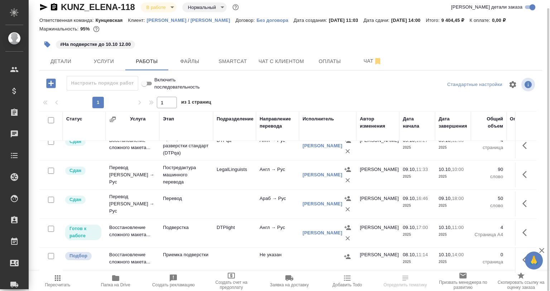
scroll to position [36, 0]
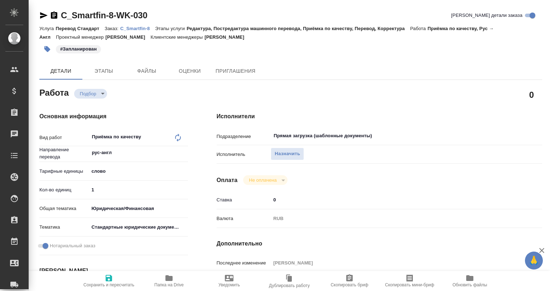
type textarea "x"
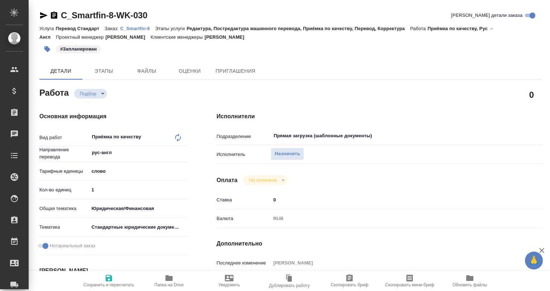
type textarea "x"
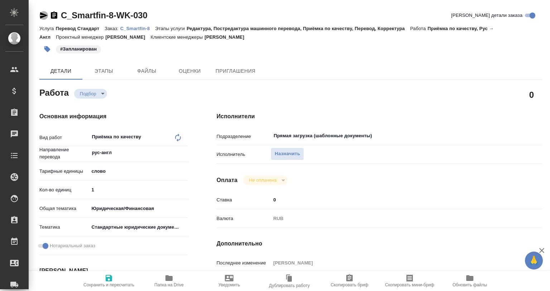
click at [46, 16] on icon "button" at bounding box center [43, 15] width 9 height 9
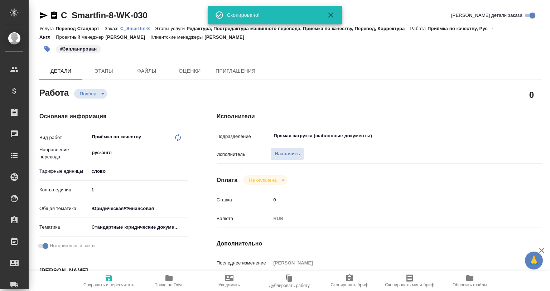
type textarea "x"
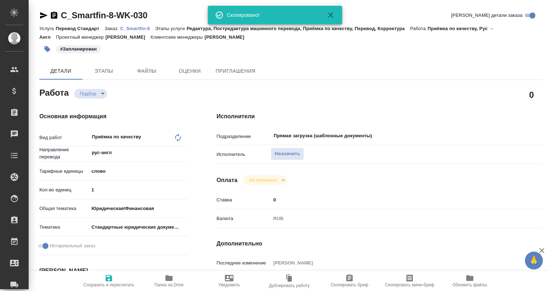
type textarea "x"
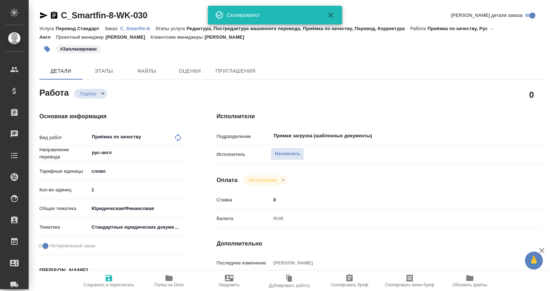
type textarea "x"
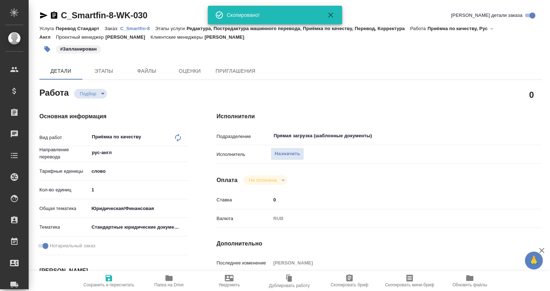
type textarea "x"
